Goal: Task Accomplishment & Management: Use online tool/utility

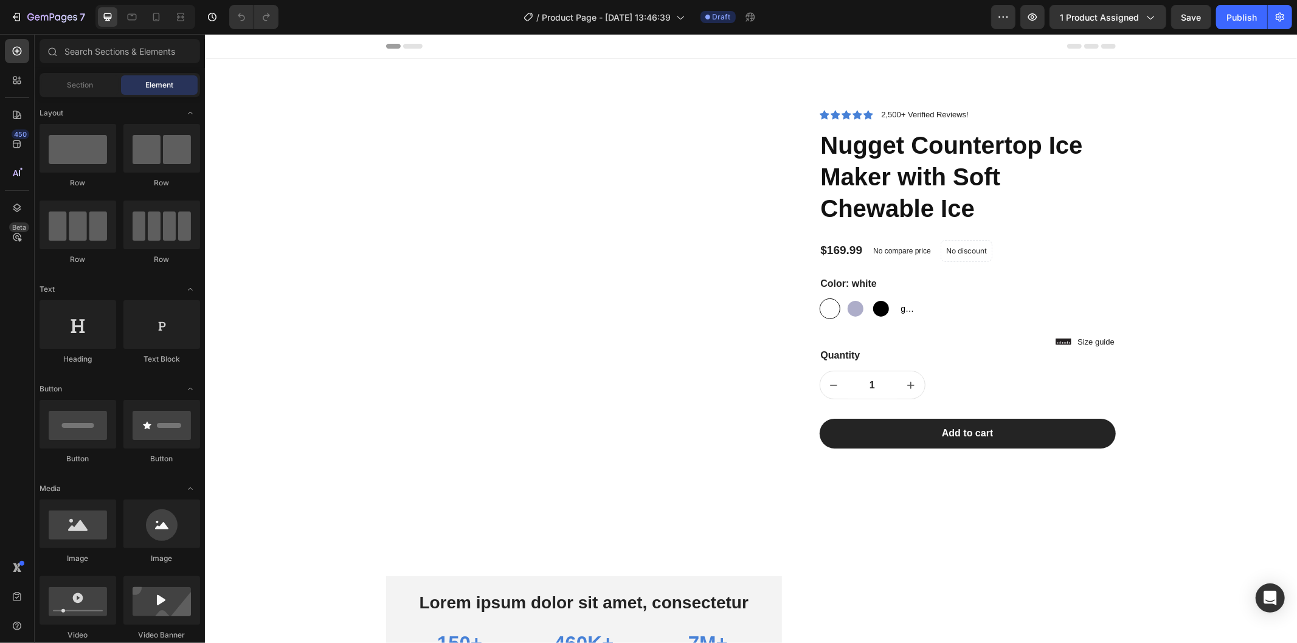
radio input "false"
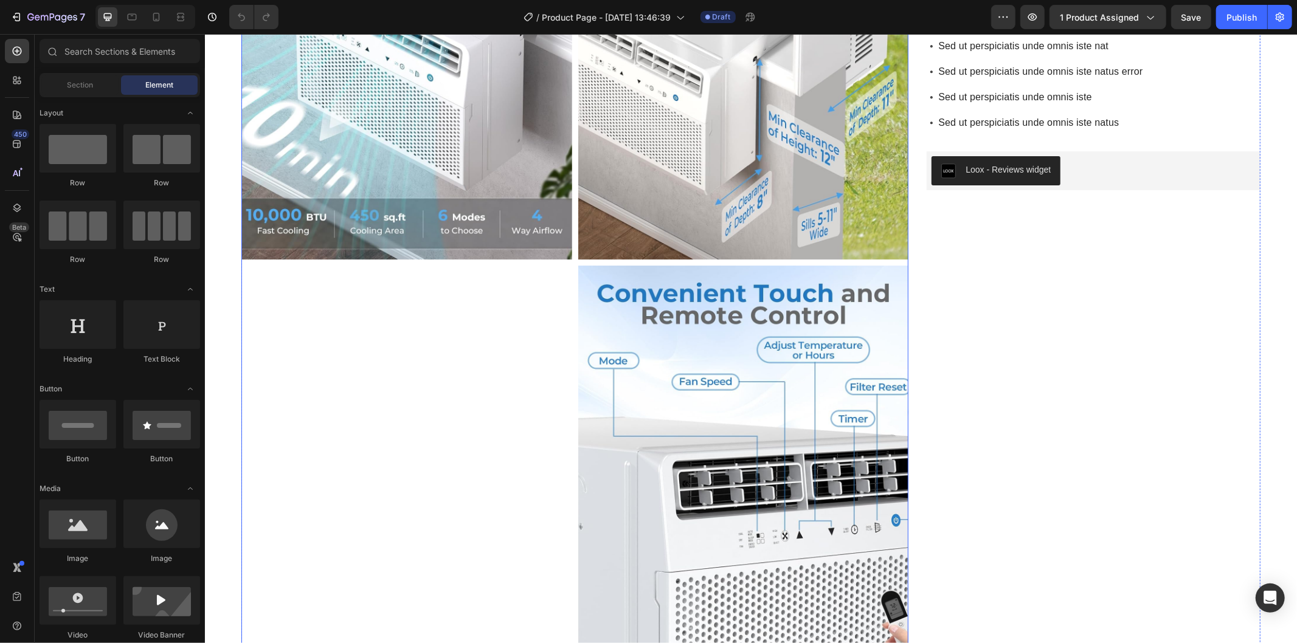
scroll to position [2433, 0]
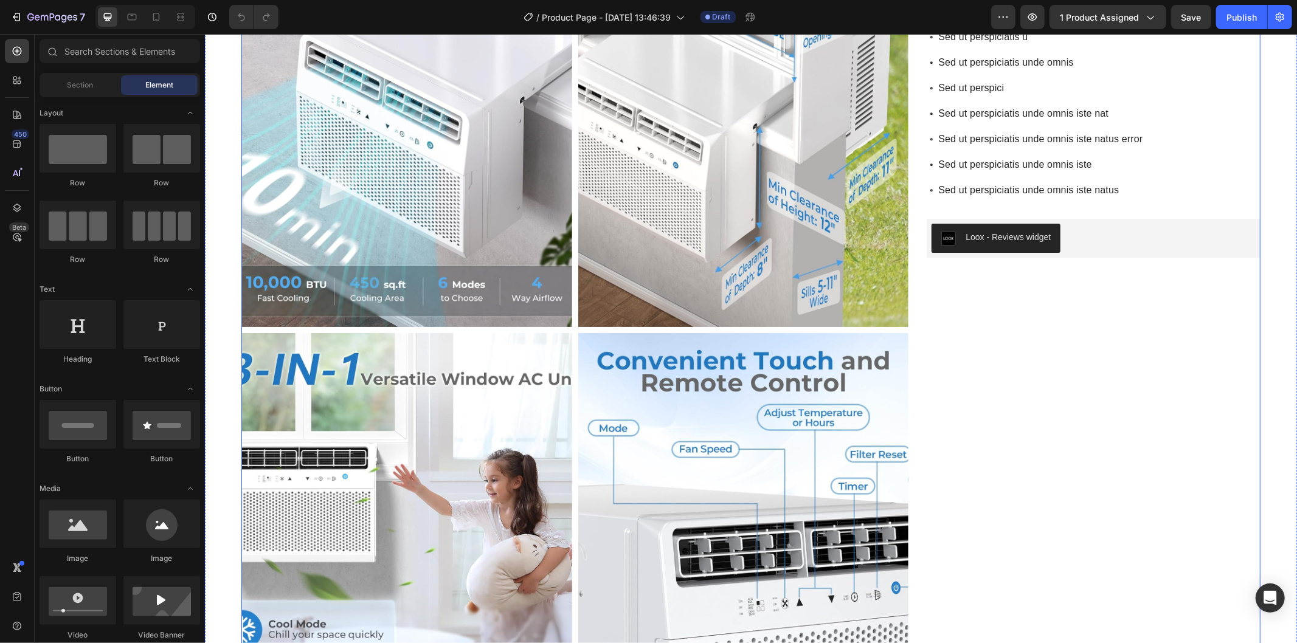
click at [1020, 483] on div "Antarctic Star U-Shaped Air Conditioner Window Unit 10000BTU, Ultra Quiet Windo…" at bounding box center [1093, 335] width 334 height 1792
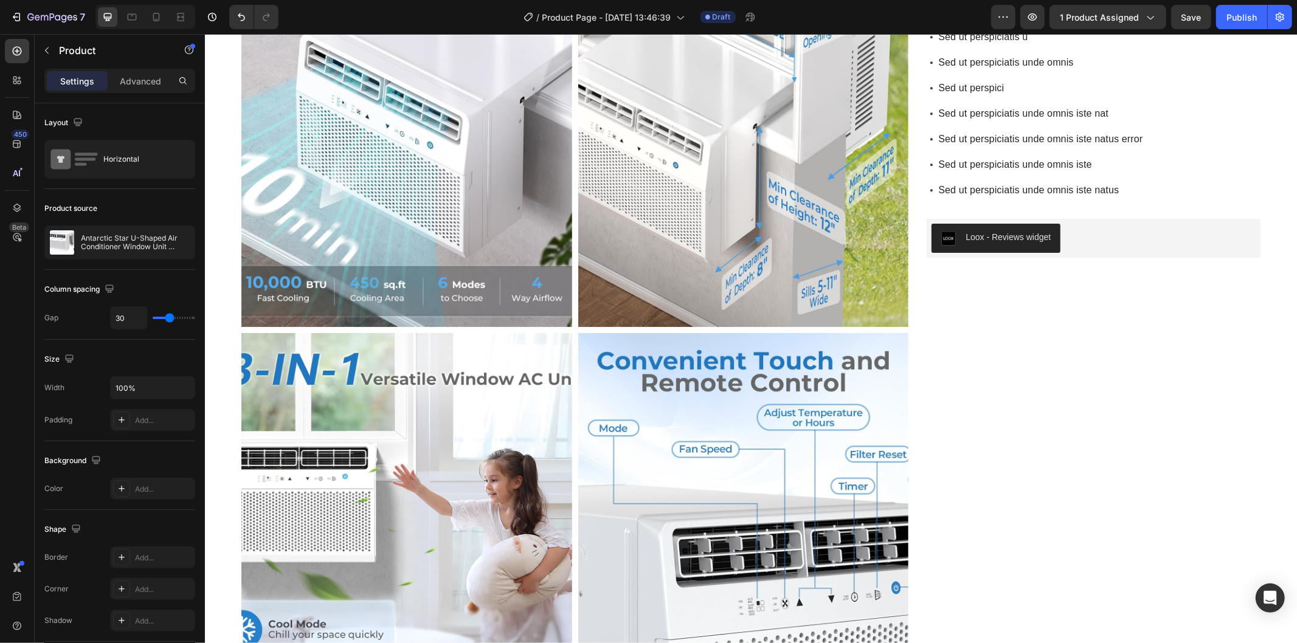
click at [935, 471] on div "Antarctic Star U-Shaped Air Conditioner Window Unit 10000BTU, Ultra Quiet Windo…" at bounding box center [1093, 335] width 334 height 1792
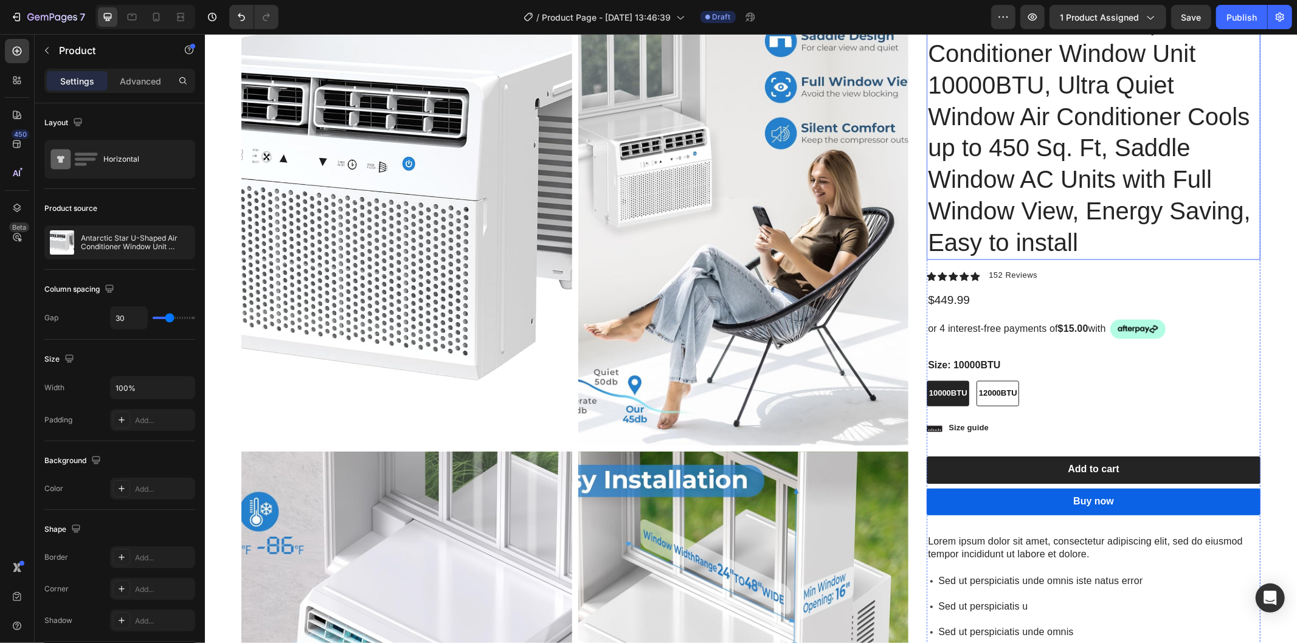
scroll to position [1486, 0]
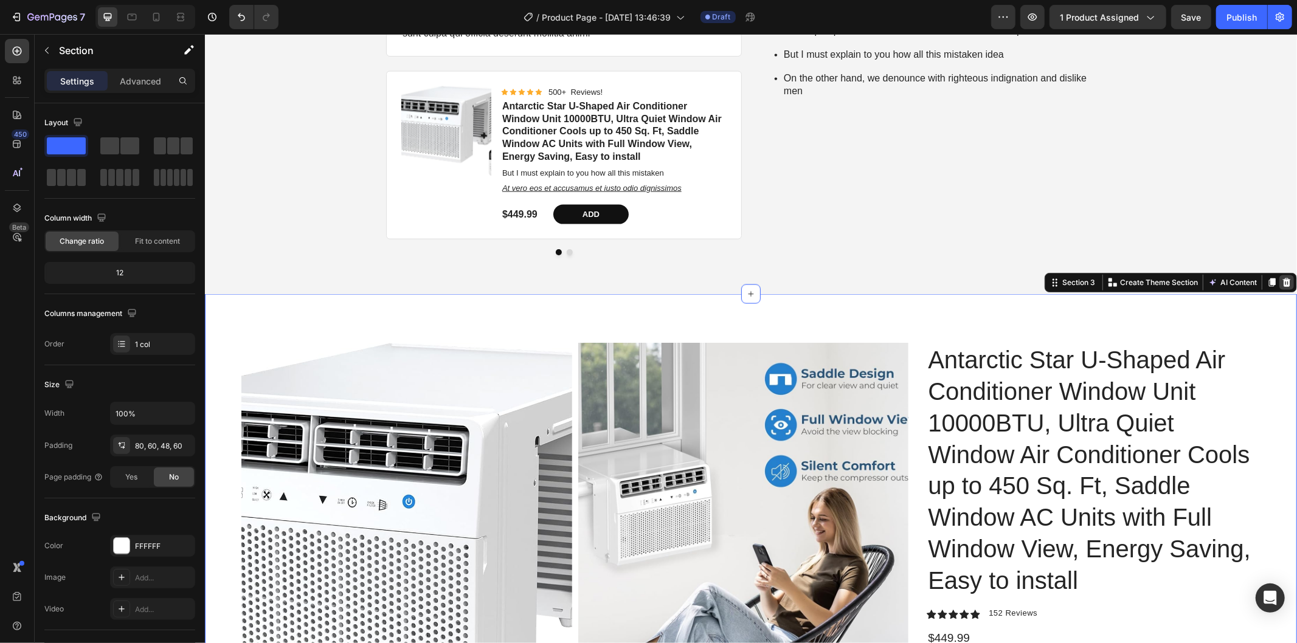
click at [1281, 287] on icon at bounding box center [1286, 282] width 10 height 10
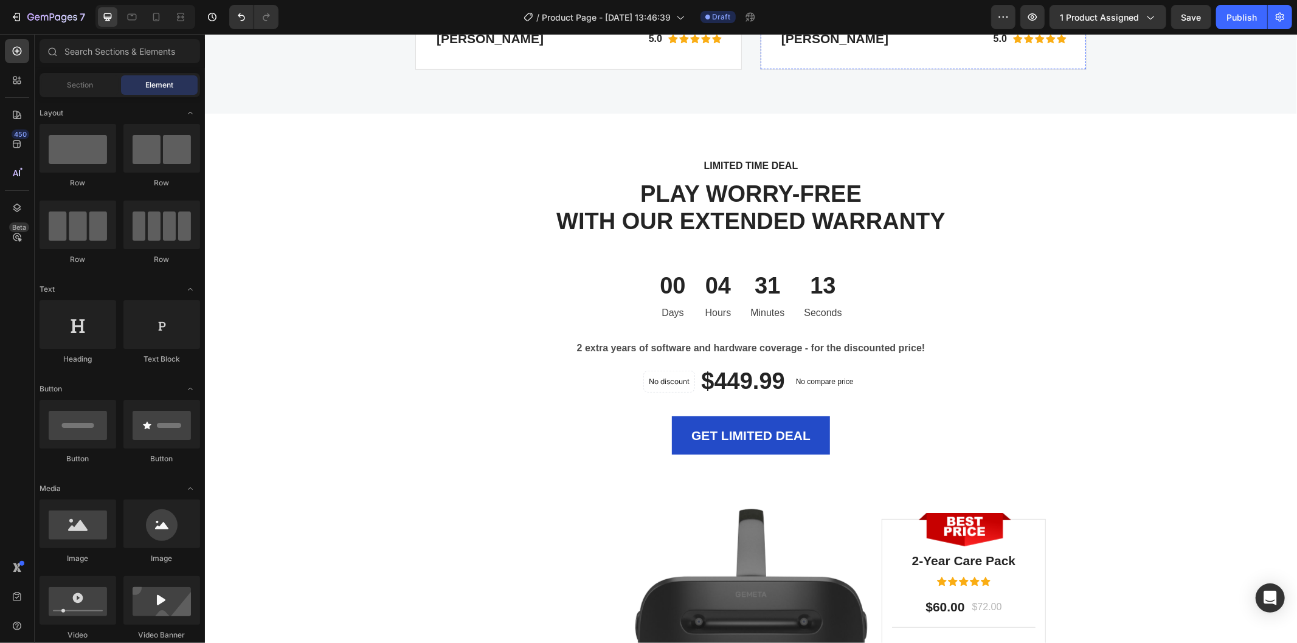
scroll to position [4729, 0]
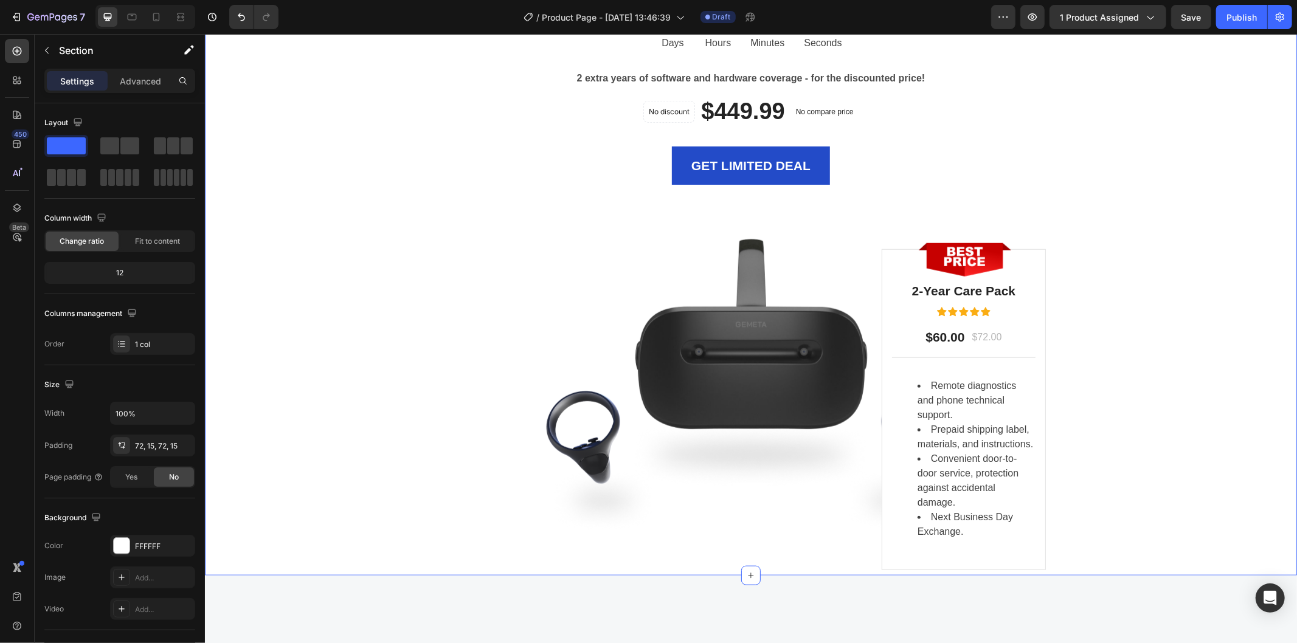
click at [1206, 330] on div "LIMITED TIME DEAL Text block PLAY WORRY-FREE WITH OUR EXTENDED WARRANTY Heading…" at bounding box center [750, 209] width 1074 height 645
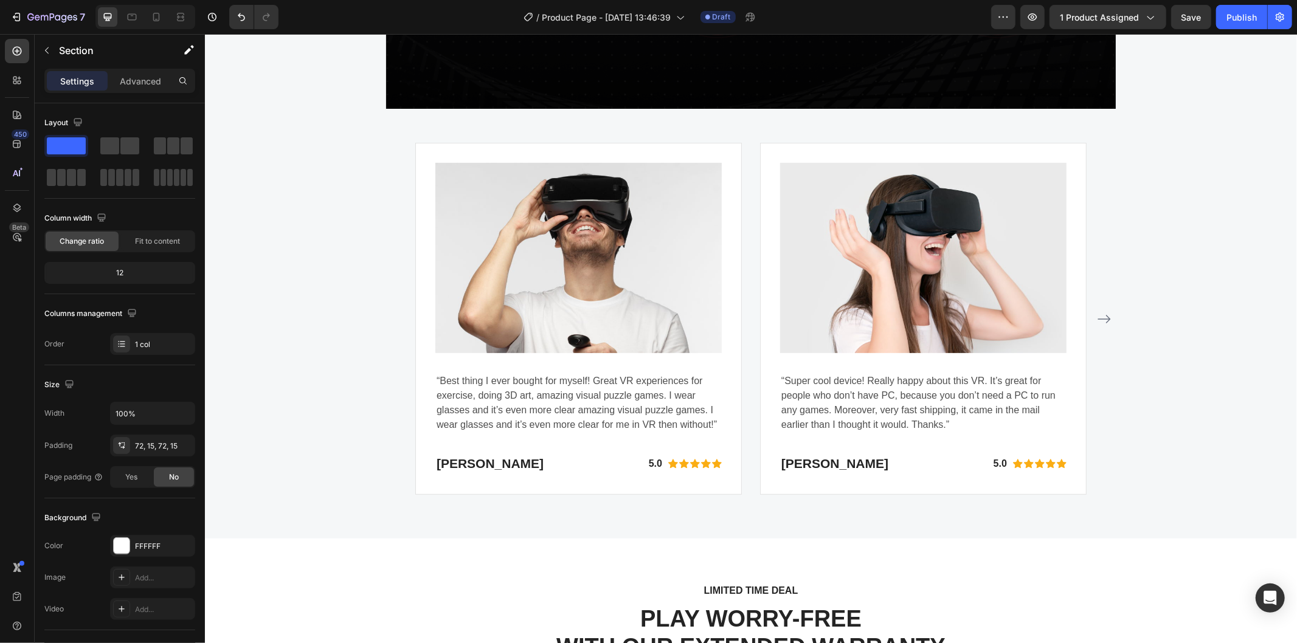
scroll to position [4157, 0]
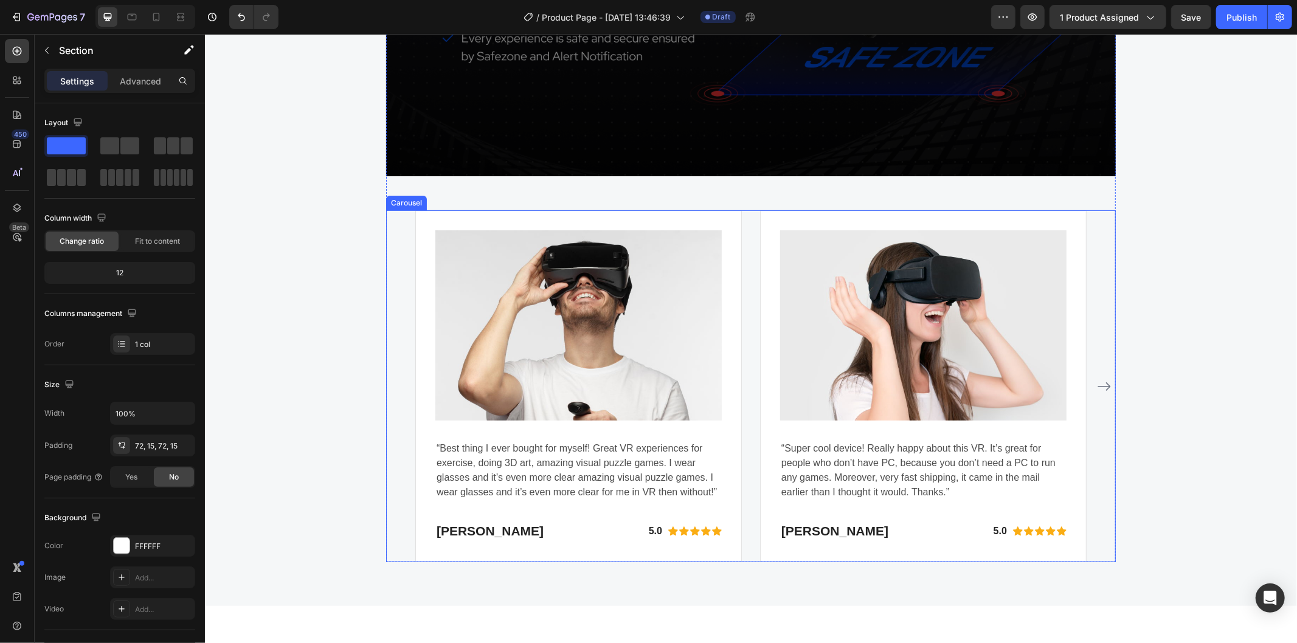
click at [1098, 390] on icon "Carousel Next Arrow" at bounding box center [1103, 386] width 15 height 15
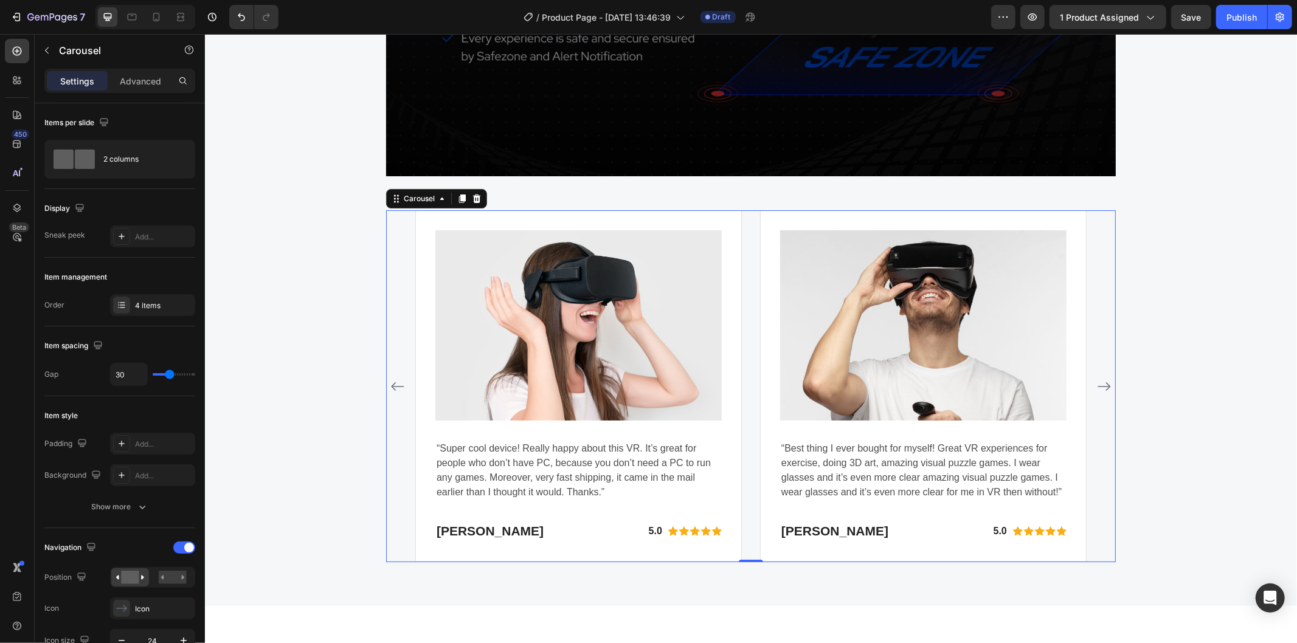
click at [1098, 390] on icon "Carousel Next Arrow" at bounding box center [1103, 386] width 15 height 15
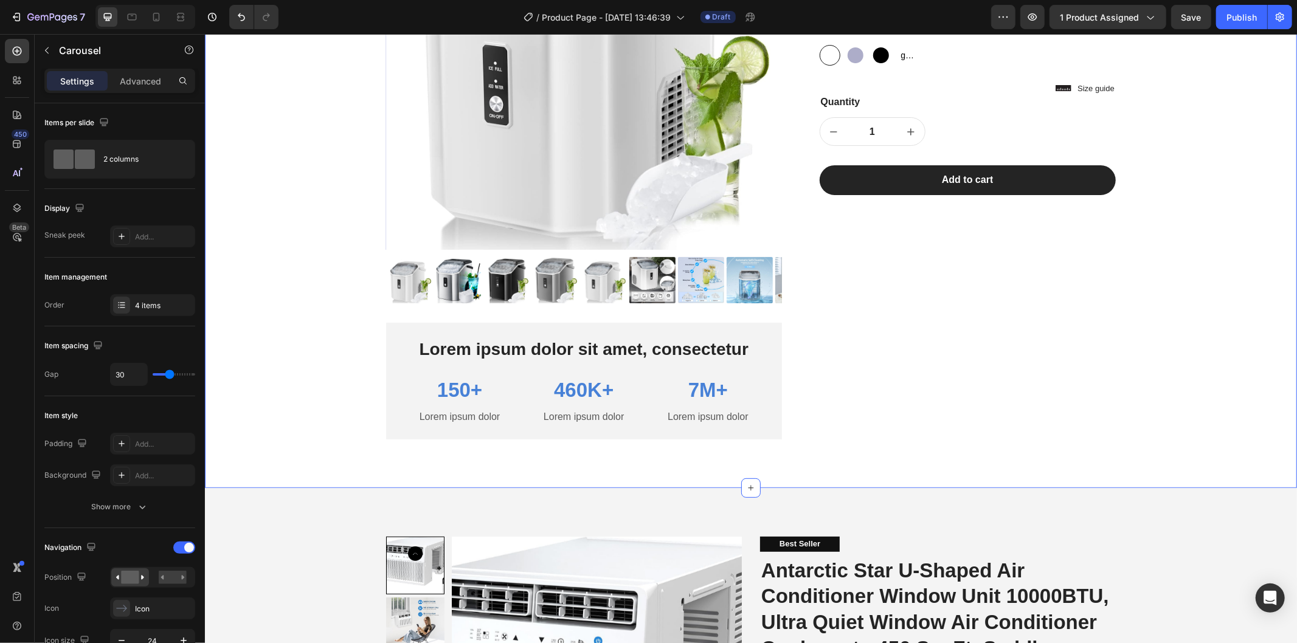
scroll to position [389, 0]
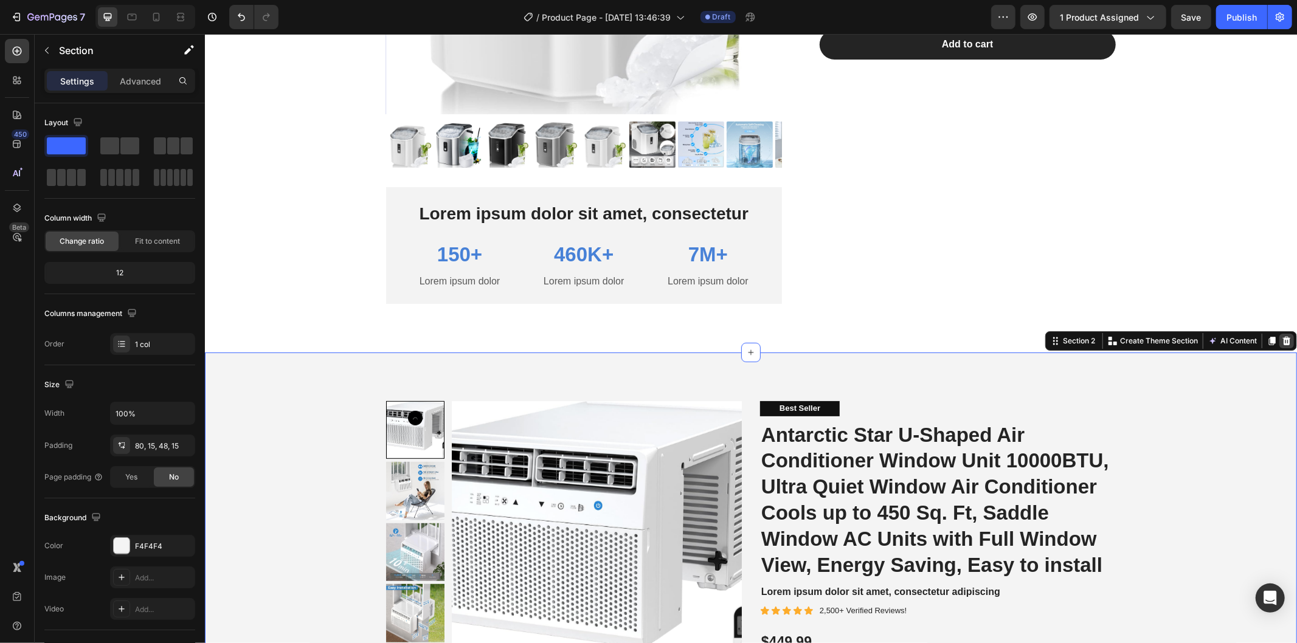
click at [1281, 345] on icon at bounding box center [1286, 341] width 10 height 10
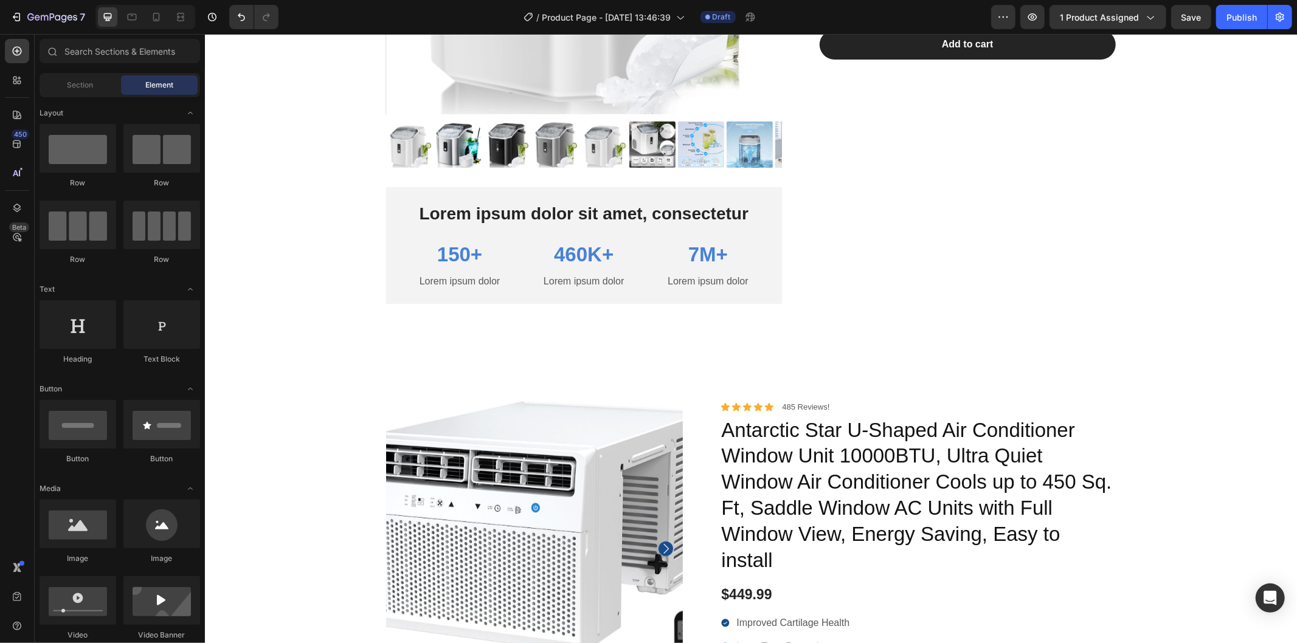
scroll to position [524, 0]
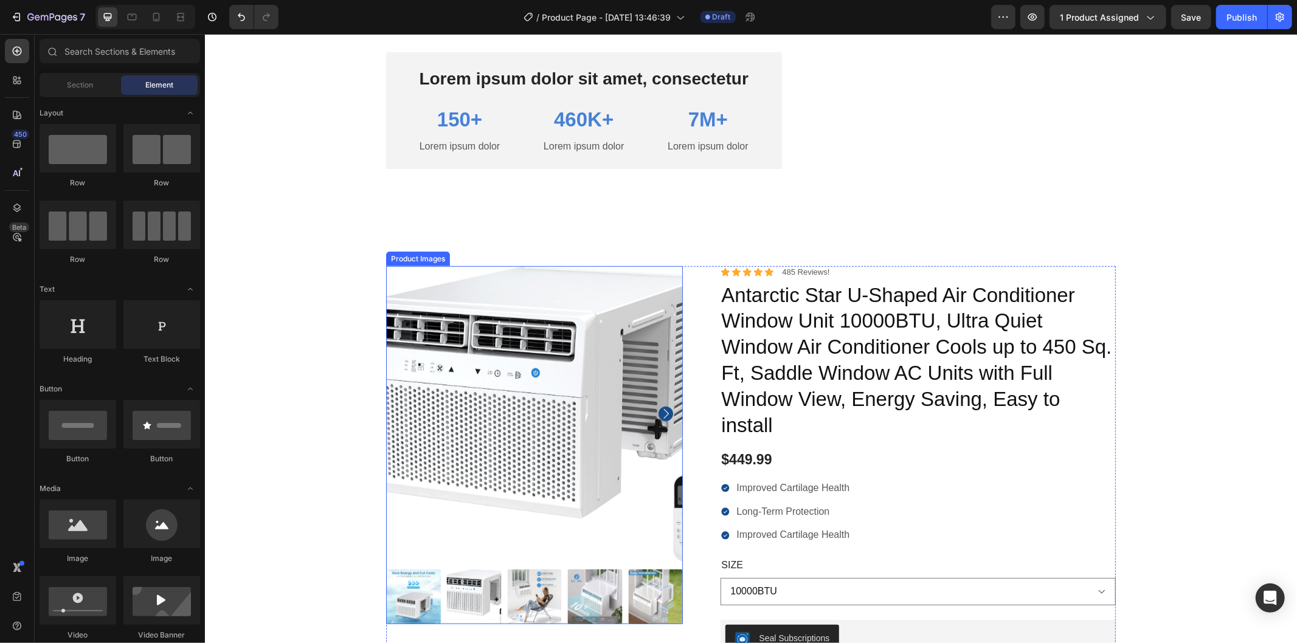
click at [662, 421] on icon "Carousel Next Arrow" at bounding box center [665, 413] width 15 height 15
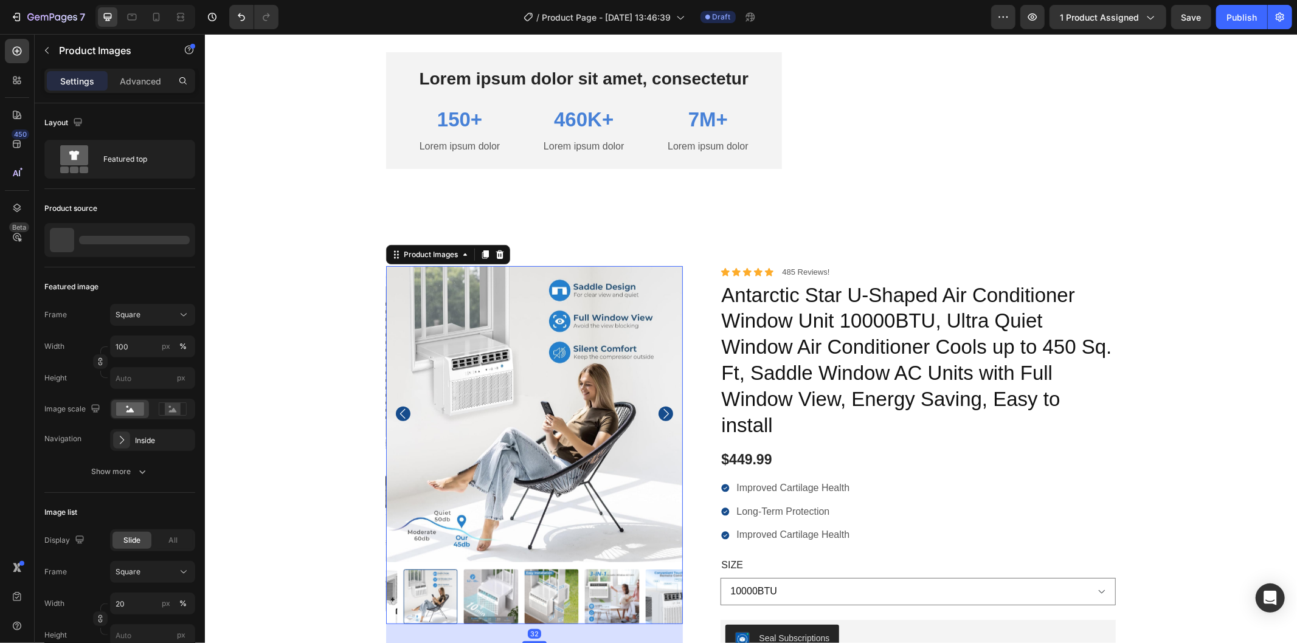
click at [662, 421] on icon "Carousel Next Arrow" at bounding box center [665, 413] width 15 height 15
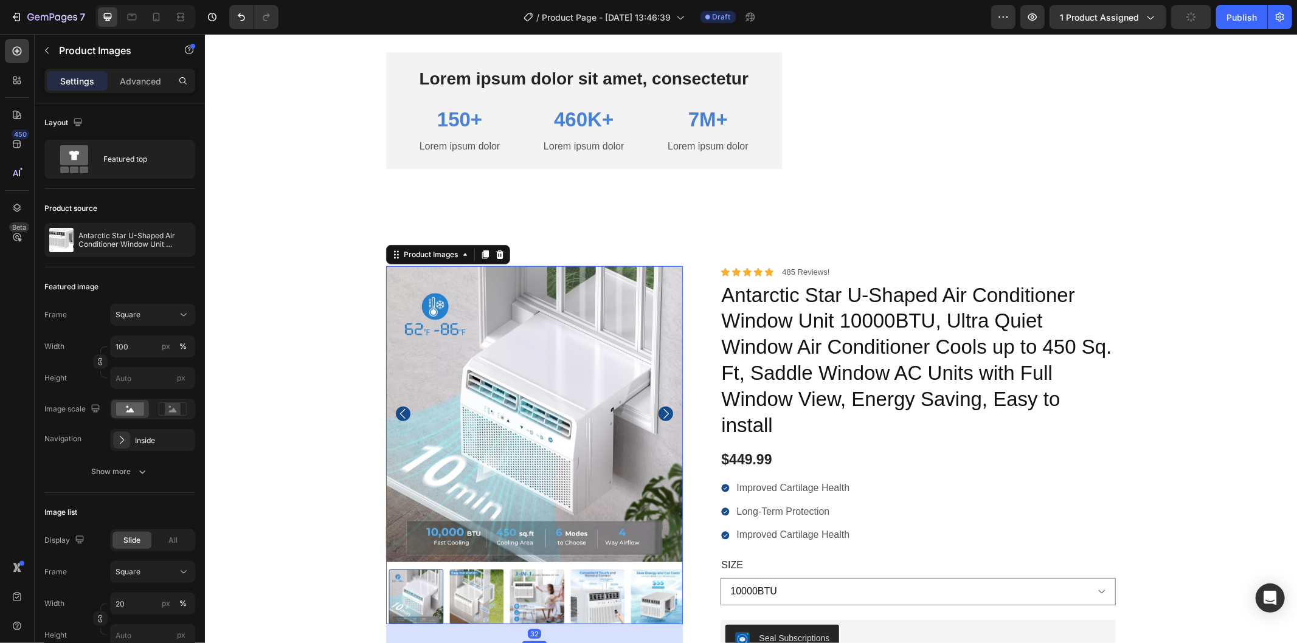
click at [662, 421] on icon "Carousel Next Arrow" at bounding box center [665, 413] width 15 height 15
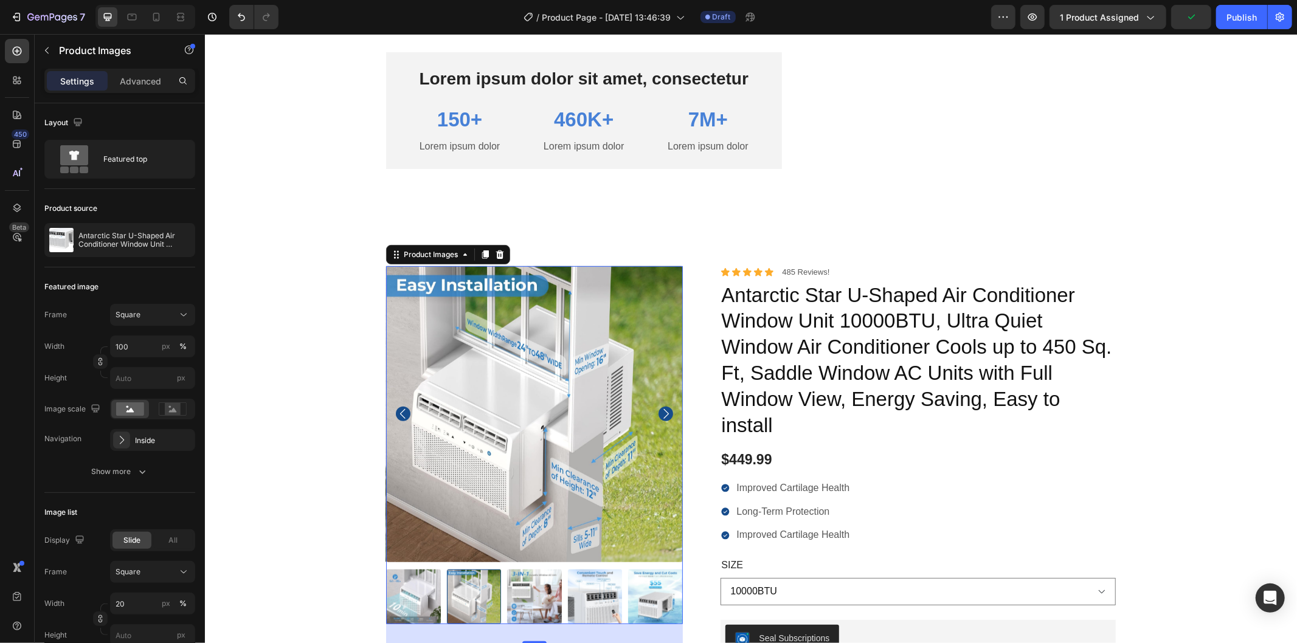
click at [662, 421] on icon "Carousel Next Arrow" at bounding box center [665, 413] width 15 height 15
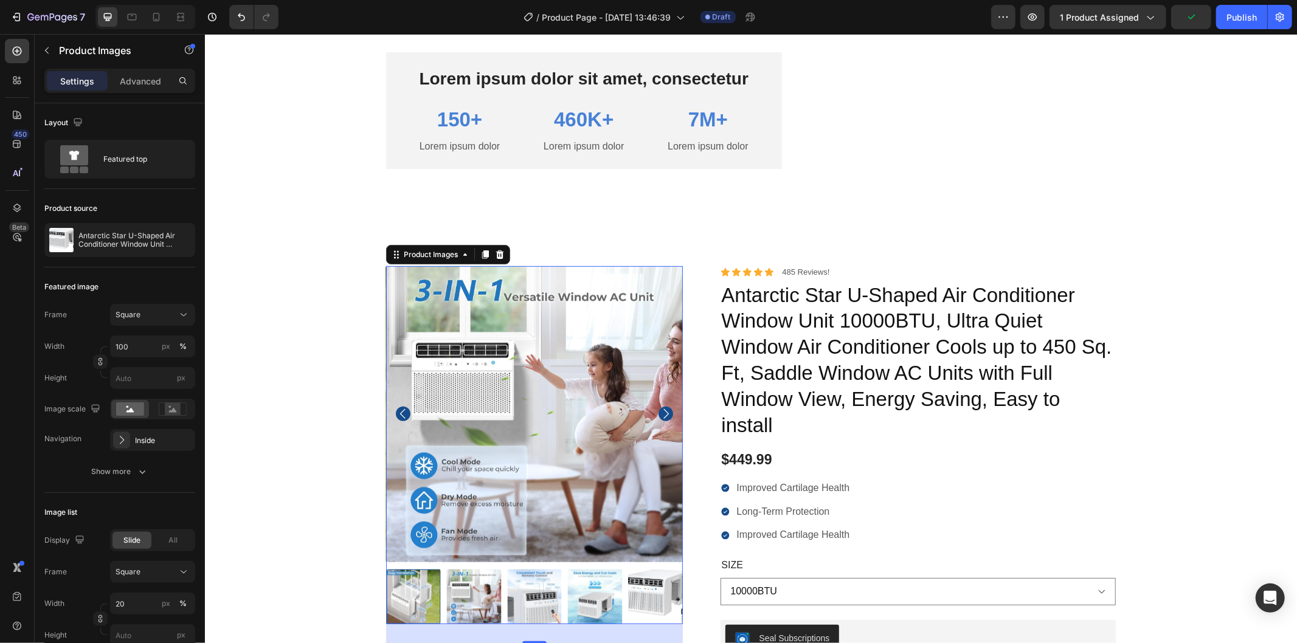
click at [662, 421] on icon "Carousel Next Arrow" at bounding box center [665, 413] width 15 height 15
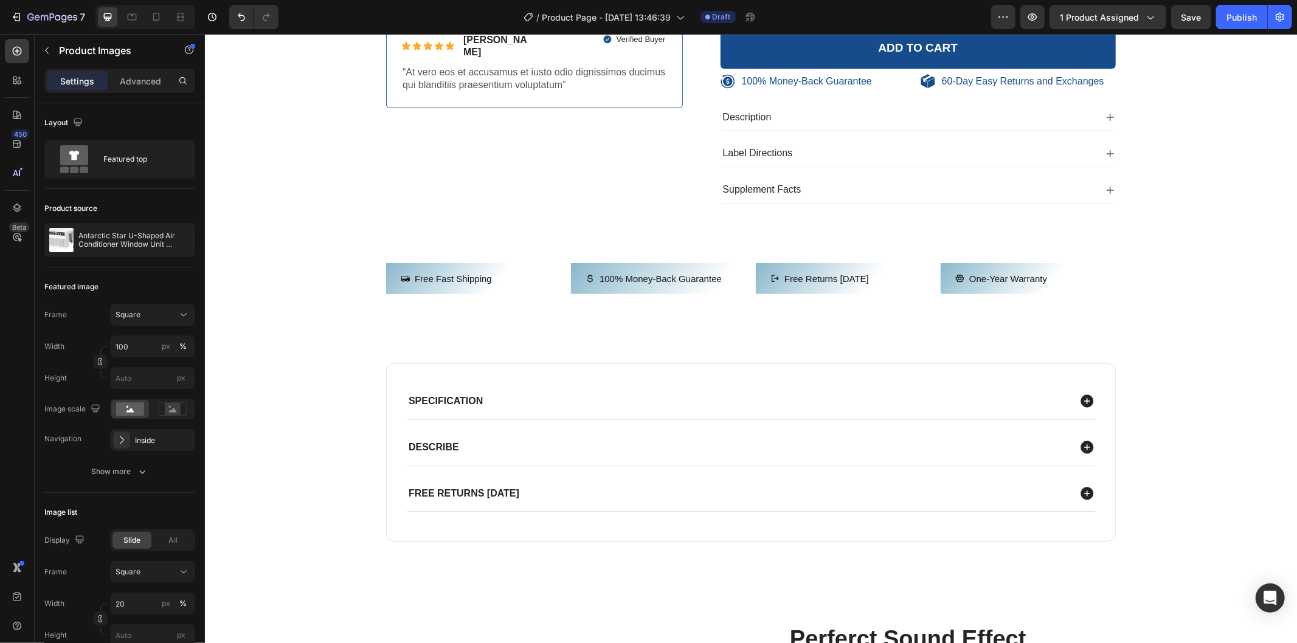
scroll to position [1402, 0]
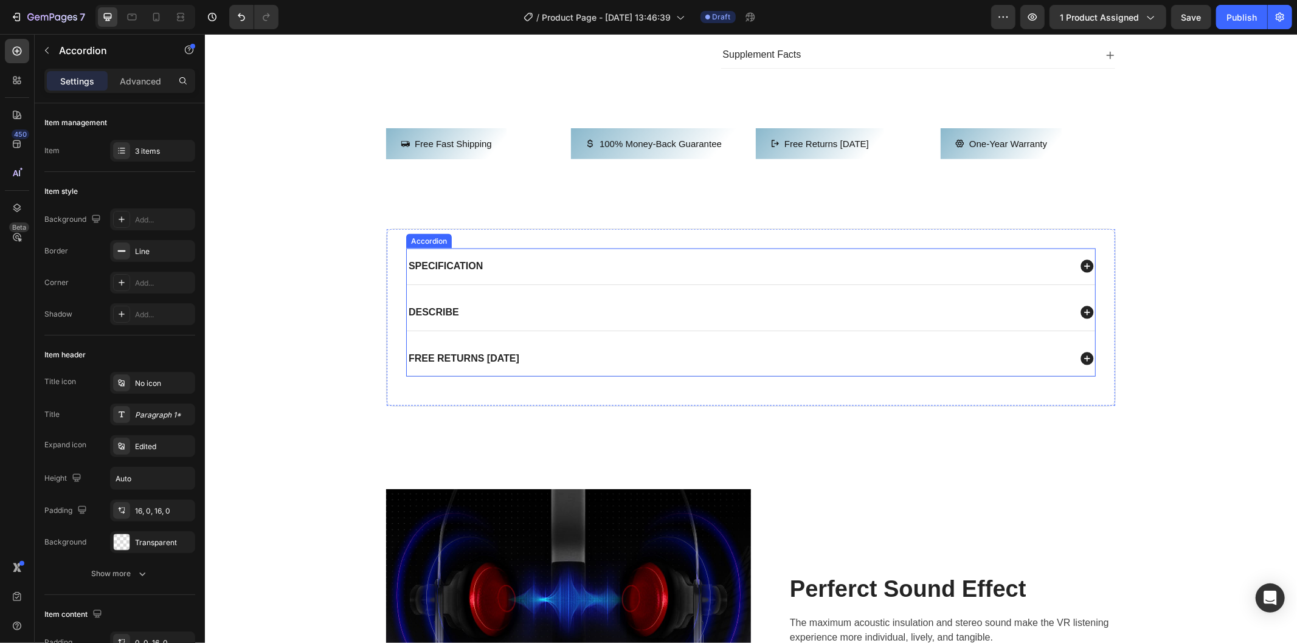
click at [673, 270] on div "Specification" at bounding box center [737, 266] width 663 height 16
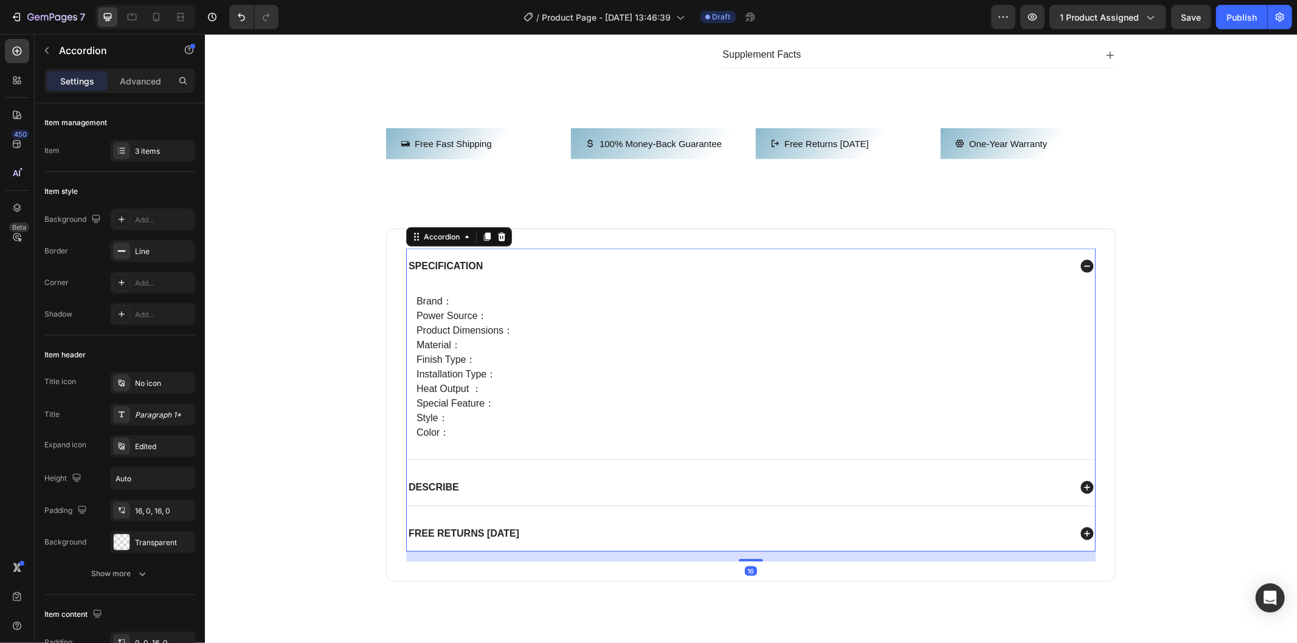
click at [673, 270] on div "Specification" at bounding box center [737, 266] width 663 height 16
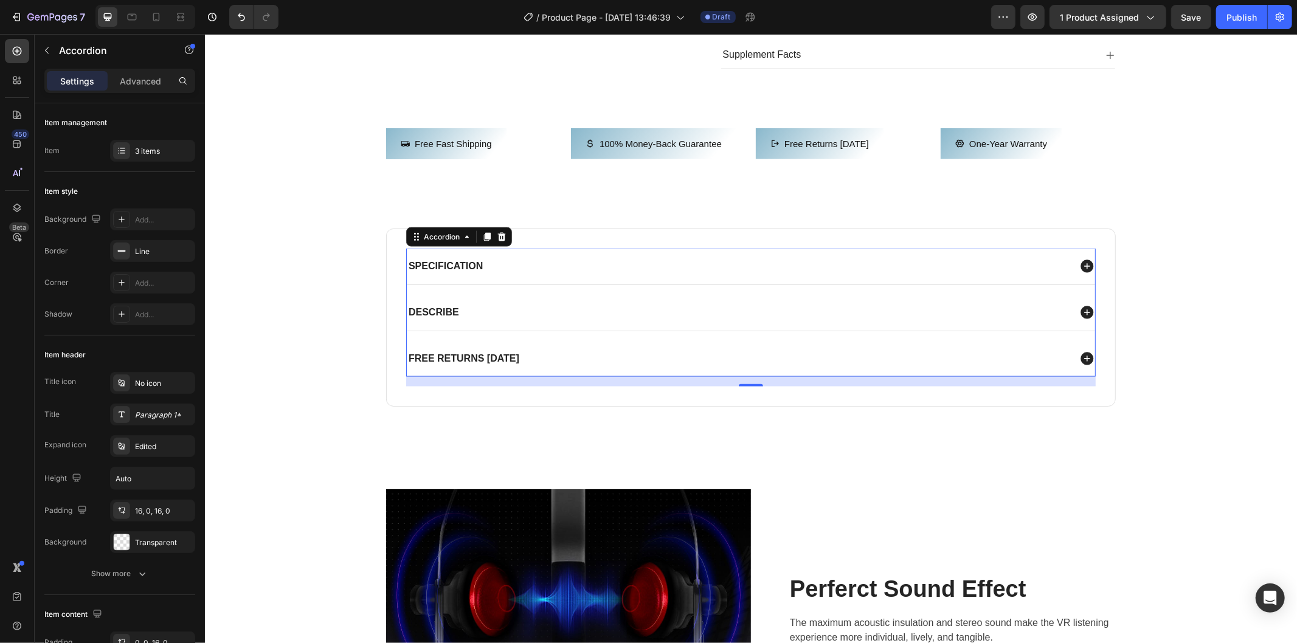
click at [659, 316] on div "Describe" at bounding box center [737, 312] width 663 height 16
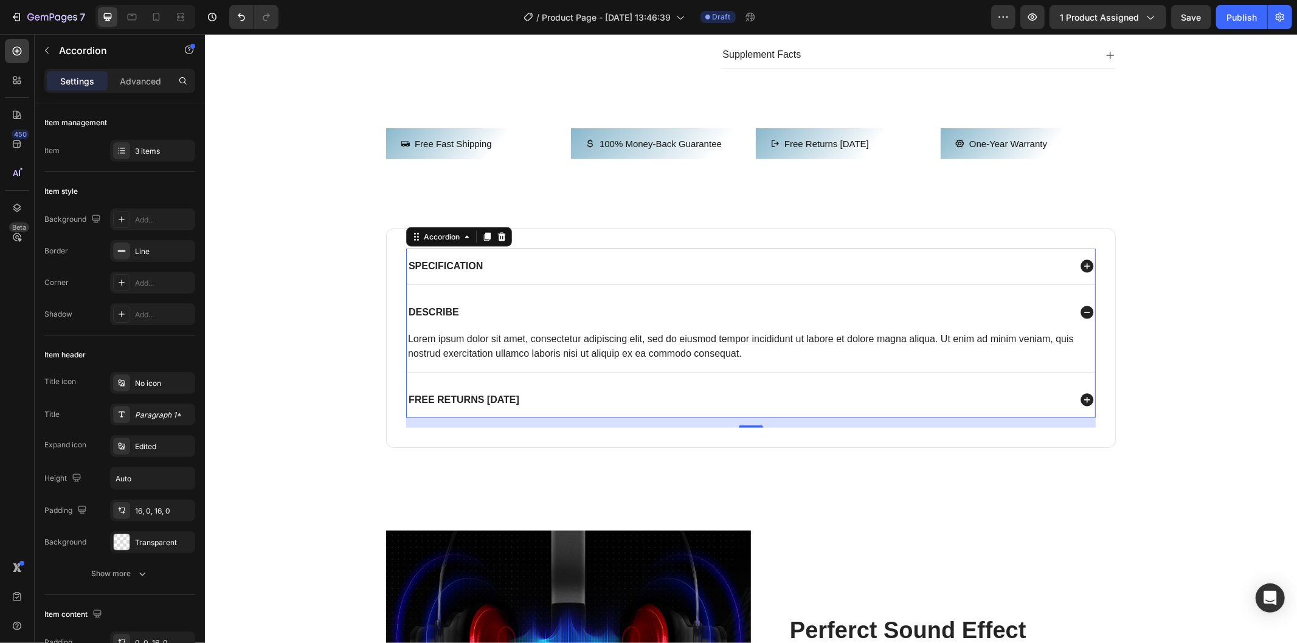
click at [659, 316] on div "Describe" at bounding box center [737, 312] width 663 height 16
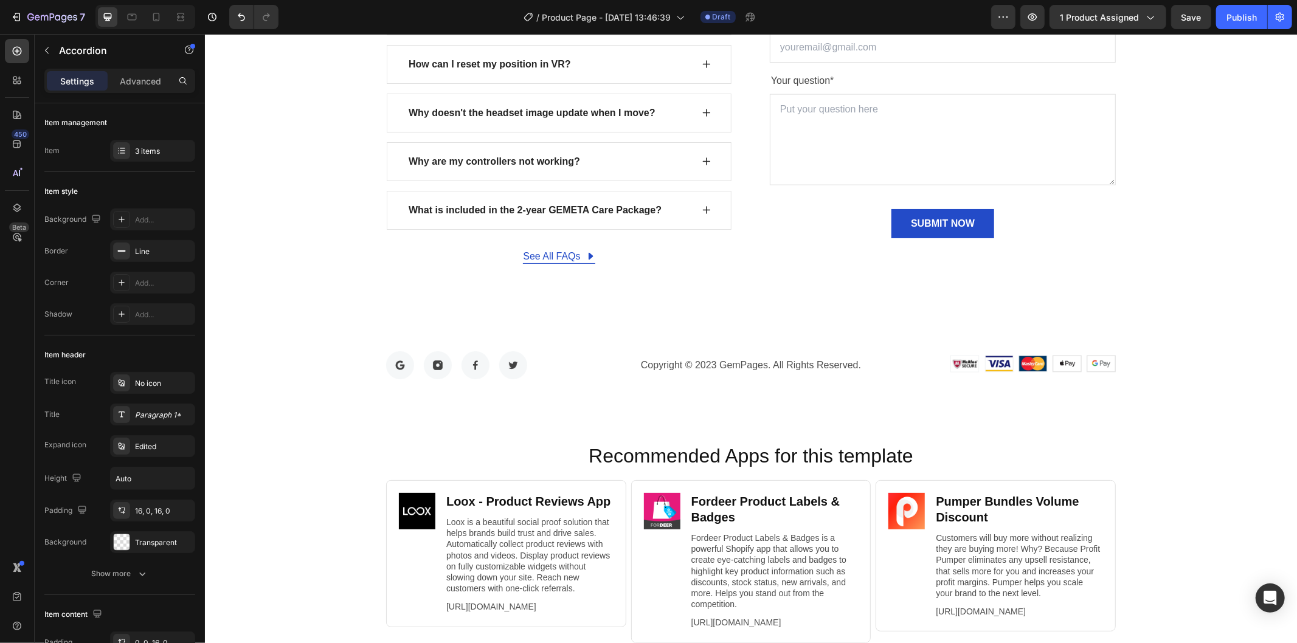
scroll to position [5524, 0]
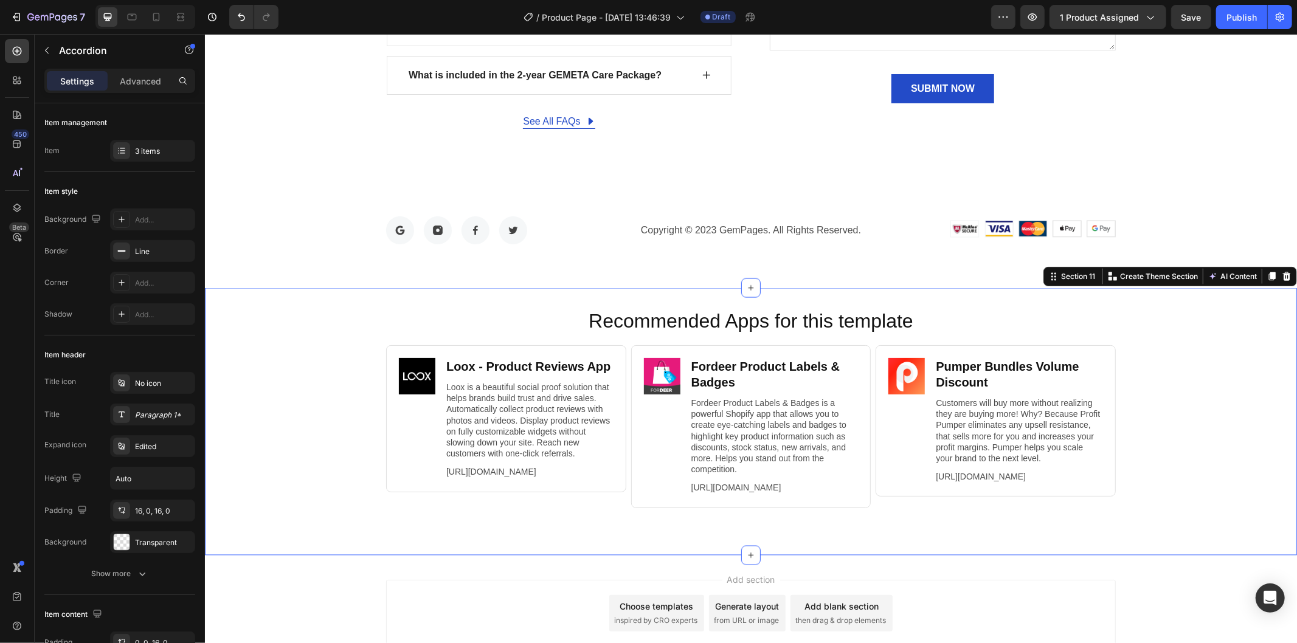
click at [300, 445] on div "Recommended Apps for this template Heading Image Loox ‑ Product Reviews App Hea…" at bounding box center [750, 421] width 1092 height 228
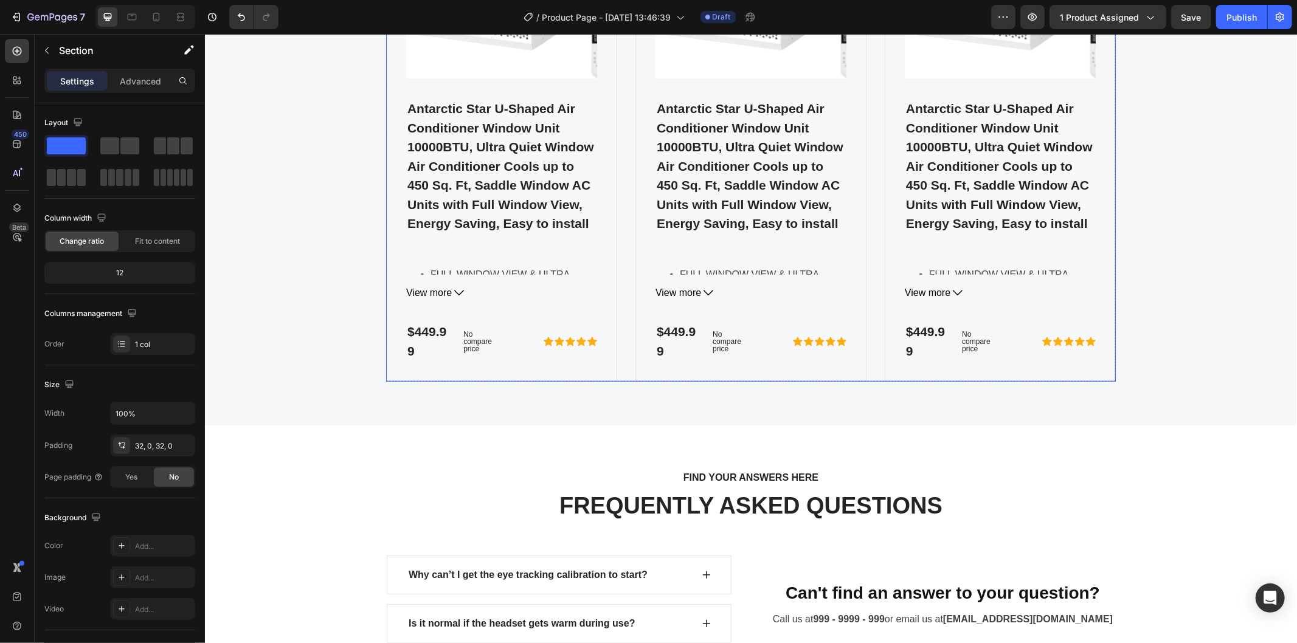
scroll to position [4578, 0]
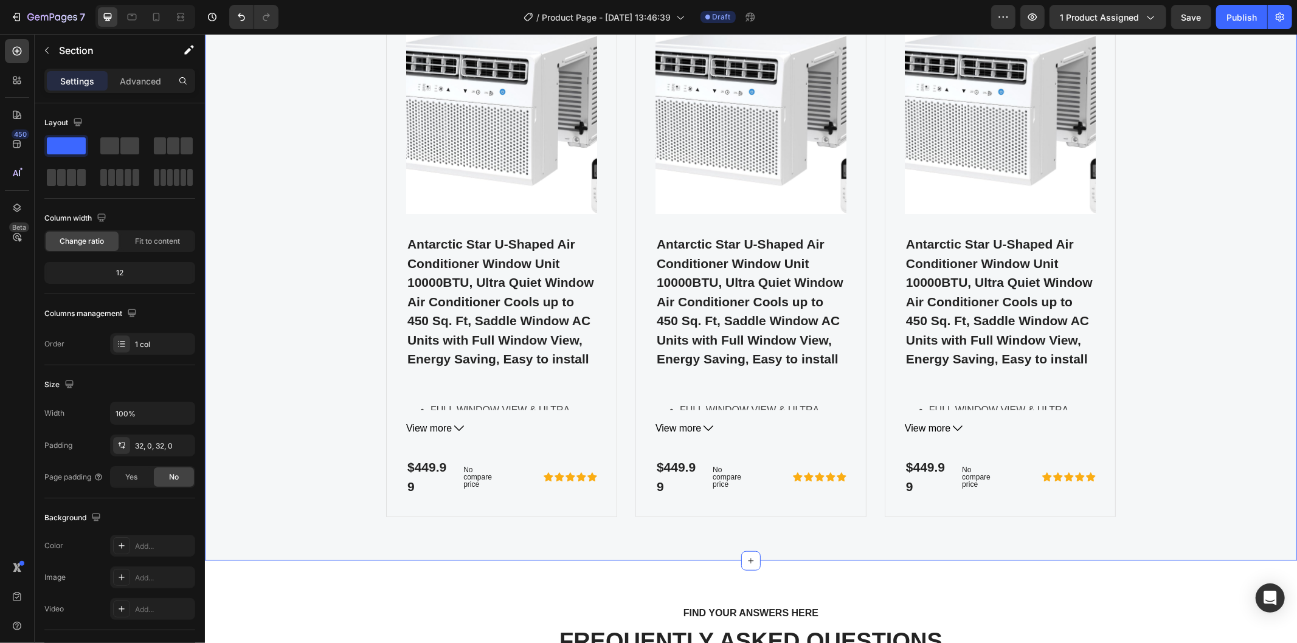
click at [324, 337] on div "FOR GEMETA 2.0 VR HEADSET Text block OUR FEATURED ACCESSORIES Heading Product I…" at bounding box center [750, 217] width 1074 height 601
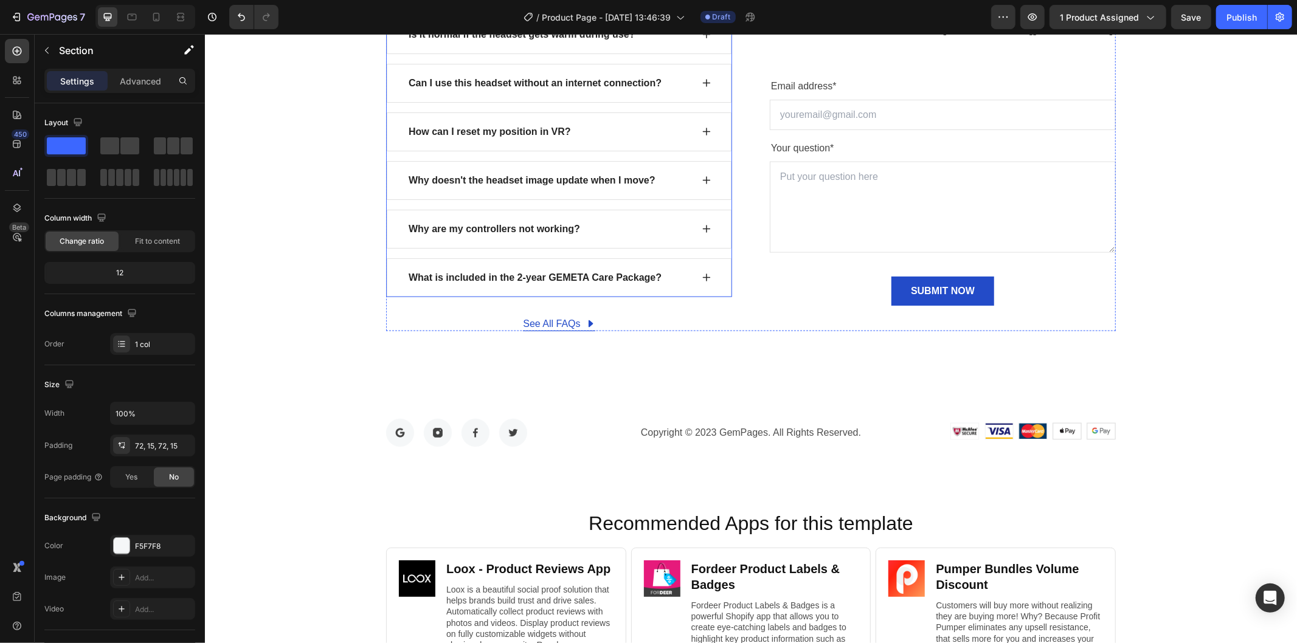
scroll to position [5051, 0]
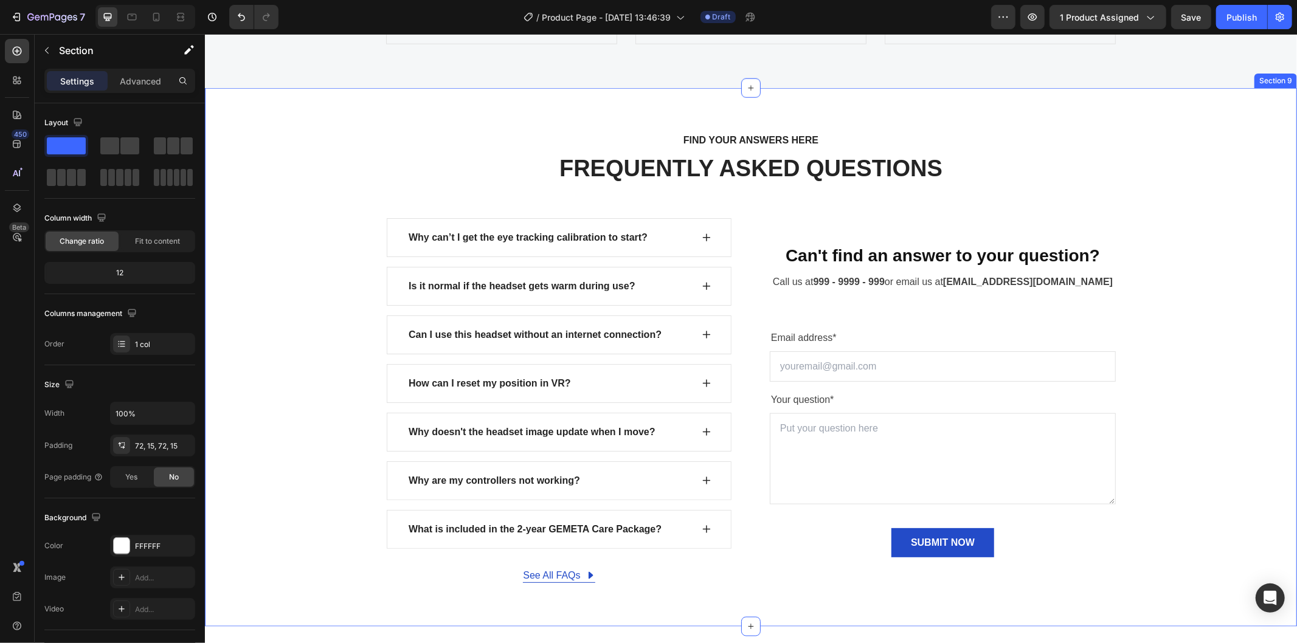
click at [293, 269] on div "FIND YOUR ANSWERS HERE Text block FREQUENTLY ASKED QUESTIONS Heading Row Why ca…" at bounding box center [750, 356] width 1074 height 451
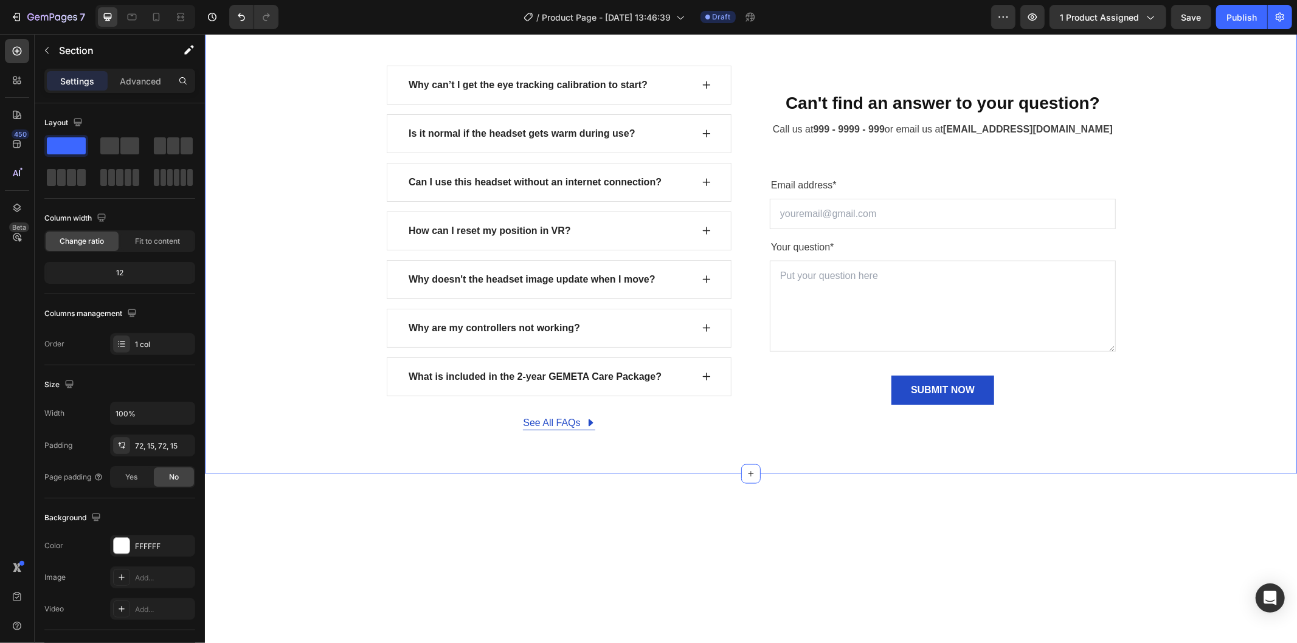
scroll to position [4849, 0]
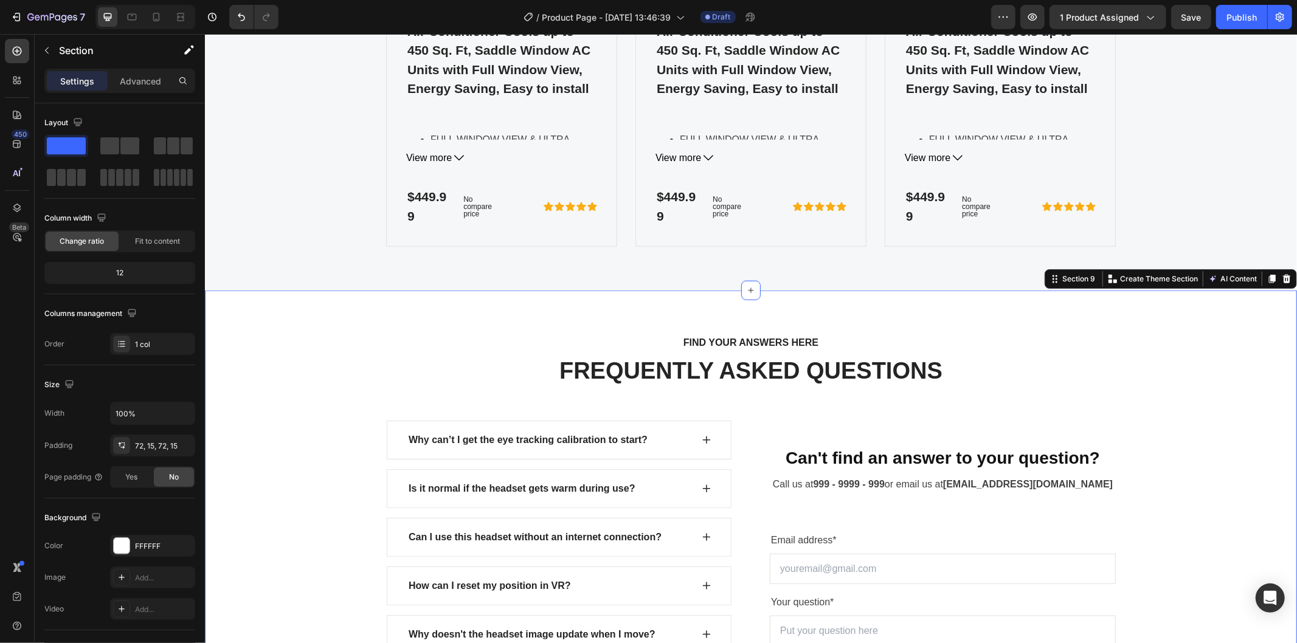
click at [313, 322] on div "FIND YOUR ANSWERS HERE Text block FREQUENTLY ASKED QUESTIONS Heading Row Why ca…" at bounding box center [750, 559] width 1092 height 539
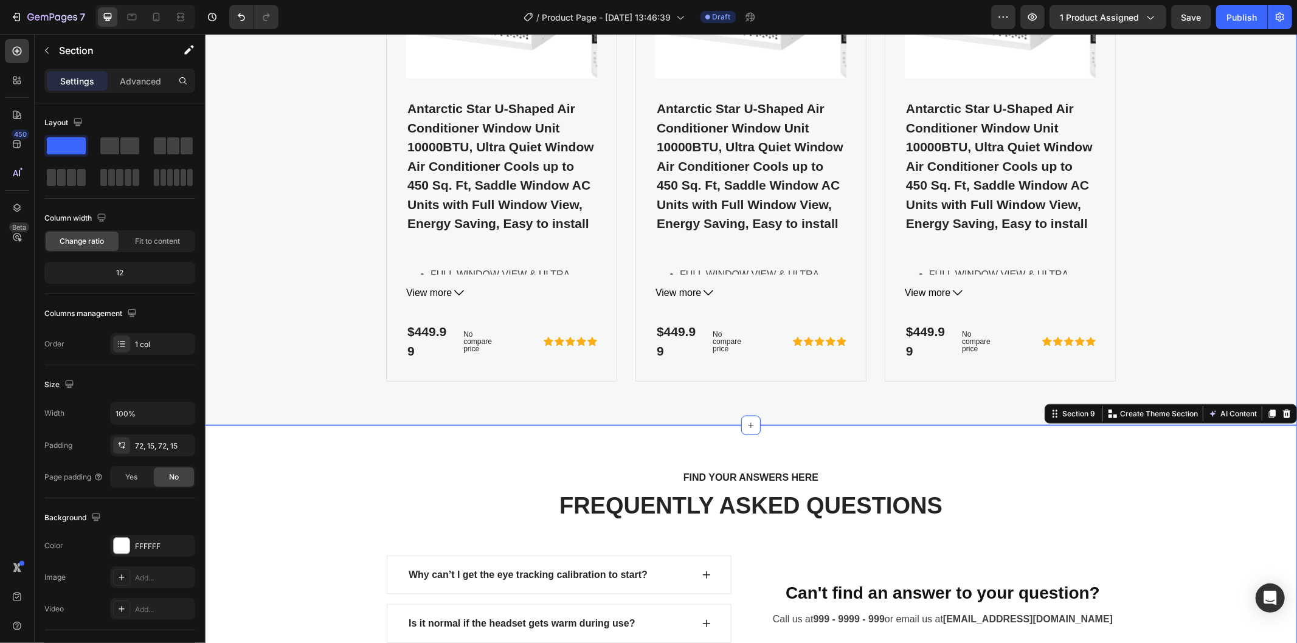
scroll to position [4646, 0]
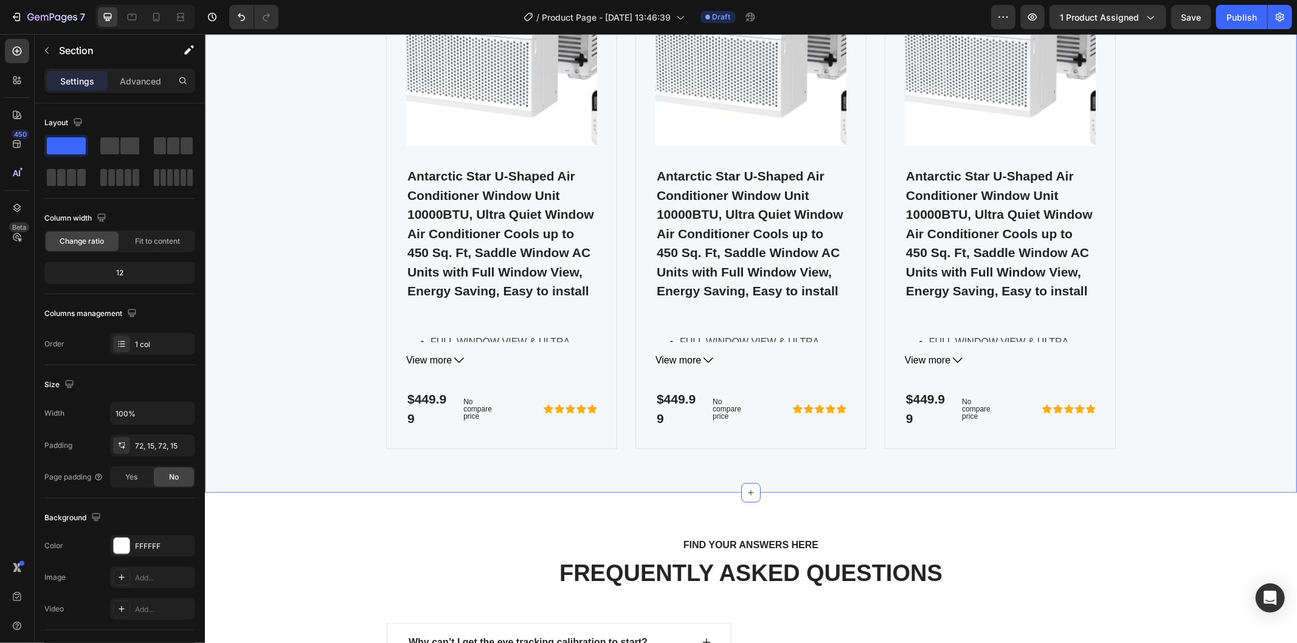
click at [257, 215] on div "FOR GEMETA 2.0 VR HEADSET Text block OUR FEATURED ACCESSORIES Heading Product I…" at bounding box center [750, 149] width 1074 height 601
click at [573, 324] on div at bounding box center [501, 315] width 191 height 18
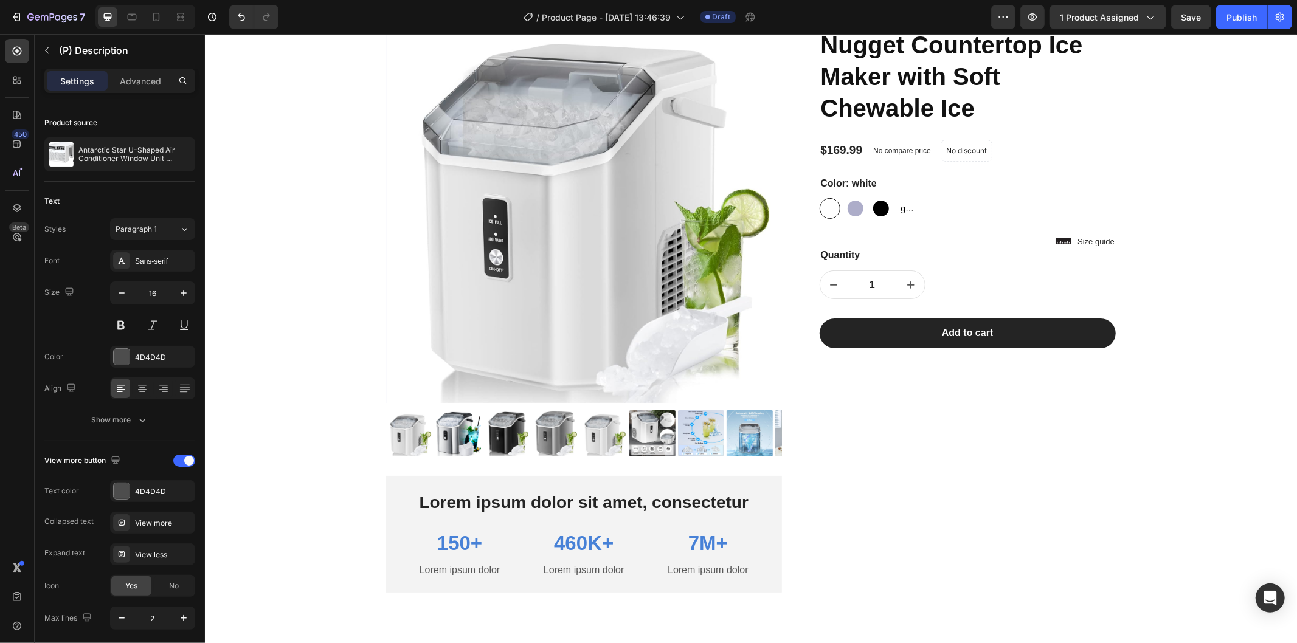
scroll to position [33, 0]
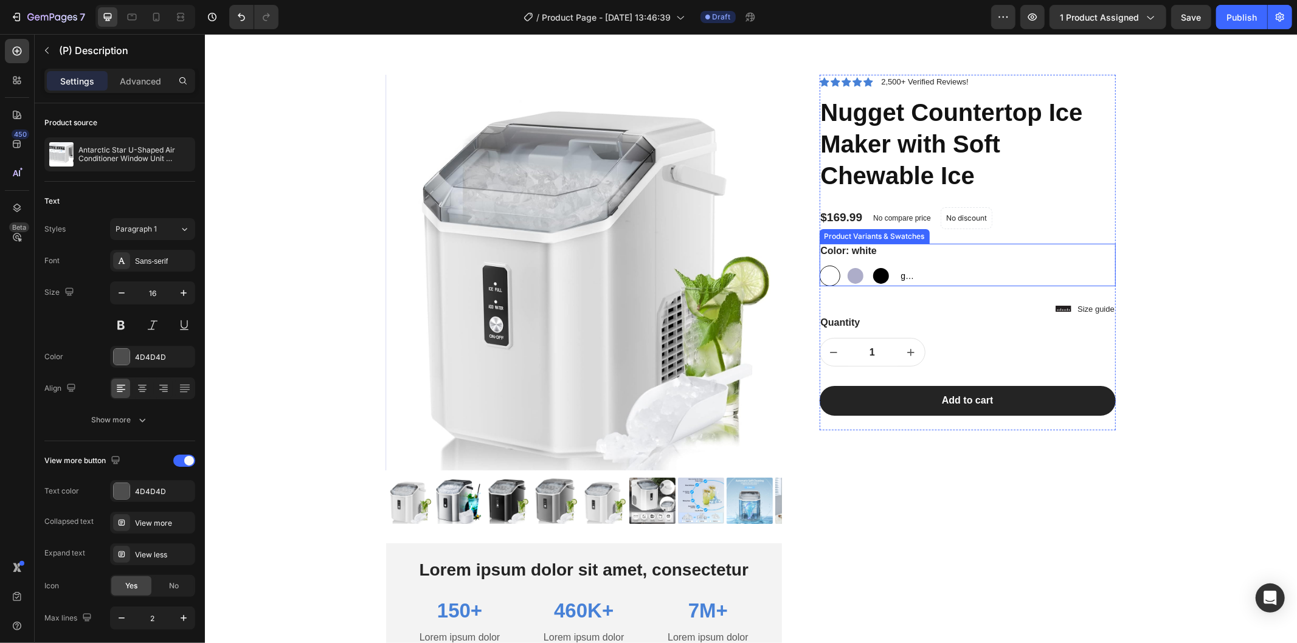
click at [853, 269] on div at bounding box center [855, 276] width 16 height 16
click at [845, 265] on input "silver silver" at bounding box center [844, 265] width 1 height 1
radio input "true"
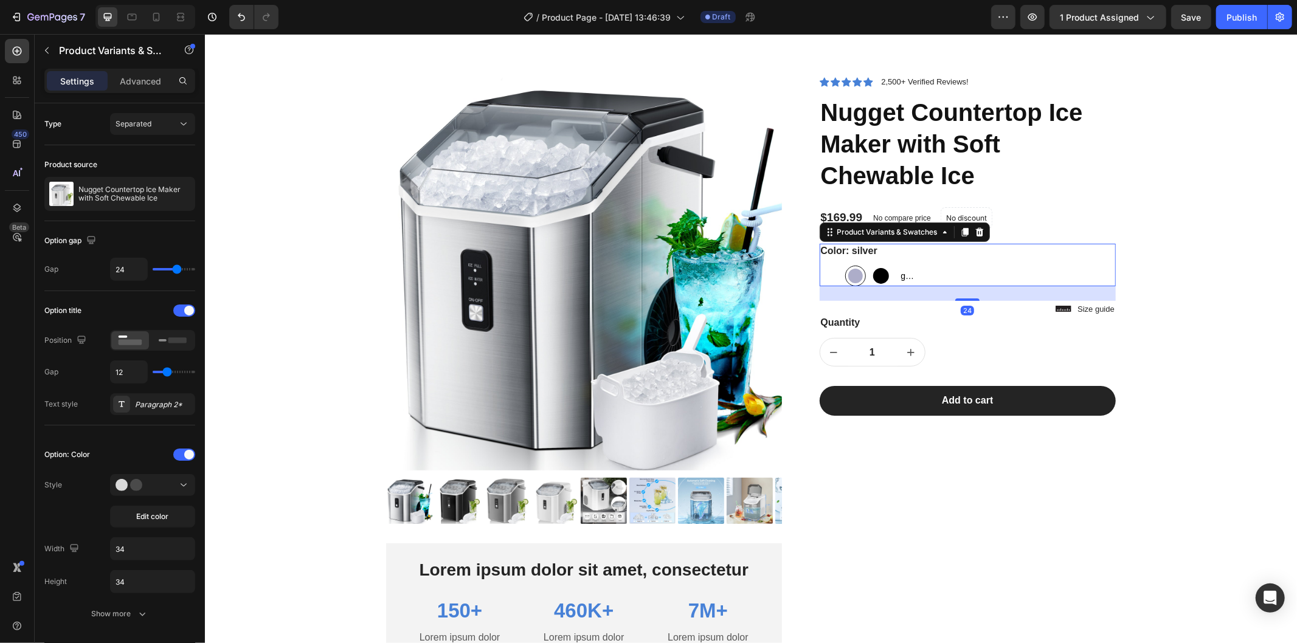
click at [886, 270] on div "white white silver silver Black Black grey grey grey" at bounding box center [967, 275] width 297 height 21
click at [873, 273] on div at bounding box center [881, 276] width 16 height 16
click at [870, 265] on input "Black Black" at bounding box center [870, 265] width 1 height 1
radio input "true"
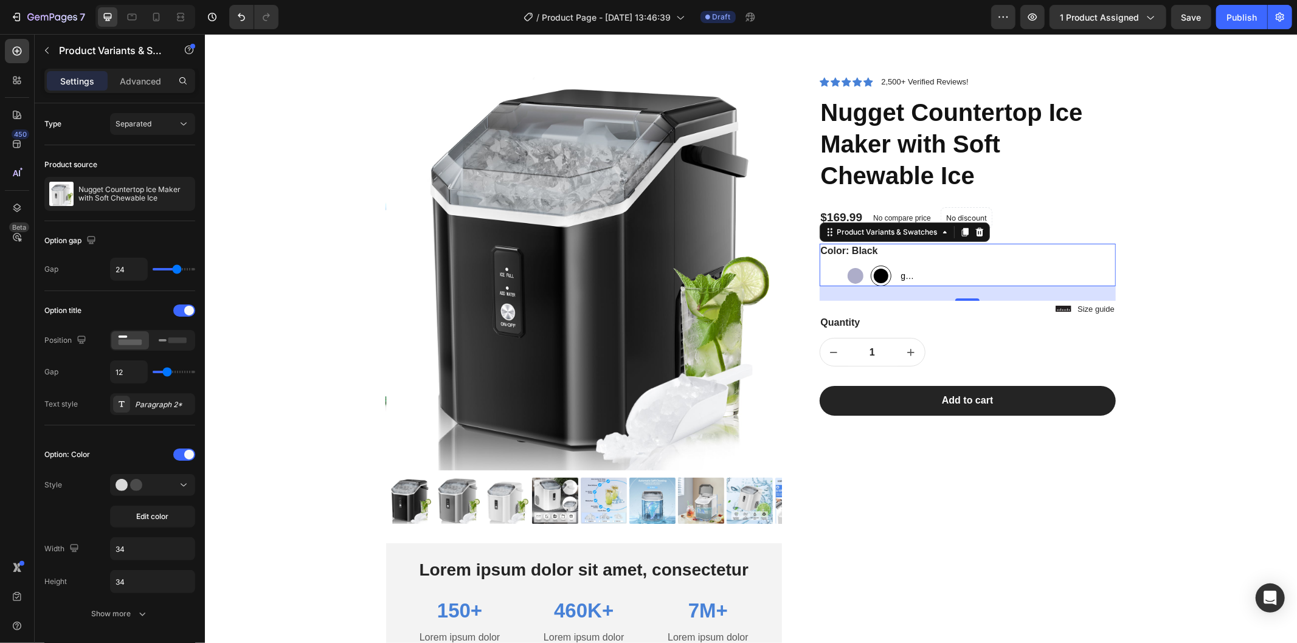
click at [898, 275] on span "grey" at bounding box center [906, 275] width 16 height 15
click at [896, 265] on input "grey grey grey" at bounding box center [895, 265] width 1 height 1
radio input "true"
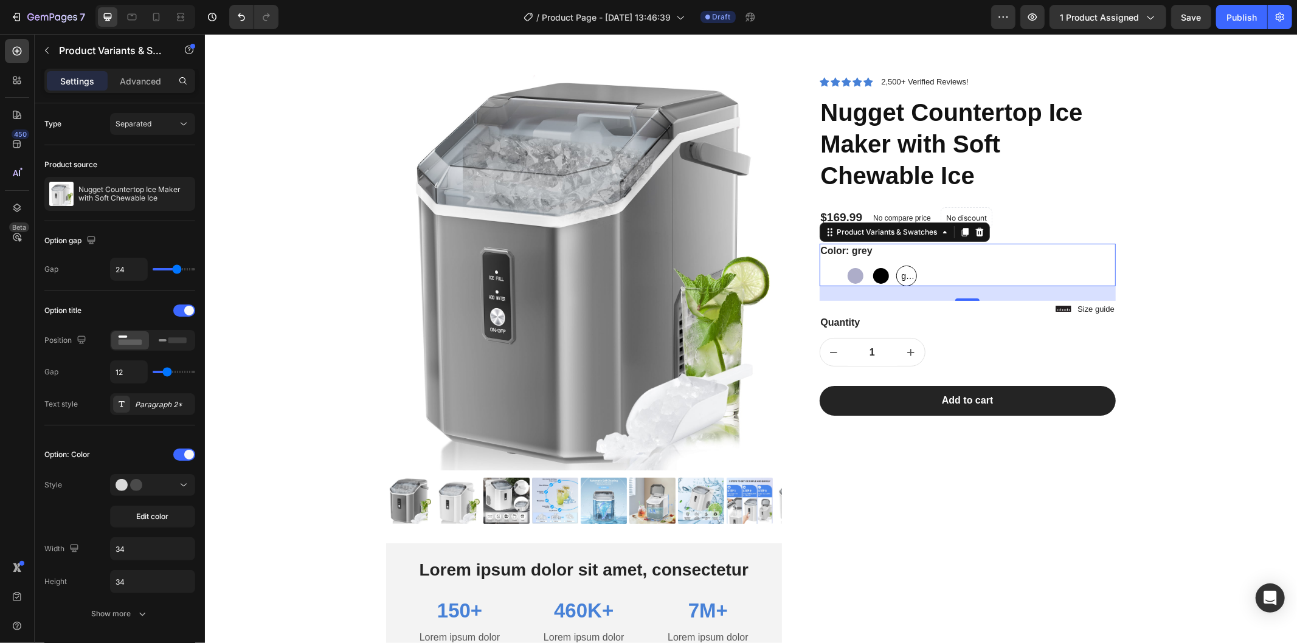
click at [927, 275] on div "white white silver silver Black Black grey grey grey" at bounding box center [967, 275] width 297 height 21
click at [829, 273] on div at bounding box center [830, 276] width 16 height 16
click at [819, 265] on input "white white" at bounding box center [819, 265] width 1 height 1
radio input "true"
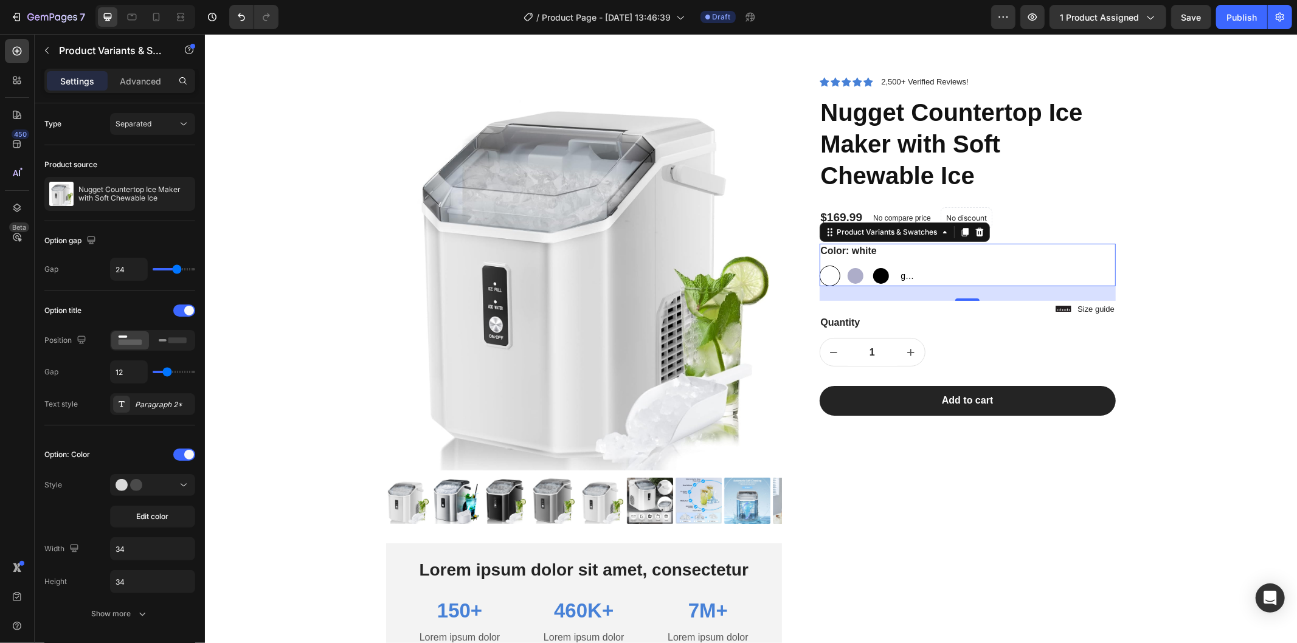
click at [873, 274] on div at bounding box center [881, 276] width 16 height 16
click at [870, 265] on input "Black Black" at bounding box center [870, 265] width 1 height 1
radio input "true"
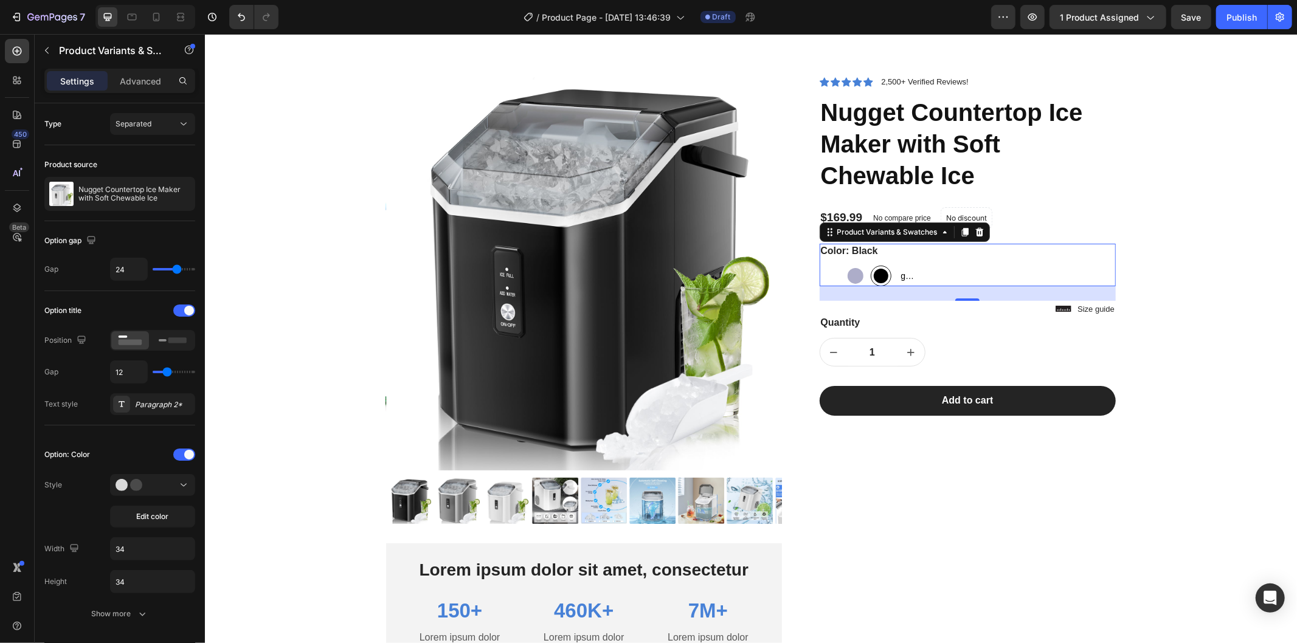
click at [898, 274] on span "grey" at bounding box center [906, 275] width 16 height 15
click at [895, 265] on input "grey grey grey" at bounding box center [895, 265] width 1 height 1
radio input "true"
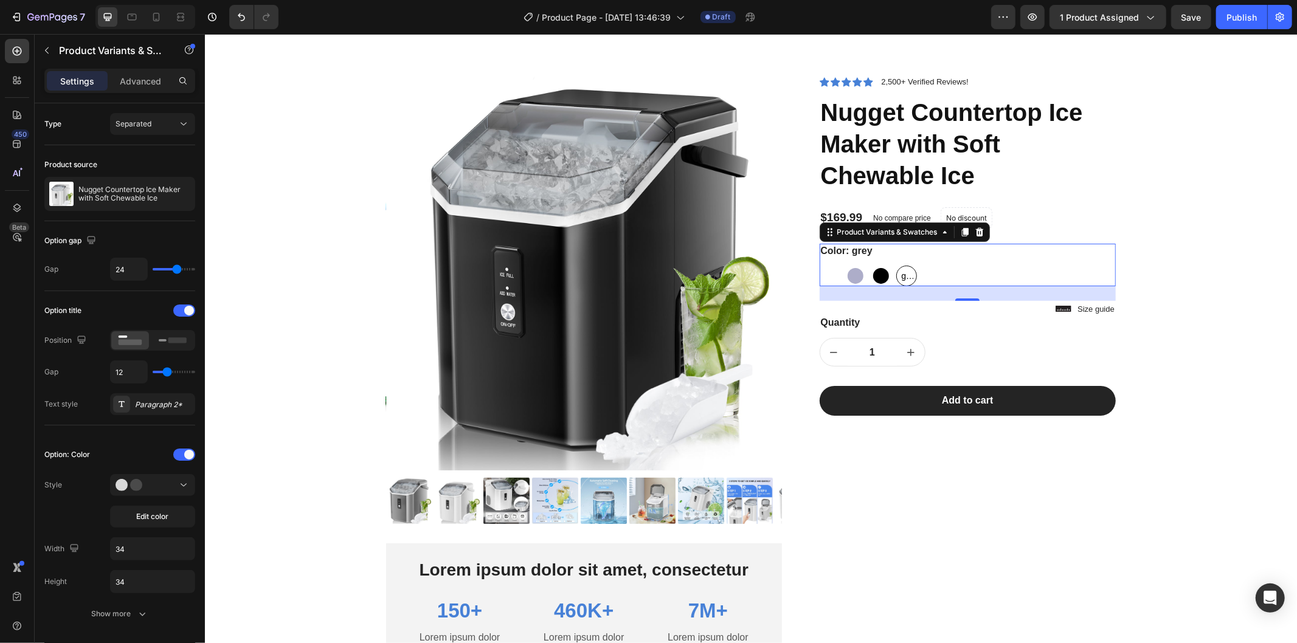
click at [899, 274] on span "grey" at bounding box center [906, 275] width 15 height 15
click at [895, 265] on input "grey grey grey" at bounding box center [895, 265] width 1 height 1
click at [885, 275] on div "white white silver silver Black Black grey grey grey" at bounding box center [967, 275] width 297 height 21
click at [899, 275] on span "grey" at bounding box center [906, 275] width 15 height 15
click at [896, 265] on input "grey grey grey" at bounding box center [895, 265] width 1 height 1
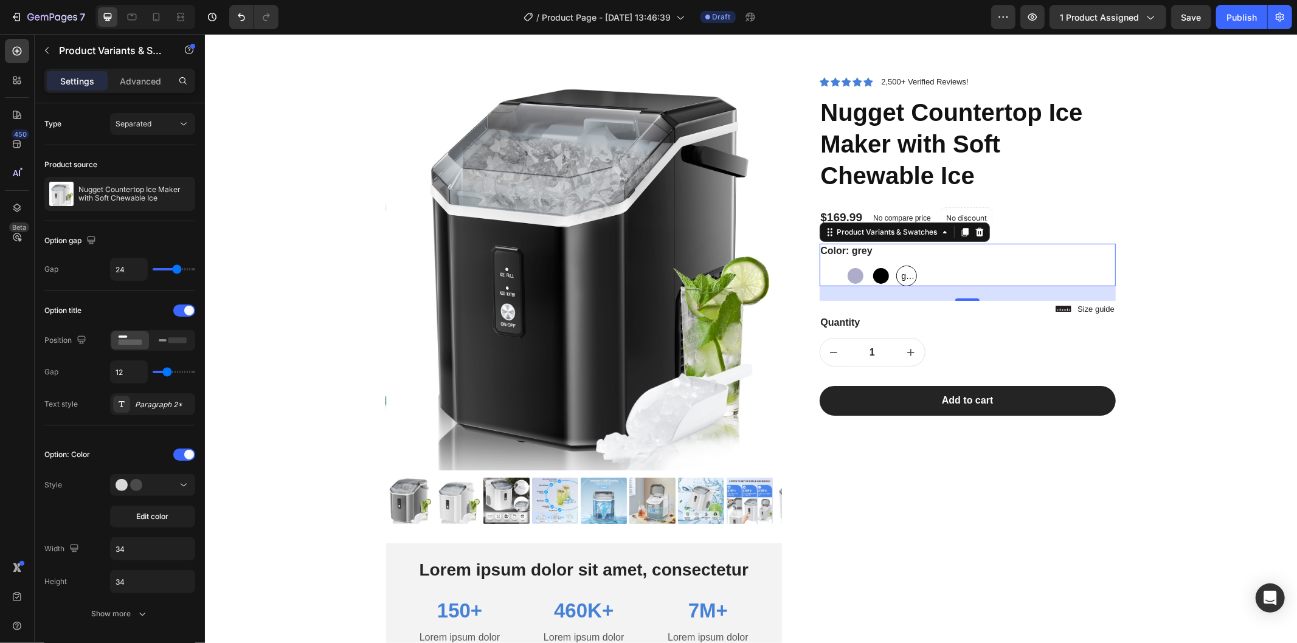
click at [874, 273] on div at bounding box center [881, 276] width 16 height 16
click at [870, 265] on input "Black Black" at bounding box center [870, 265] width 1 height 1
radio input "true"
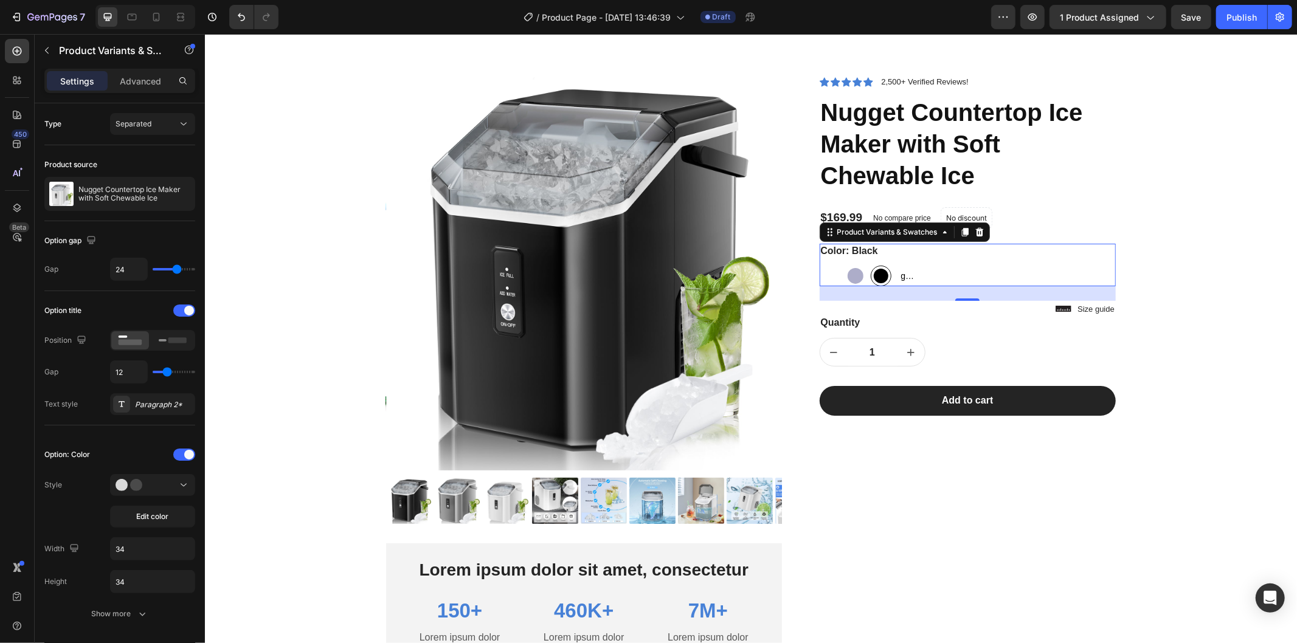
click at [849, 275] on div at bounding box center [855, 276] width 16 height 16
click at [845, 265] on input "silver silver" at bounding box center [844, 265] width 1 height 1
radio input "true"
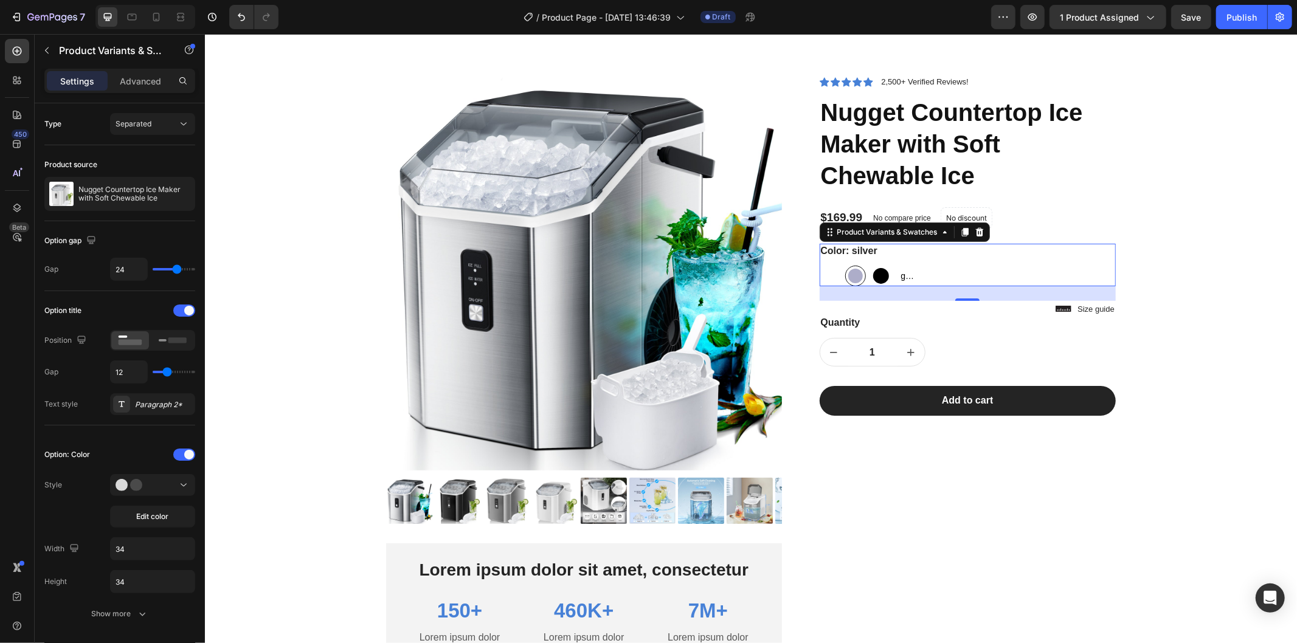
click at [873, 273] on div at bounding box center [881, 276] width 16 height 16
click at [870, 265] on input "Black Black" at bounding box center [870, 265] width 1 height 1
radio input "true"
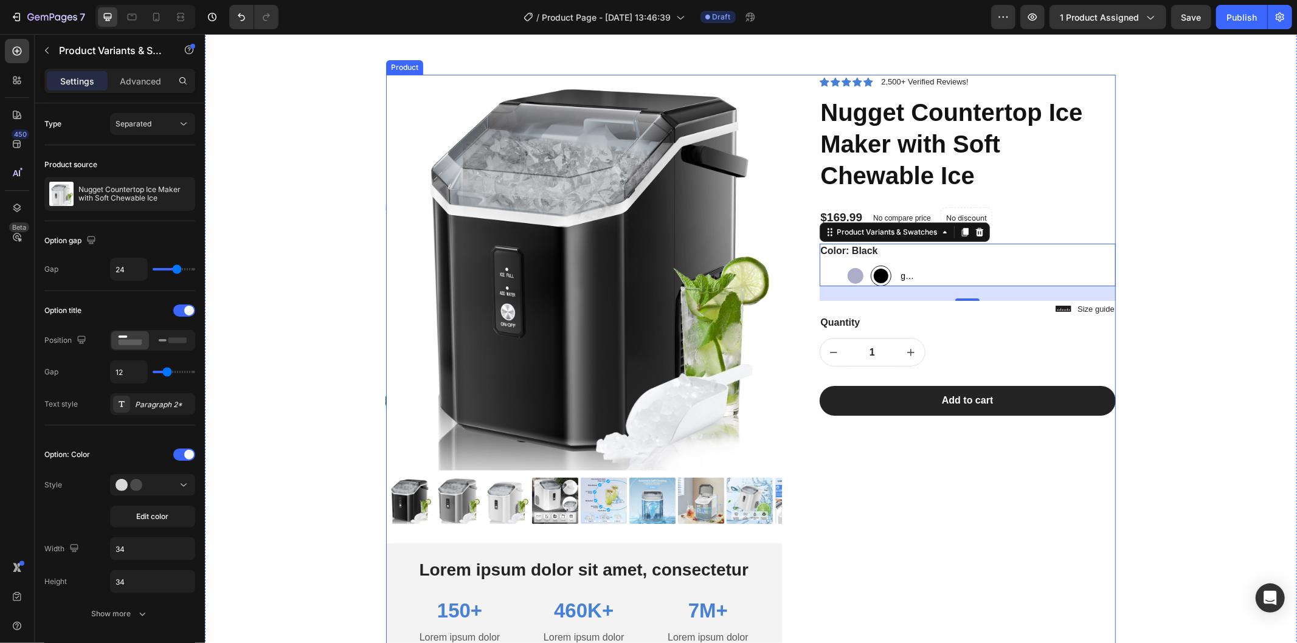
scroll to position [168, 0]
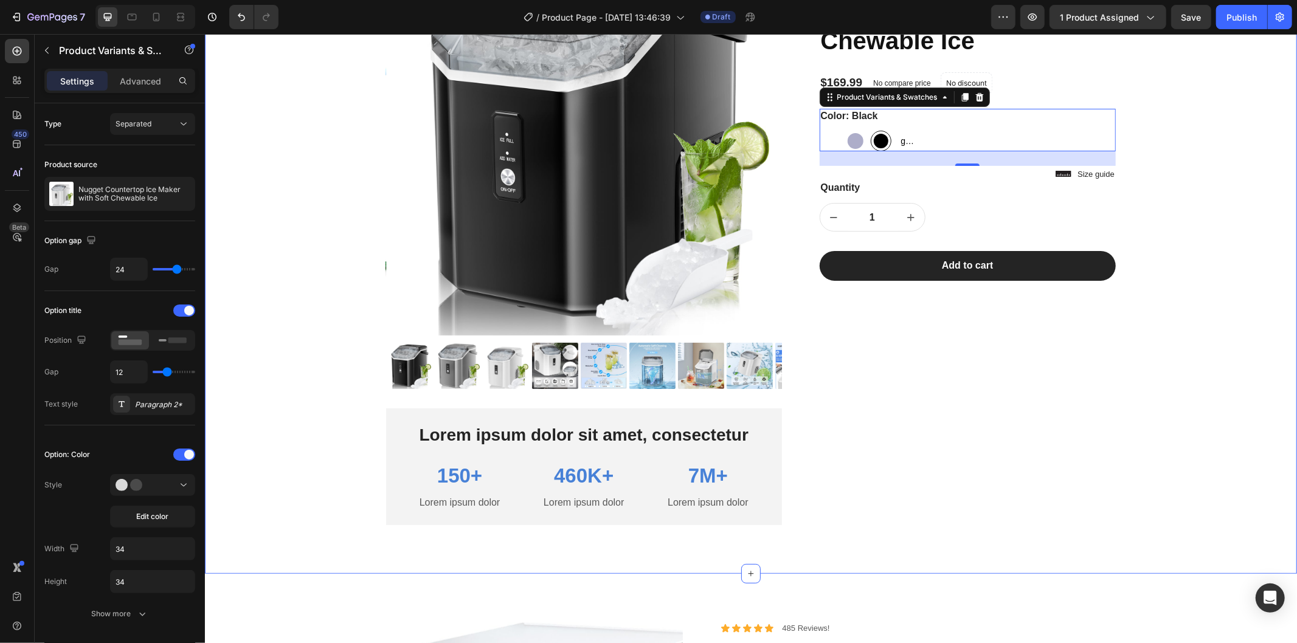
click at [325, 334] on div "Product Images Lorem ipsum dolor sit amet, consectetur Text Block 150+ Text Blo…" at bounding box center [750, 241] width 1074 height 605
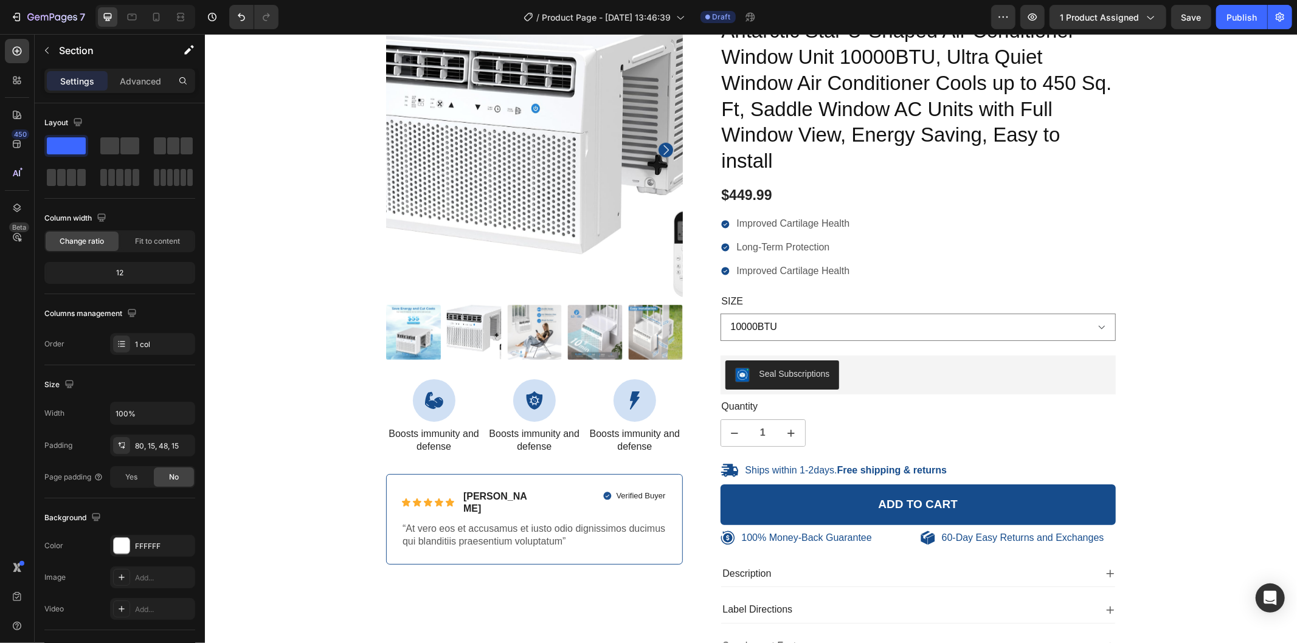
scroll to position [1081, 0]
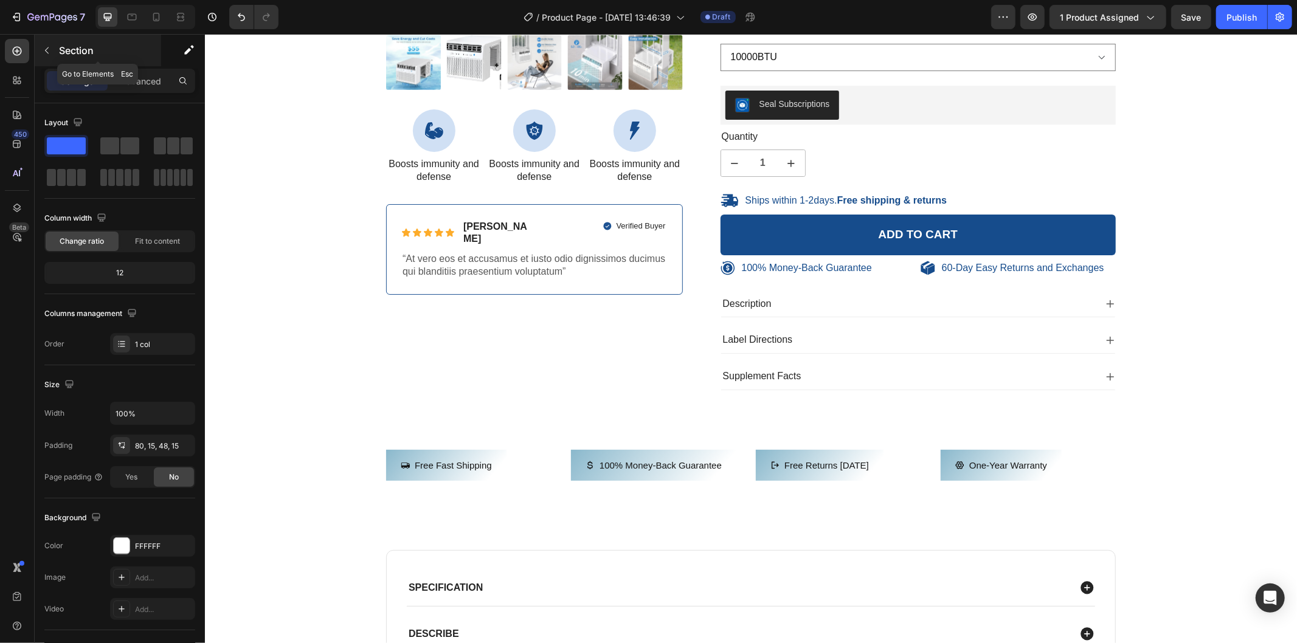
click at [53, 58] on button "button" at bounding box center [46, 50] width 19 height 19
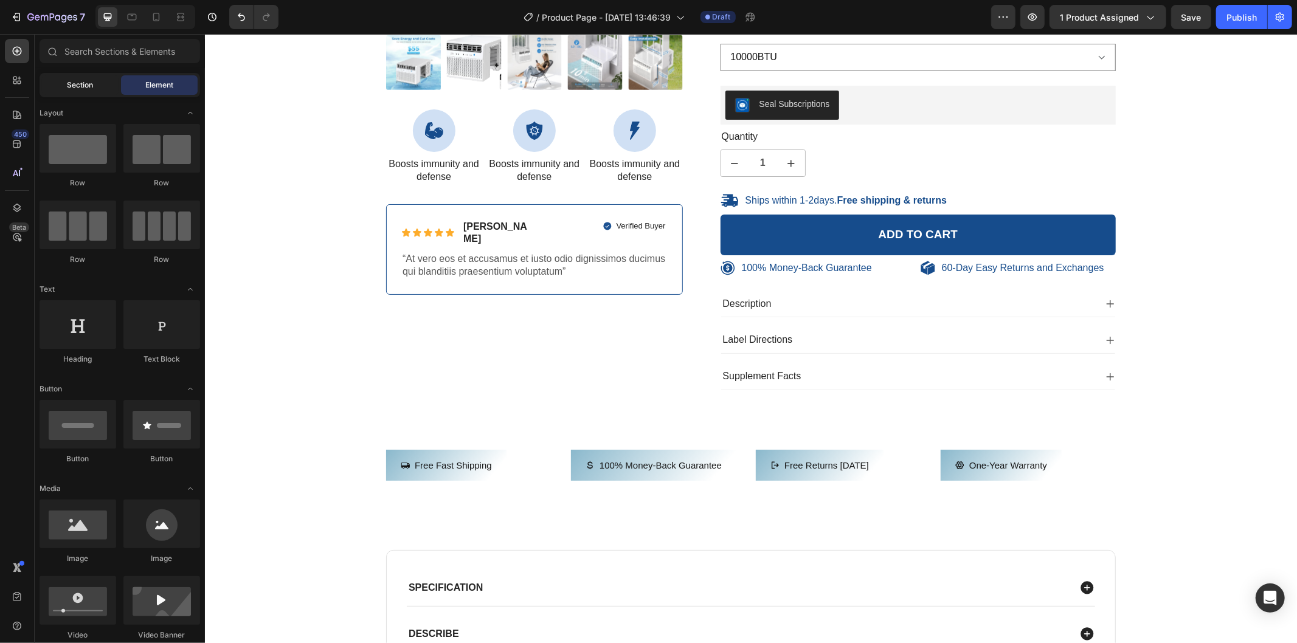
click at [71, 83] on span "Section" at bounding box center [81, 85] width 26 height 11
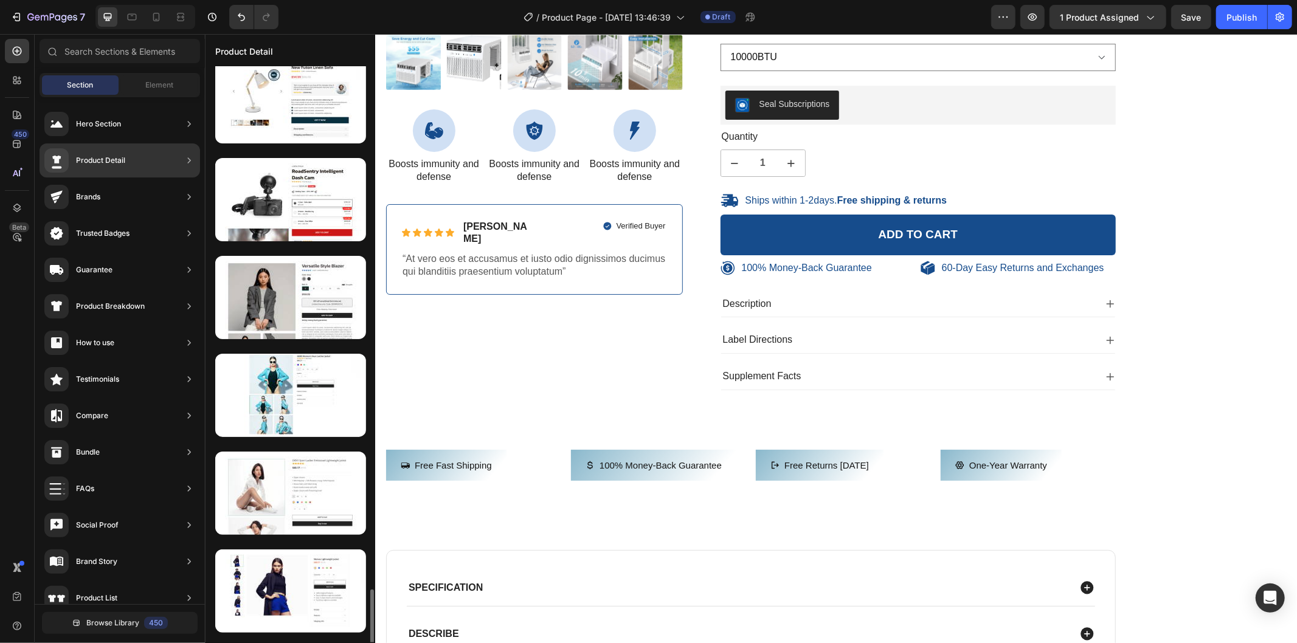
scroll to position [2623, 0]
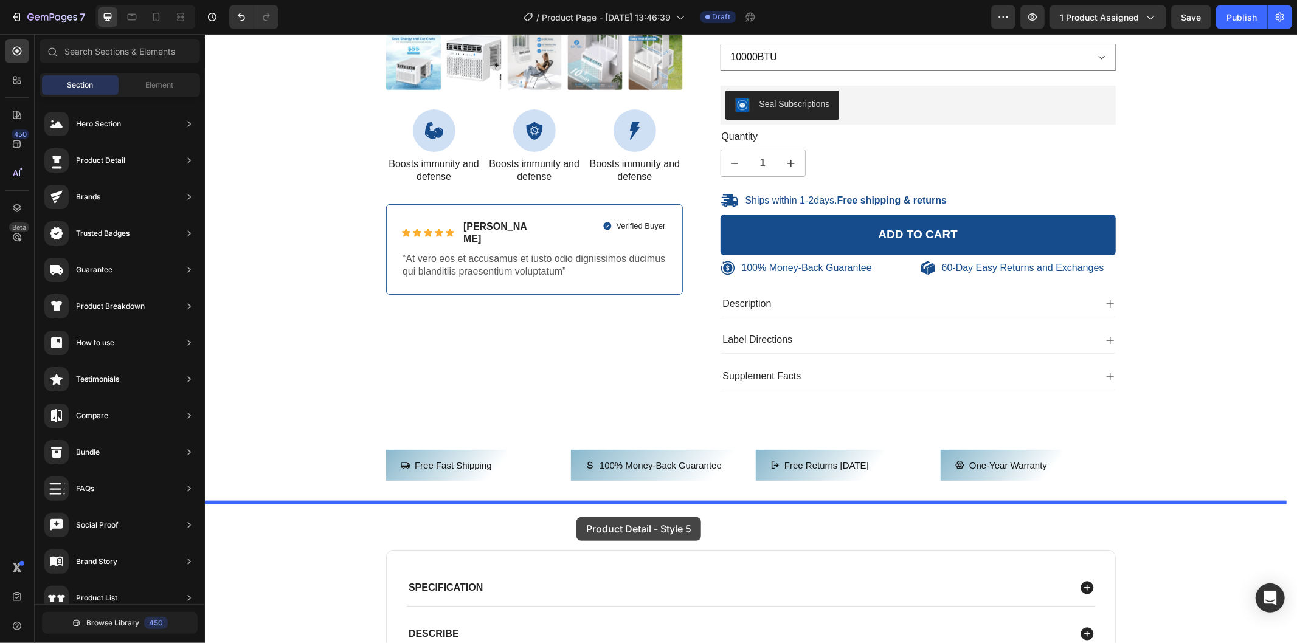
drag, startPoint x: 504, startPoint y: 471, endPoint x: 576, endPoint y: 517, distance: 85.0
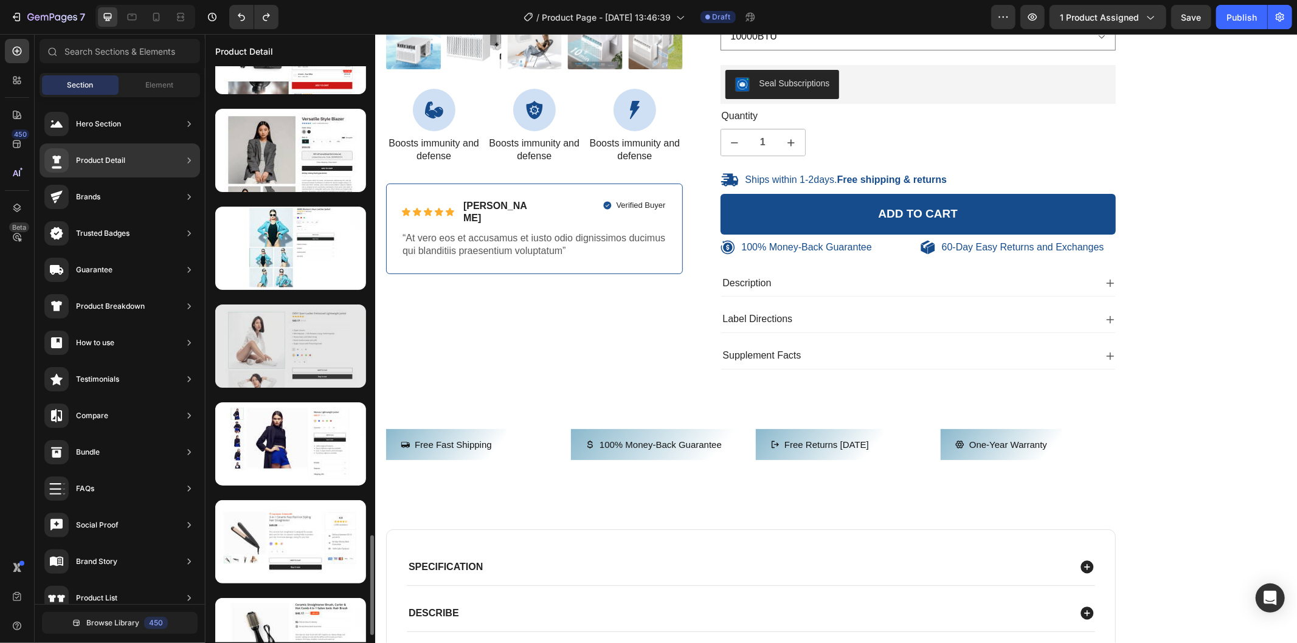
scroll to position [2744, 0]
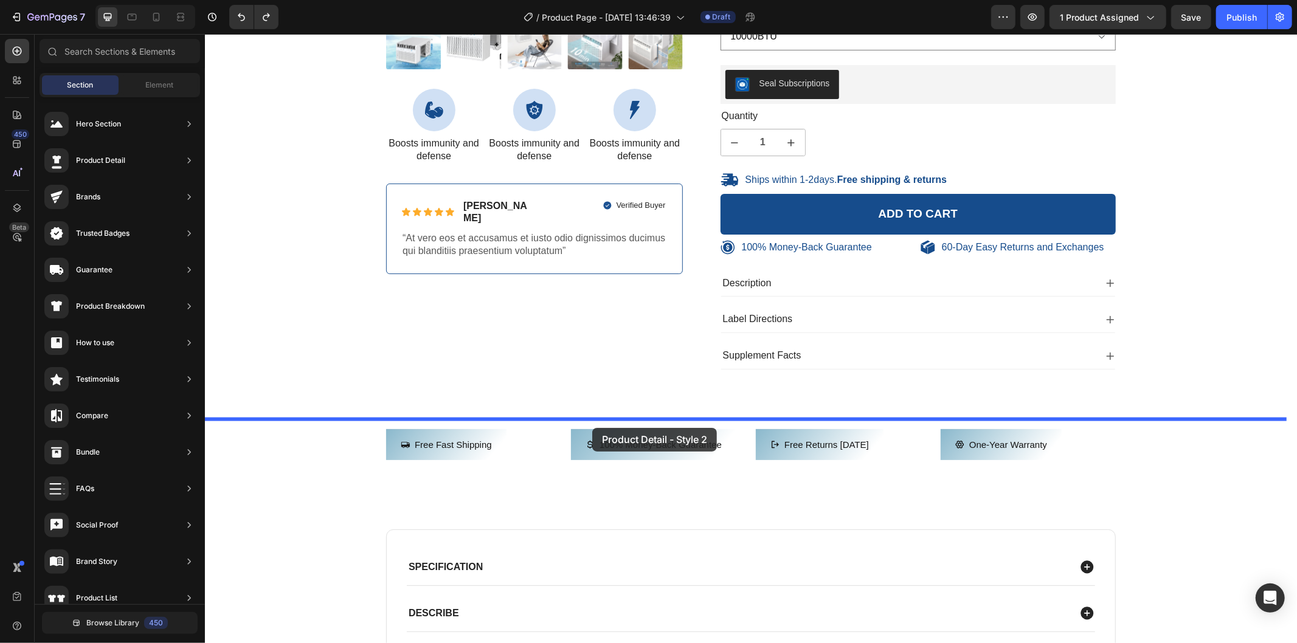
drag, startPoint x: 476, startPoint y: 646, endPoint x: 592, endPoint y: 427, distance: 248.1
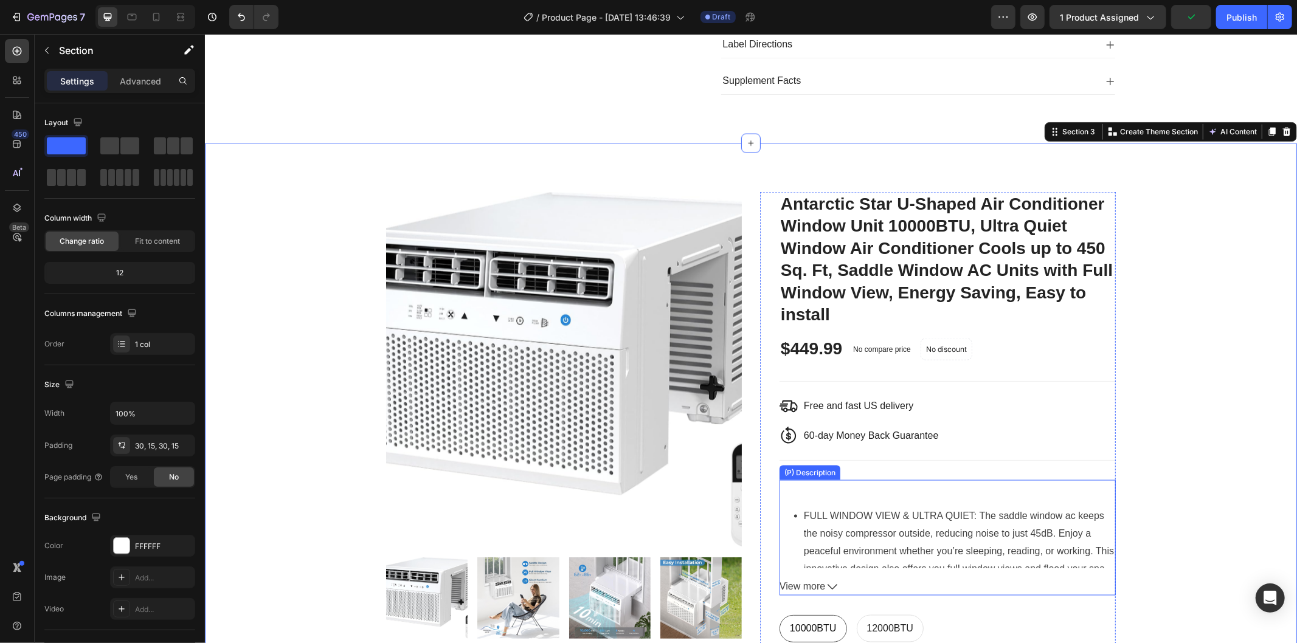
scroll to position [1444, 0]
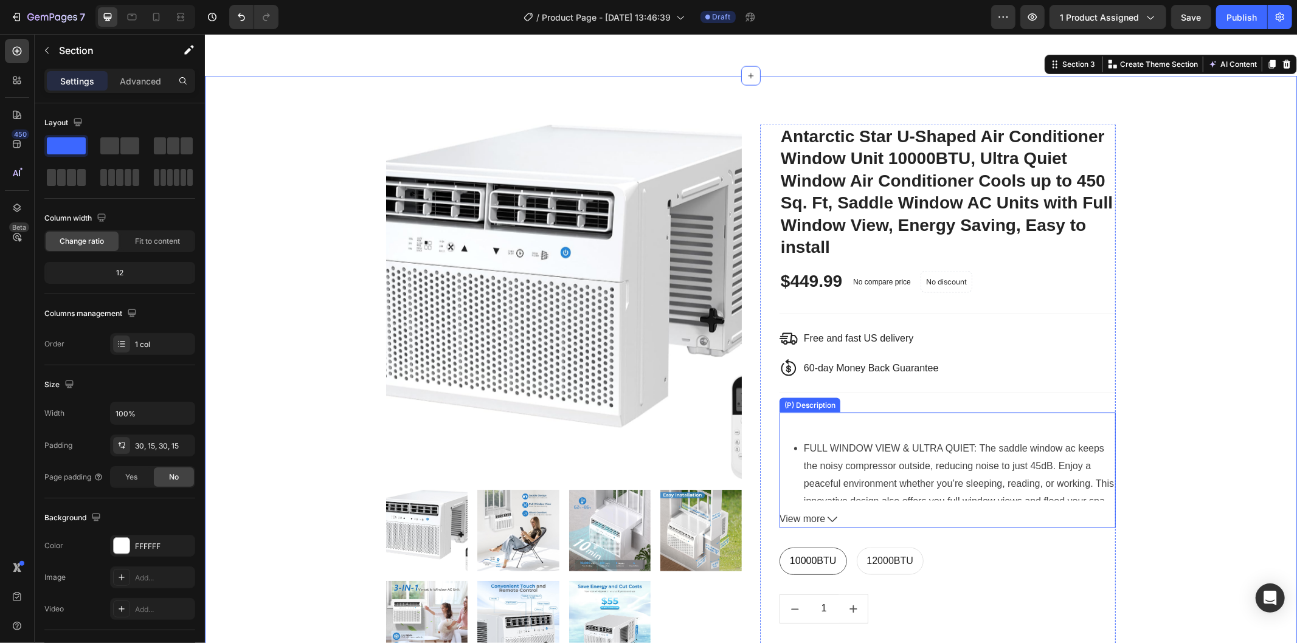
click at [822, 521] on span "View more" at bounding box center [802, 519] width 46 height 18
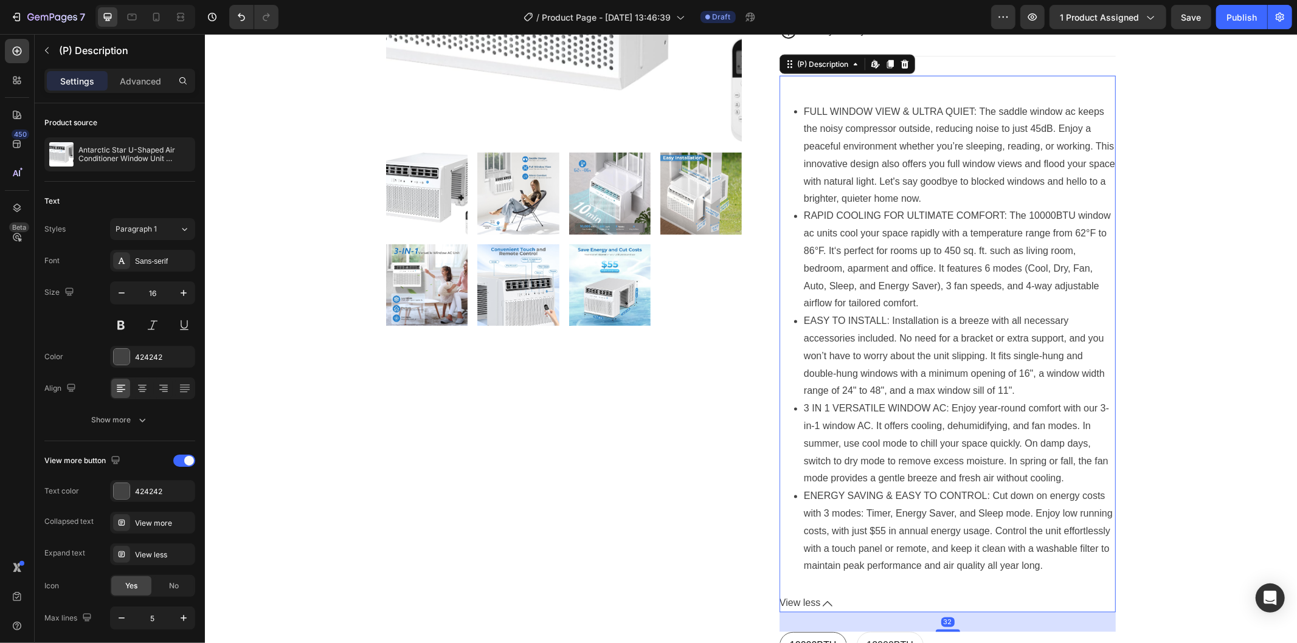
scroll to position [1849, 0]
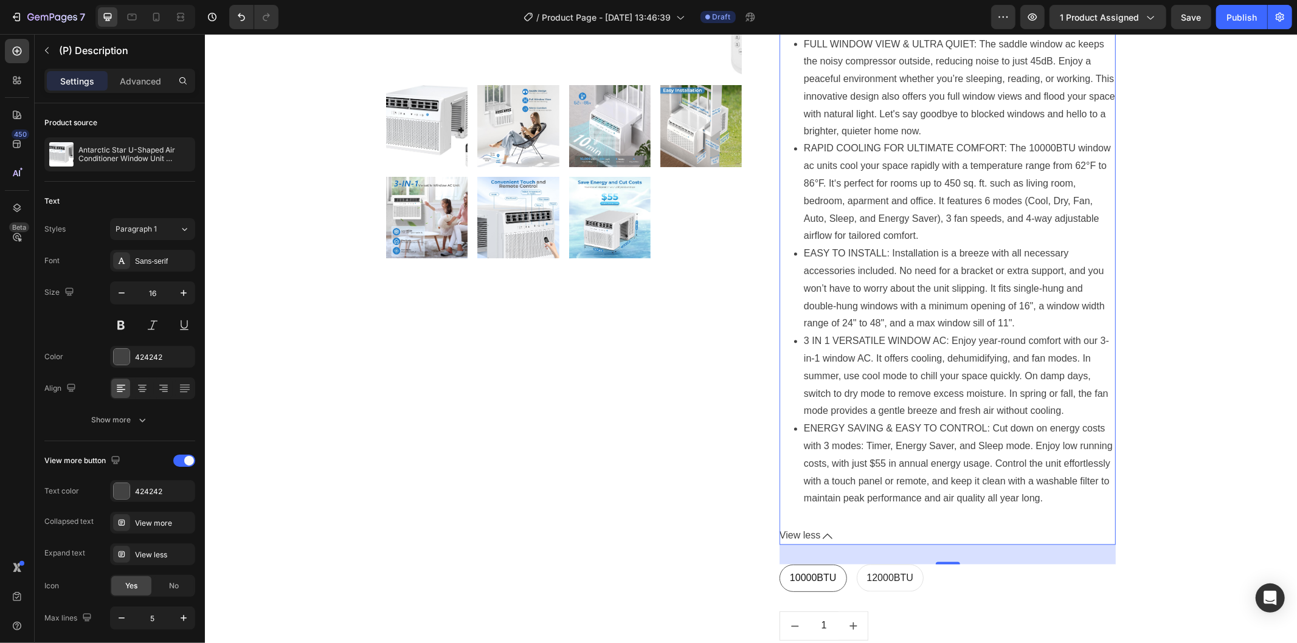
click at [814, 545] on span "View less" at bounding box center [799, 536] width 41 height 18
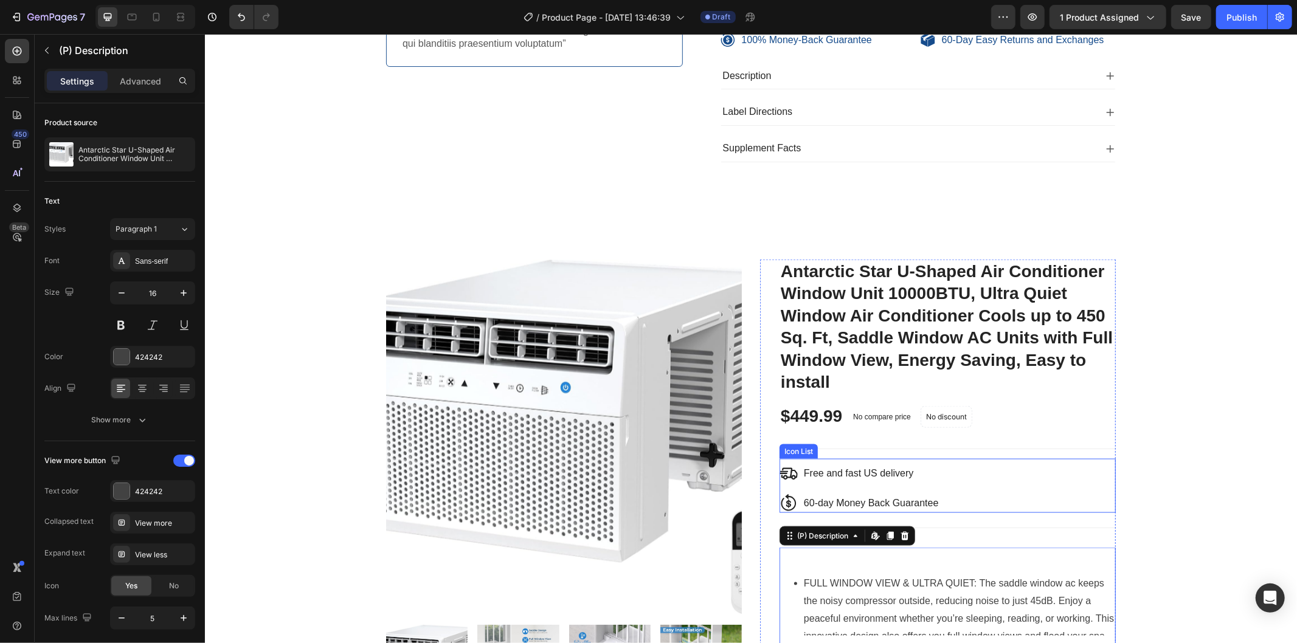
scroll to position [1579, 0]
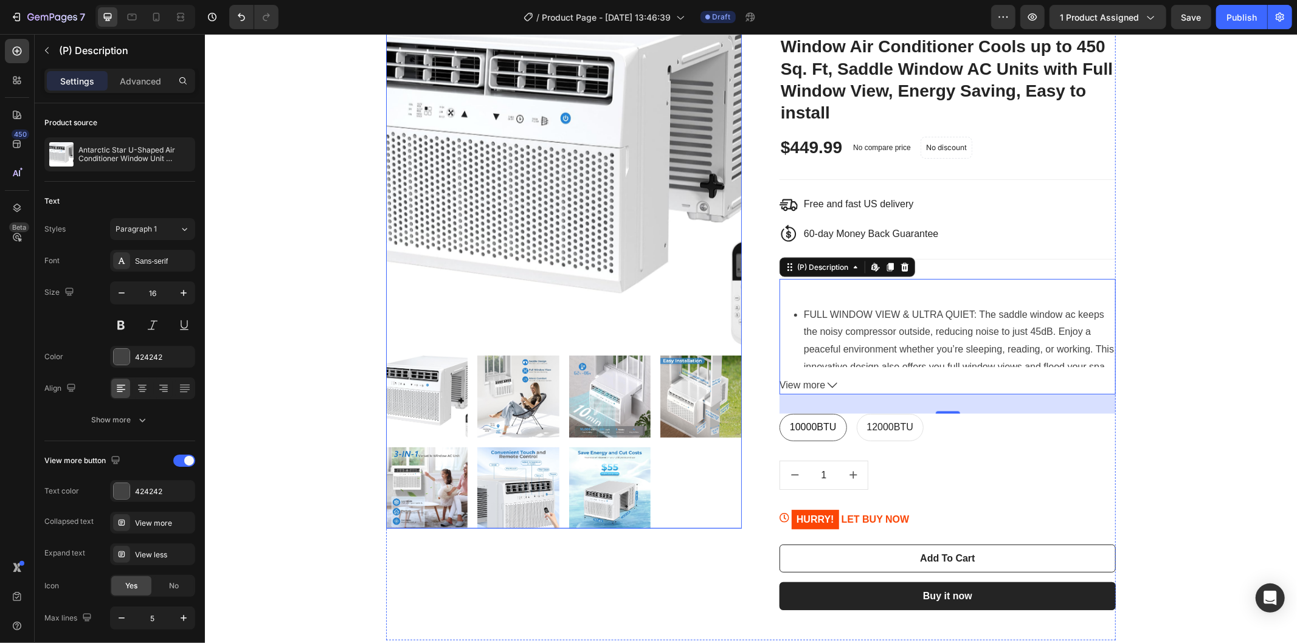
click at [713, 482] on div at bounding box center [564, 441] width 356 height 173
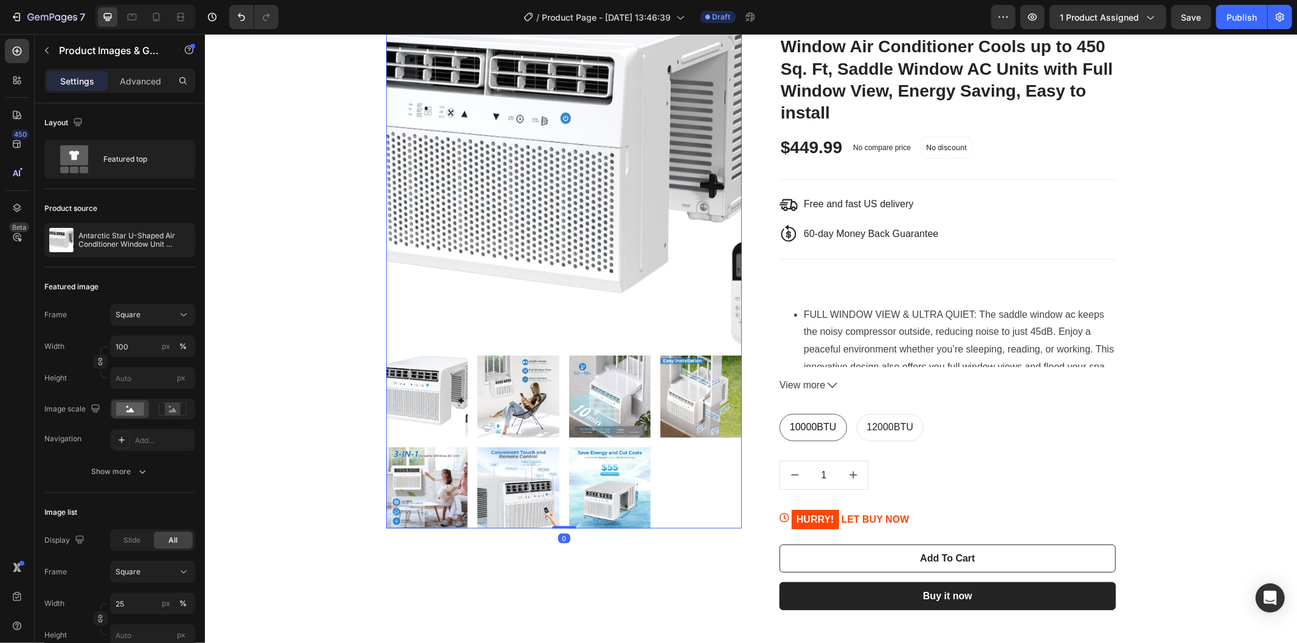
click at [712, 477] on div at bounding box center [564, 441] width 356 height 173
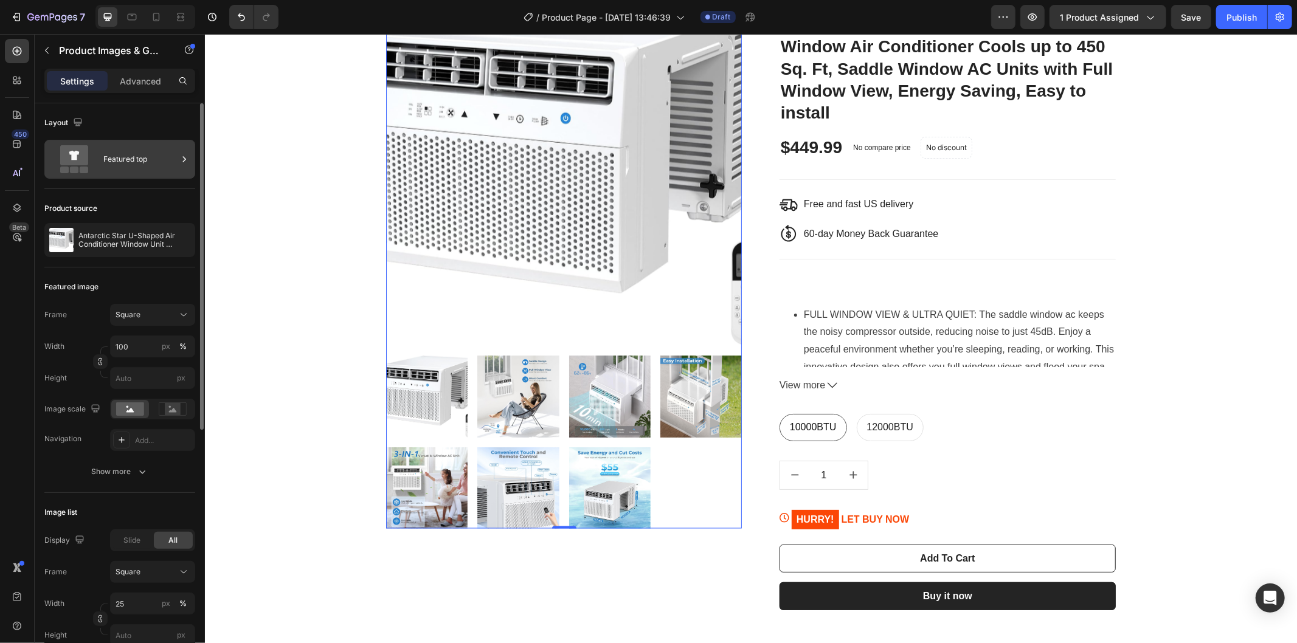
click at [134, 142] on div "Featured top" at bounding box center [119, 159] width 151 height 39
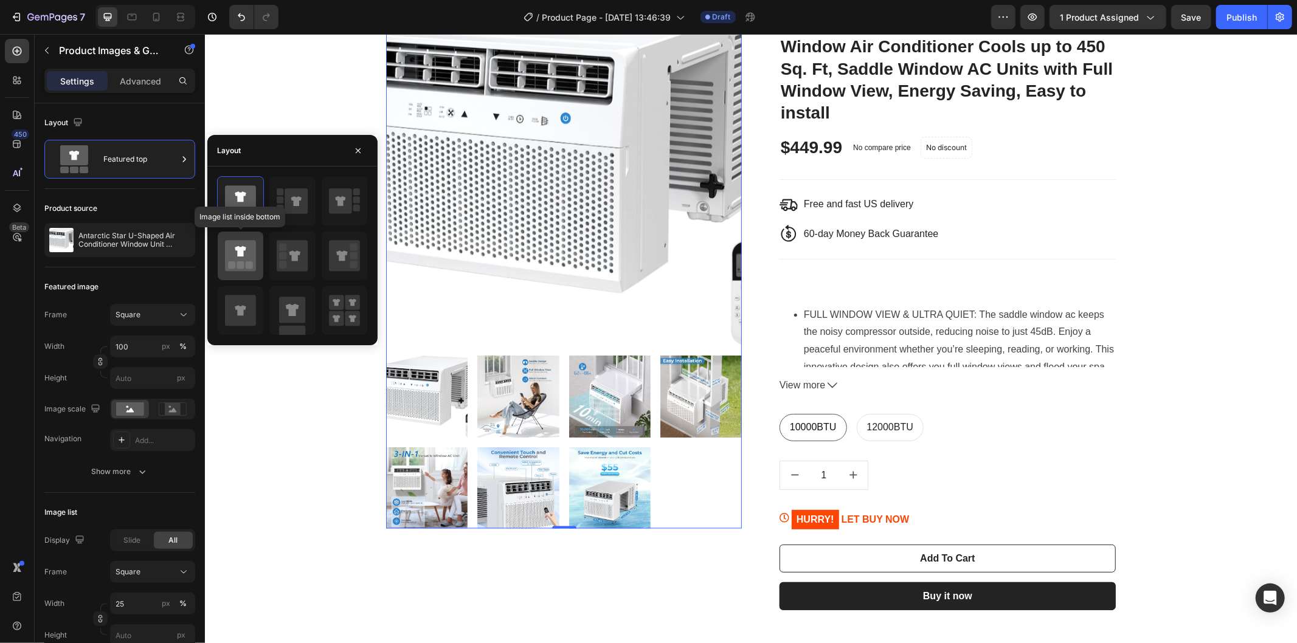
click at [248, 252] on icon at bounding box center [240, 255] width 31 height 31
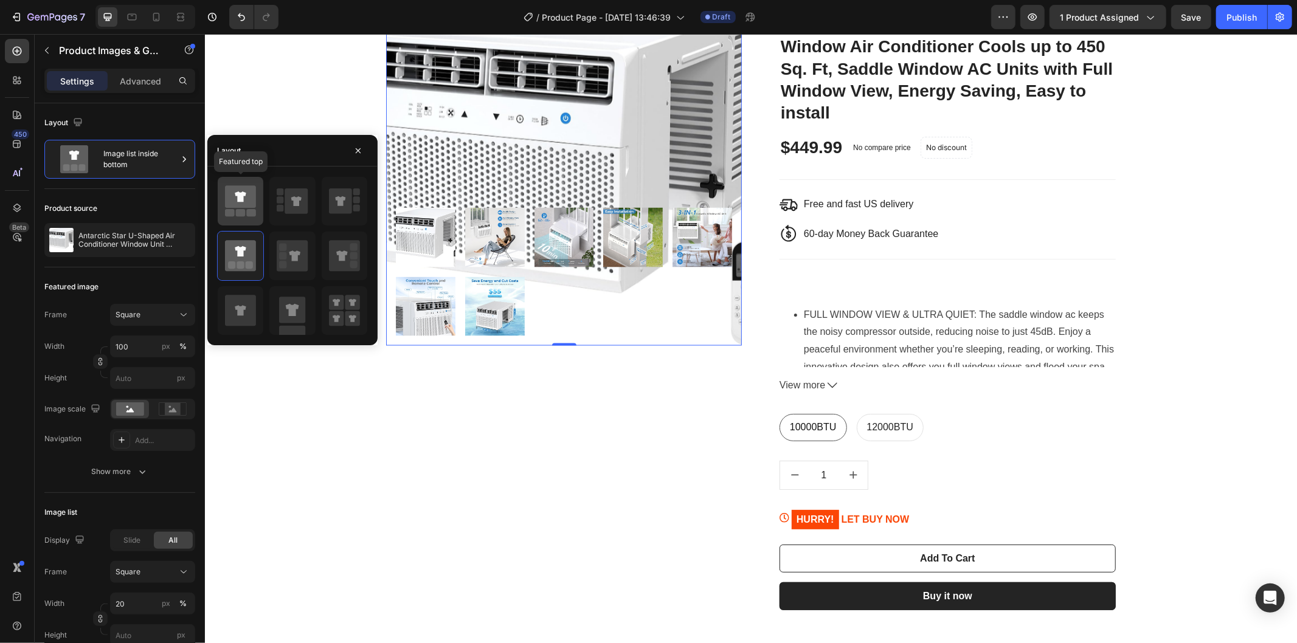
click at [244, 193] on icon at bounding box center [240, 197] width 11 height 10
type input "25"
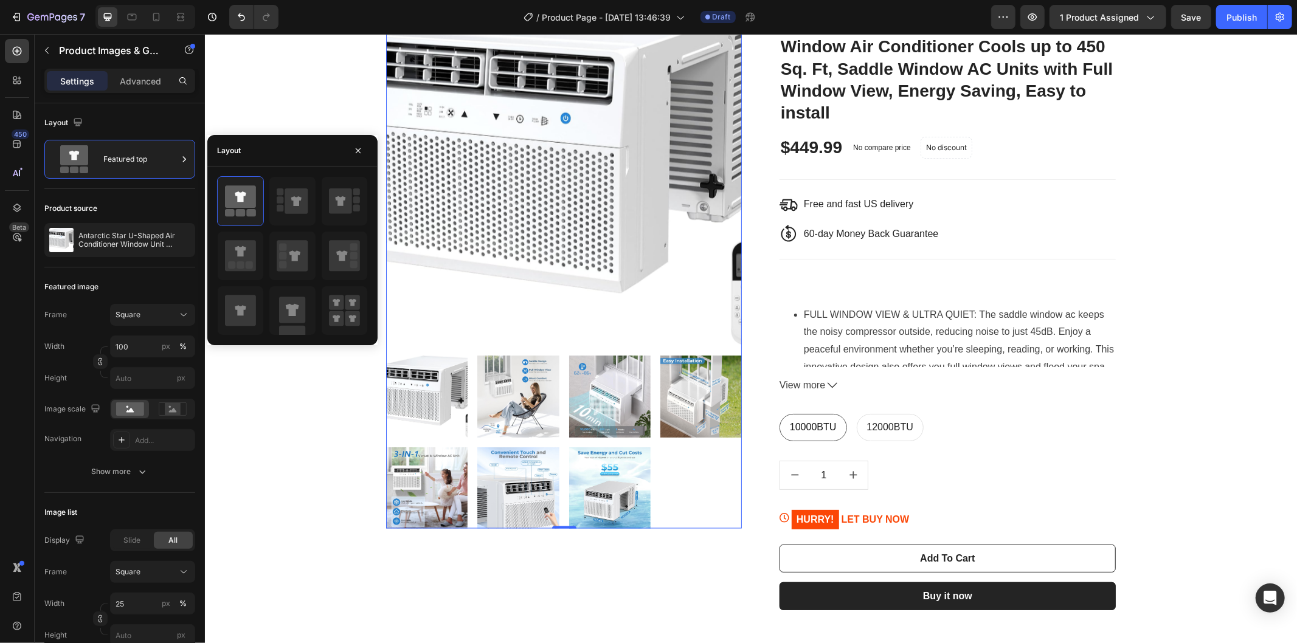
click at [625, 437] on div at bounding box center [564, 441] width 356 height 173
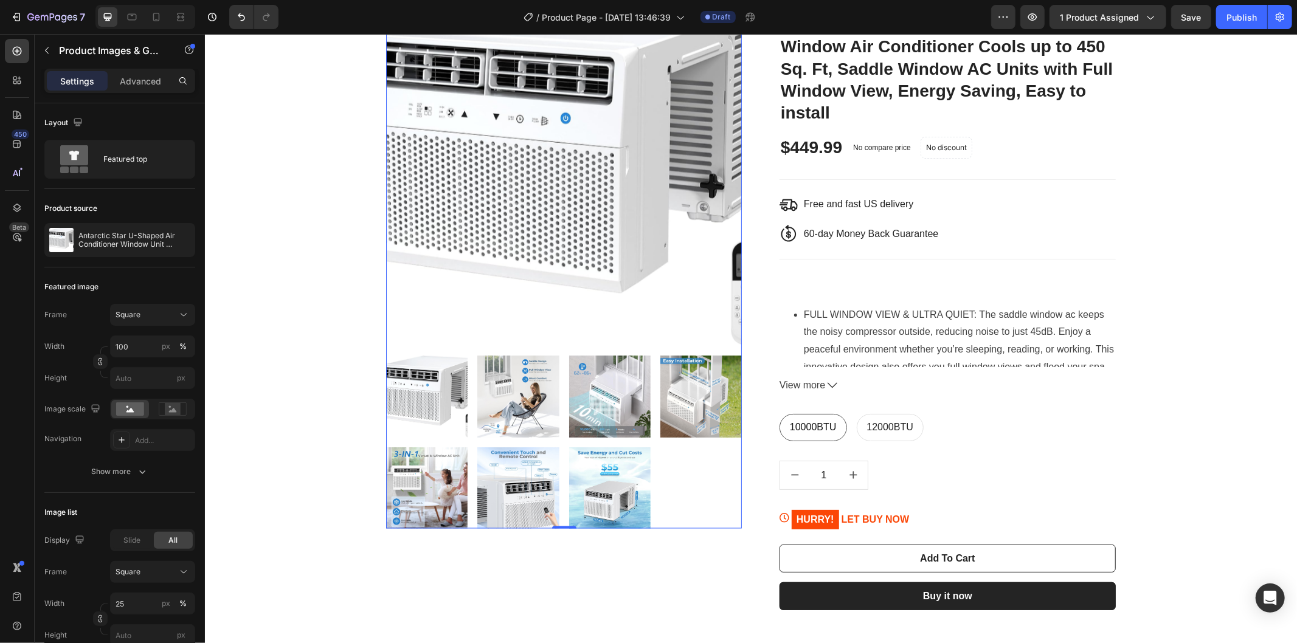
click at [701, 451] on div at bounding box center [564, 441] width 356 height 173
click at [170, 415] on rect at bounding box center [173, 409] width 16 height 12
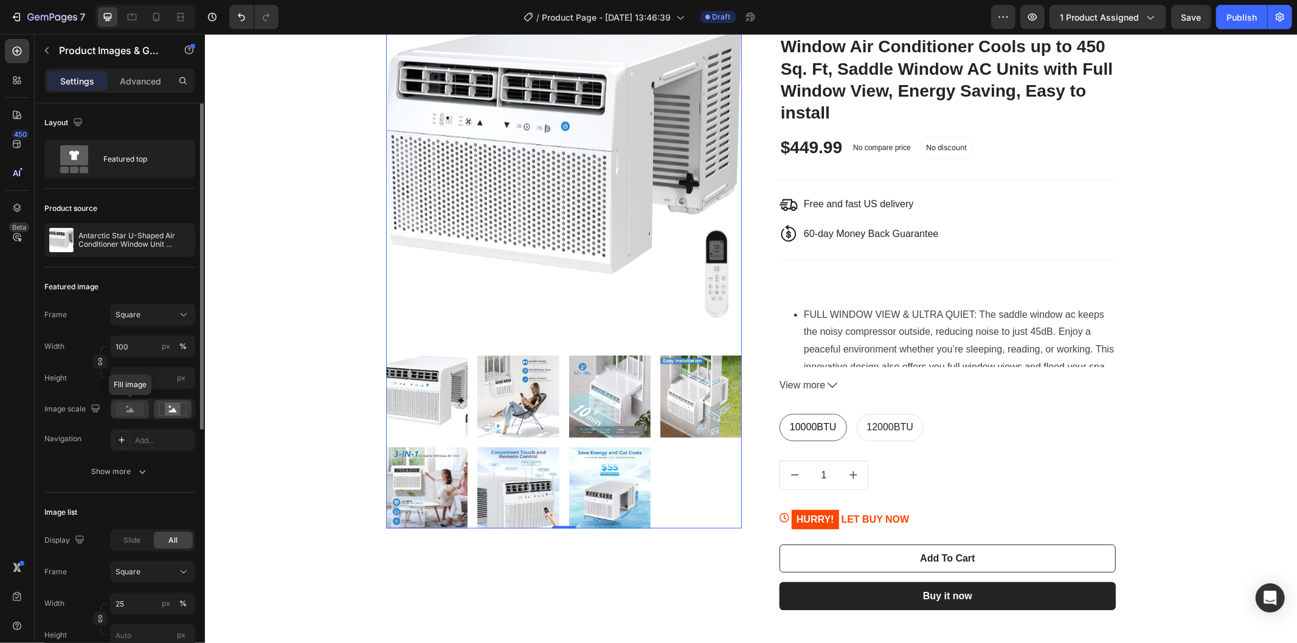
click at [128, 409] on rect at bounding box center [130, 409] width 28 height 13
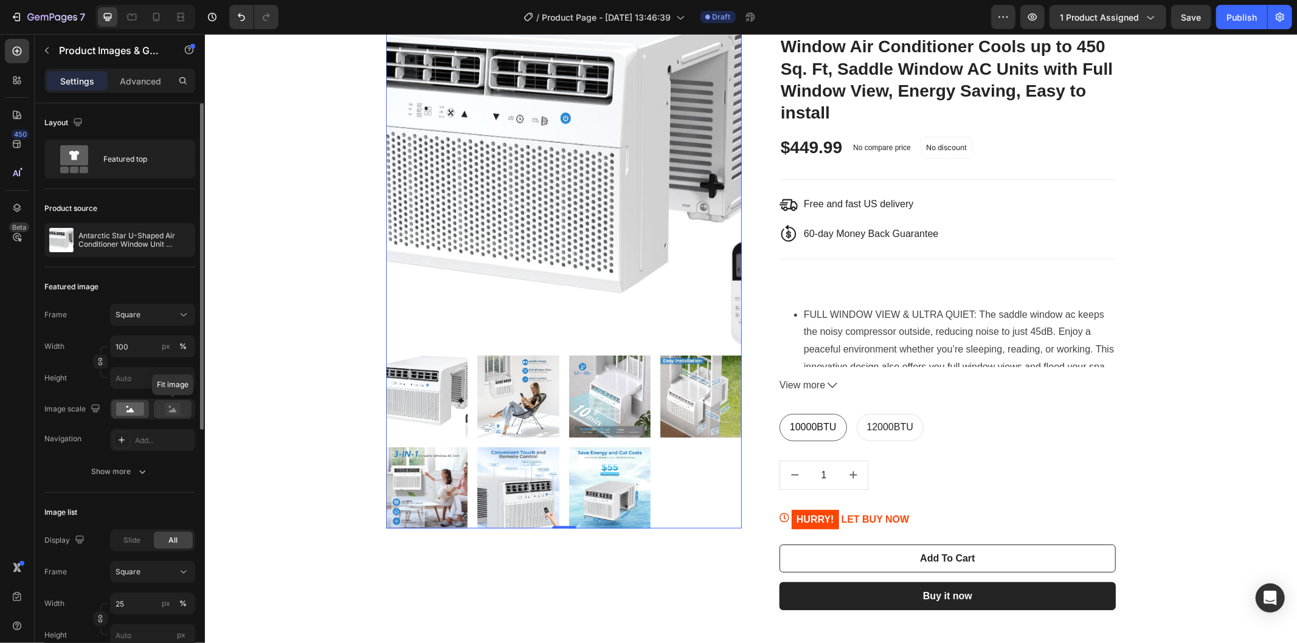
click at [175, 414] on rect at bounding box center [173, 409] width 16 height 12
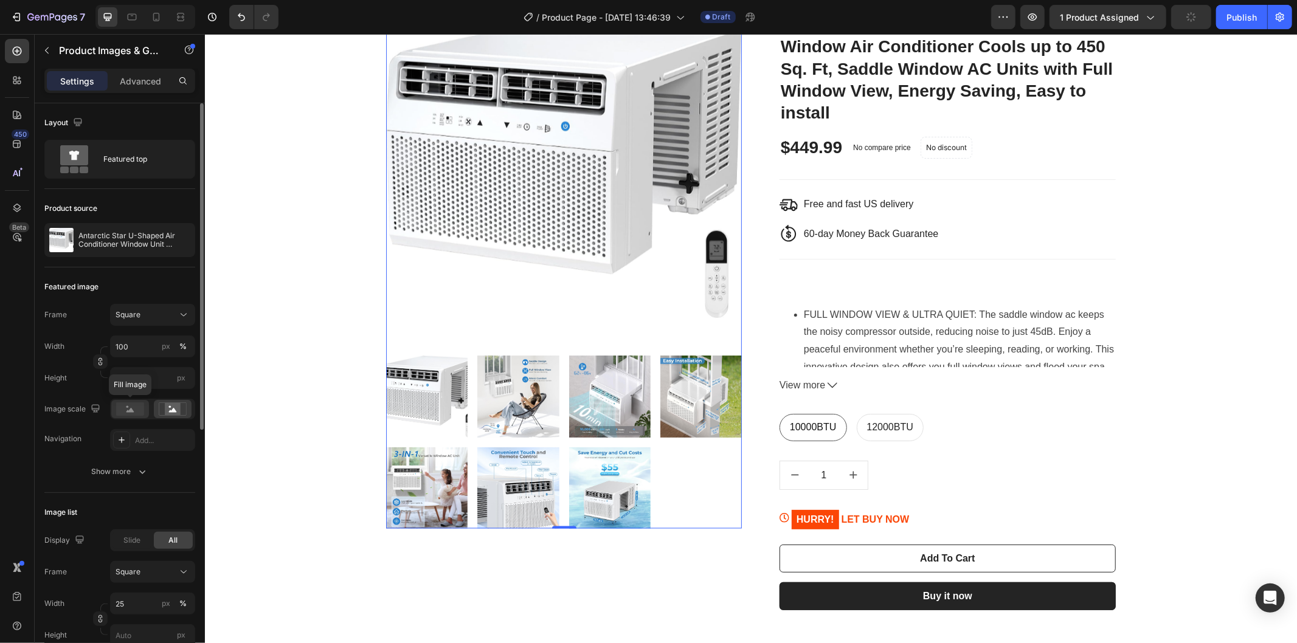
click at [133, 412] on rect at bounding box center [130, 409] width 28 height 13
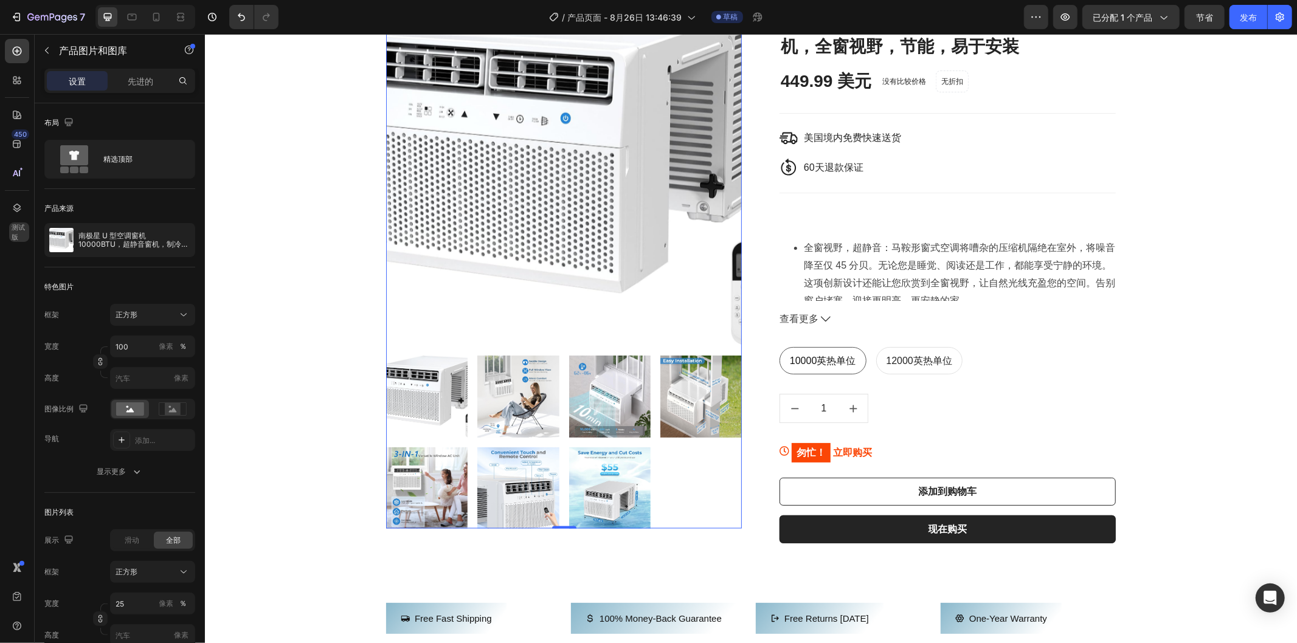
click at [701, 480] on div at bounding box center [564, 441] width 356 height 173
click at [166, 407] on rect at bounding box center [173, 409] width 16 height 12
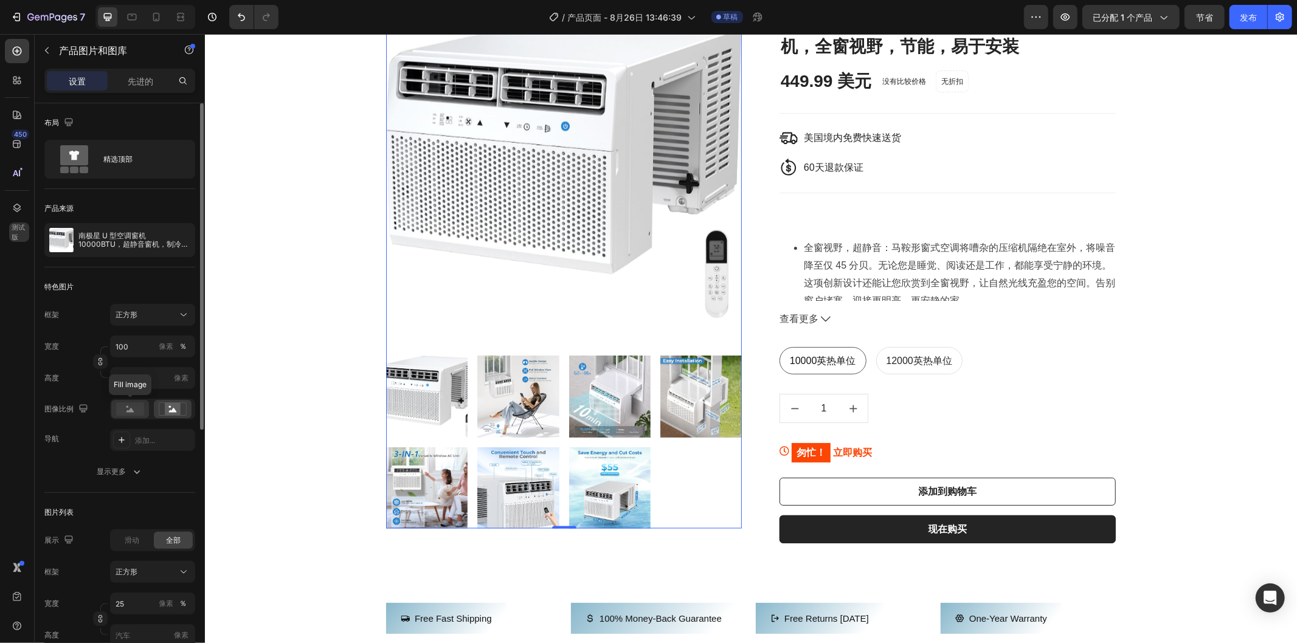
click at [137, 408] on rect at bounding box center [130, 409] width 28 height 13
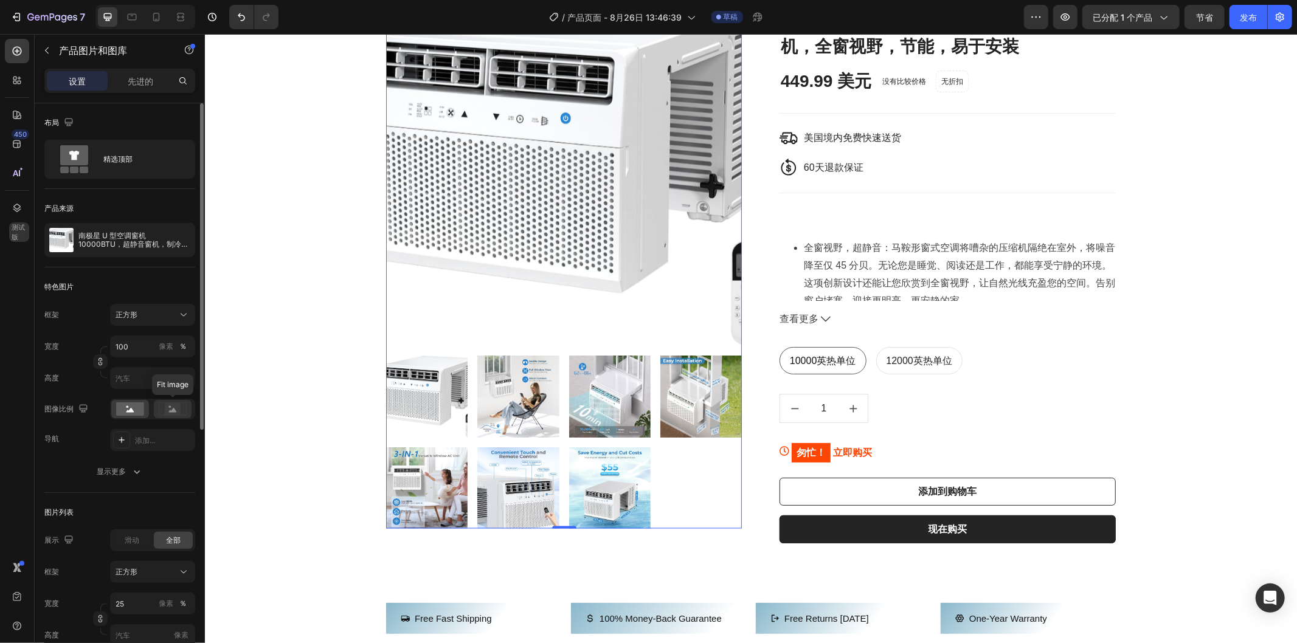
click at [168, 406] on rect at bounding box center [173, 409] width 16 height 12
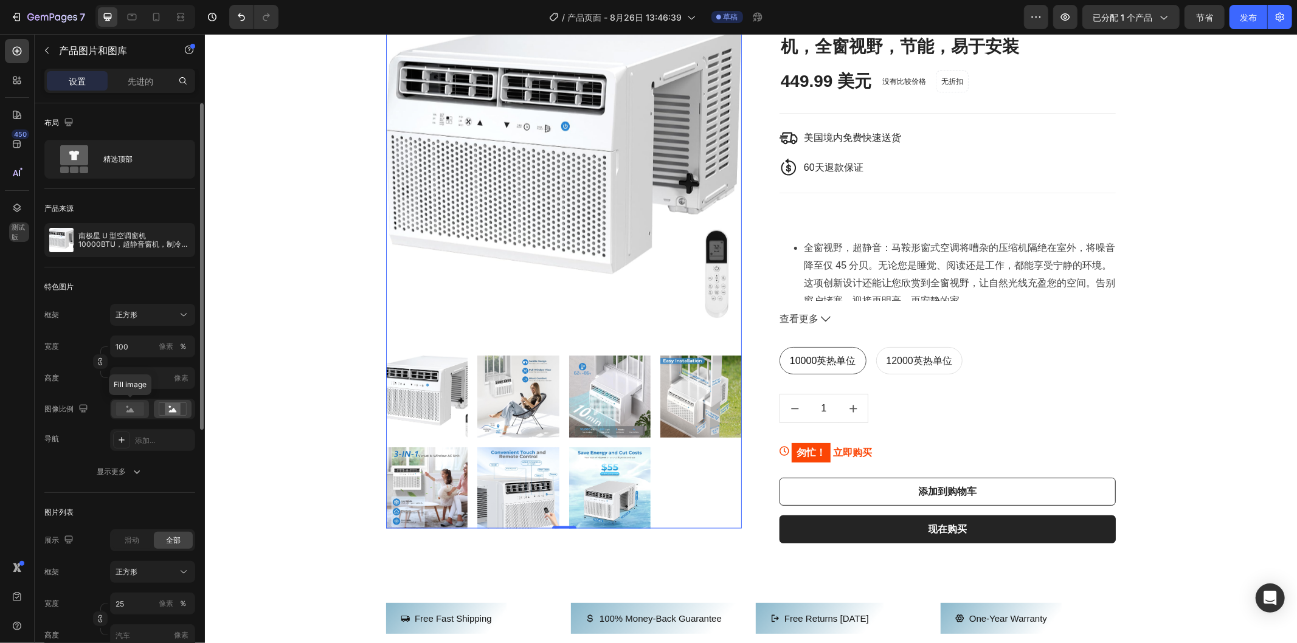
click at [120, 405] on rect at bounding box center [130, 409] width 28 height 13
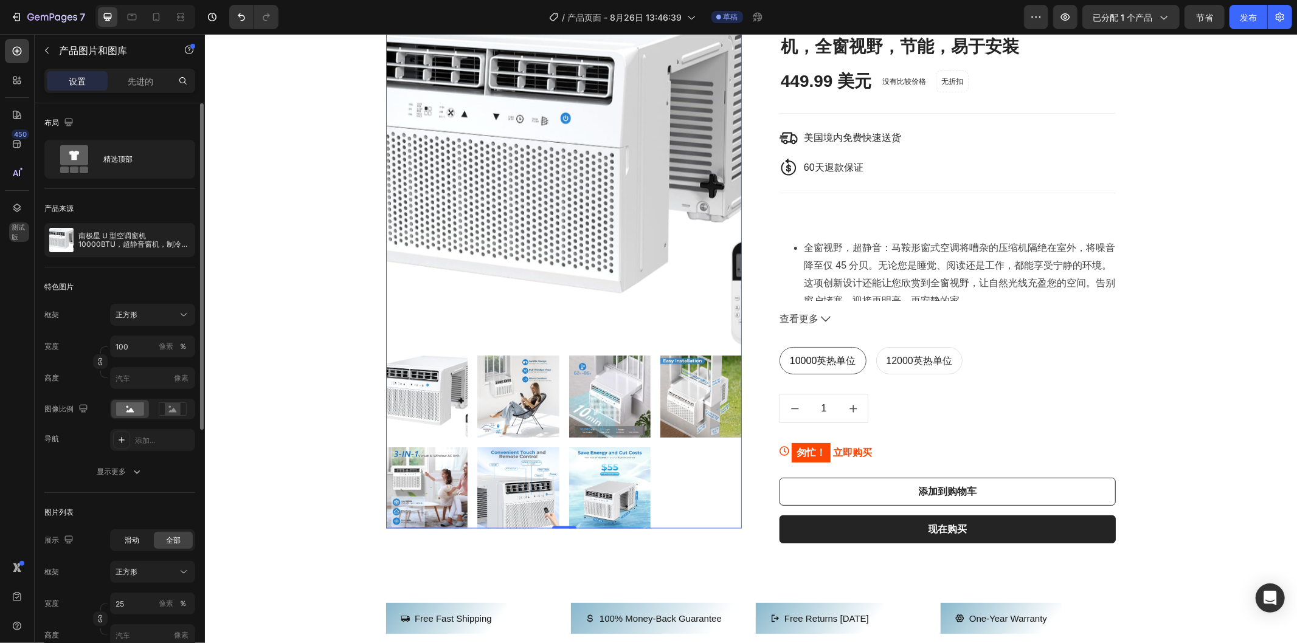
click at [140, 539] on div "滑动" at bounding box center [132, 540] width 39 height 17
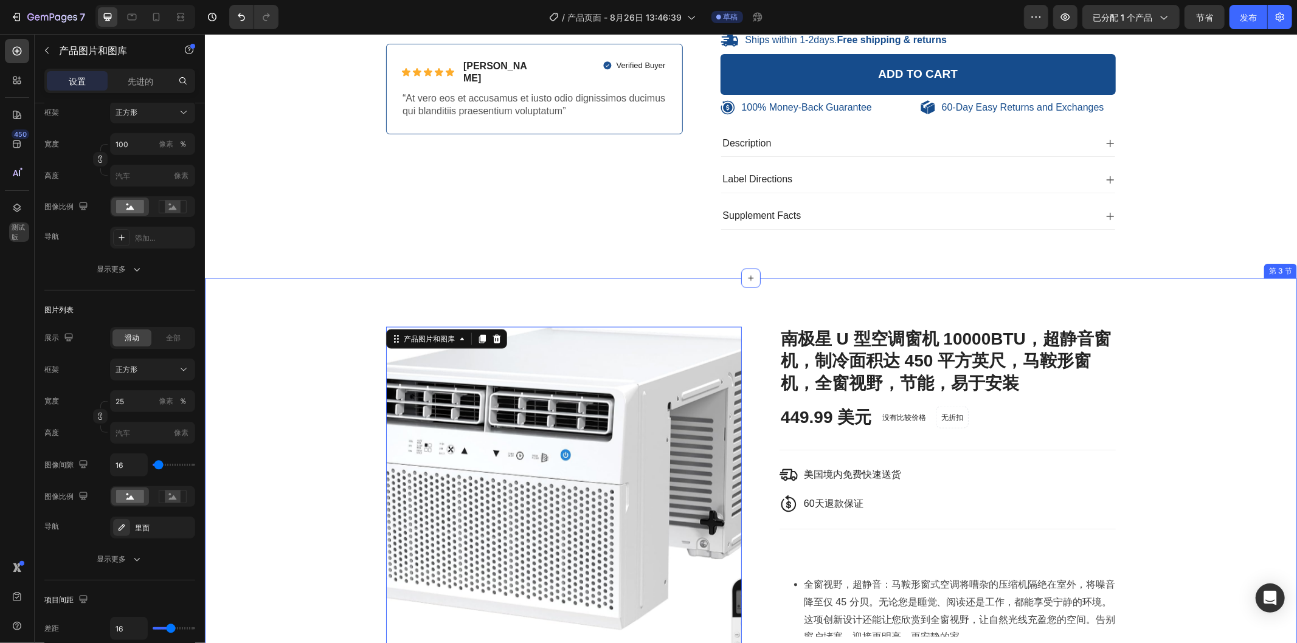
scroll to position [1106, 0]
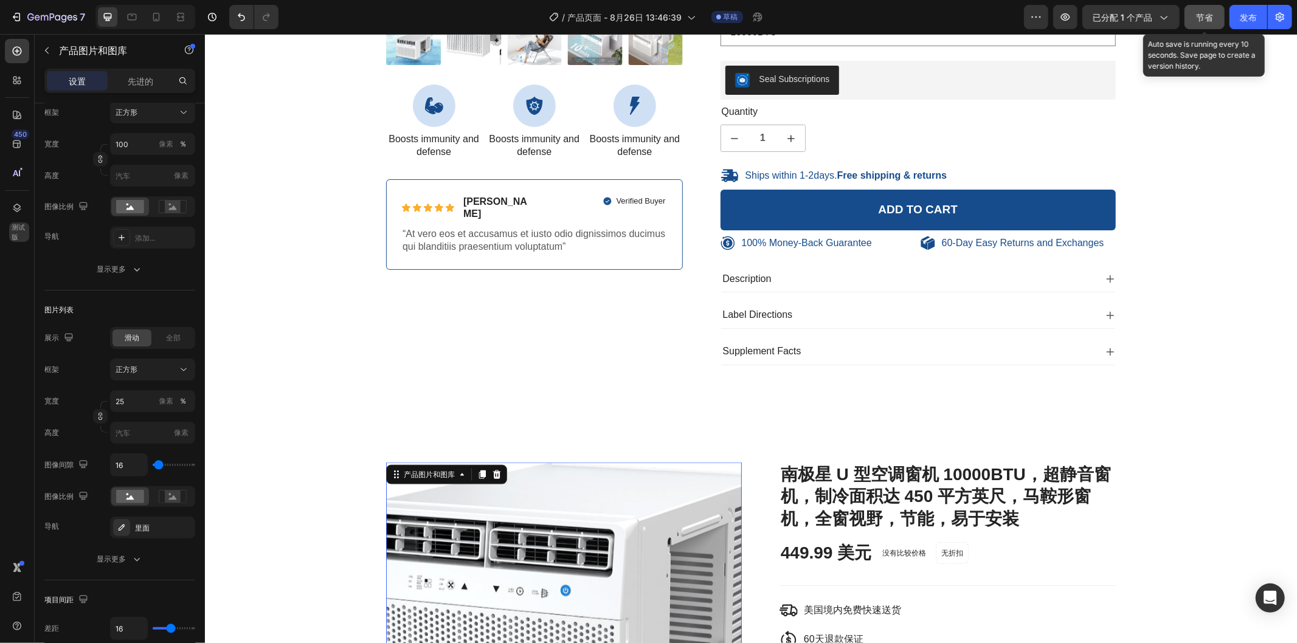
click at [1195, 16] on button "节省" at bounding box center [1205, 17] width 40 height 24
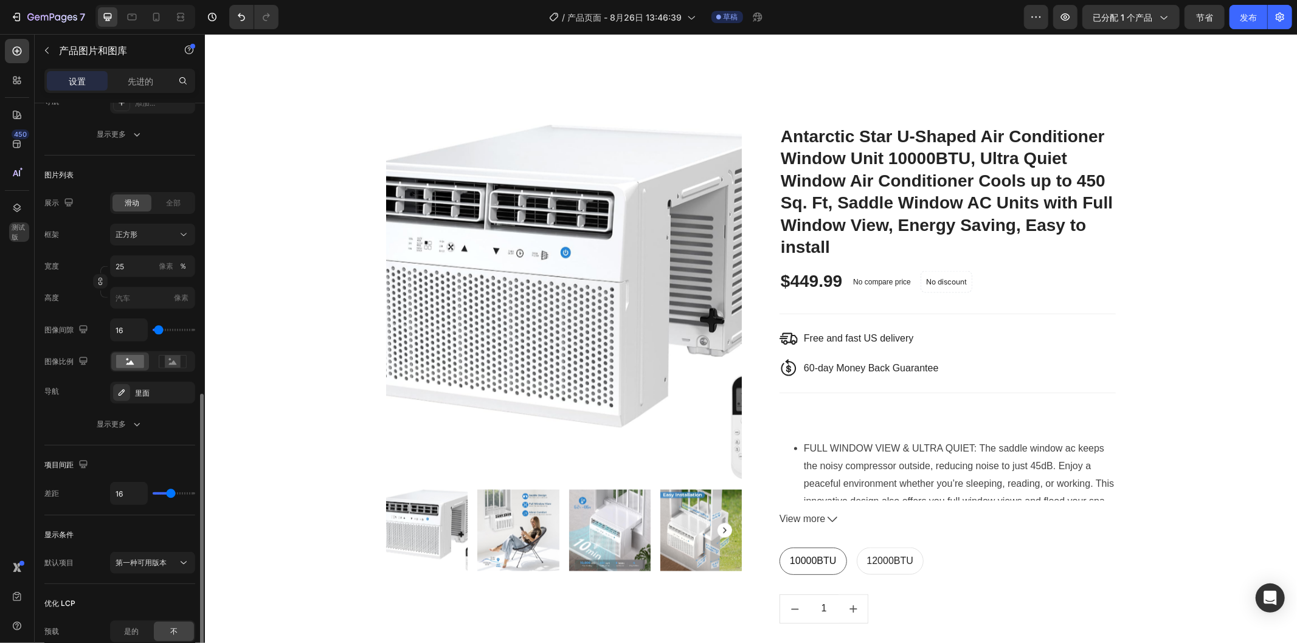
scroll to position [469, 0]
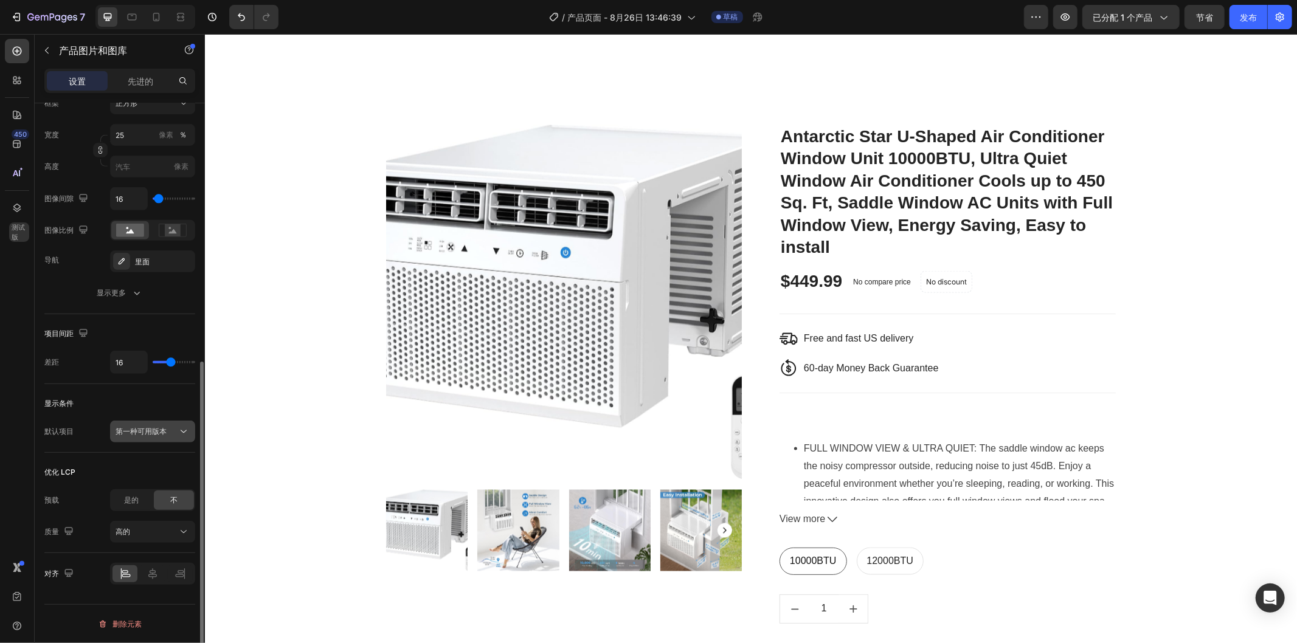
click at [178, 433] on icon at bounding box center [184, 432] width 12 height 12
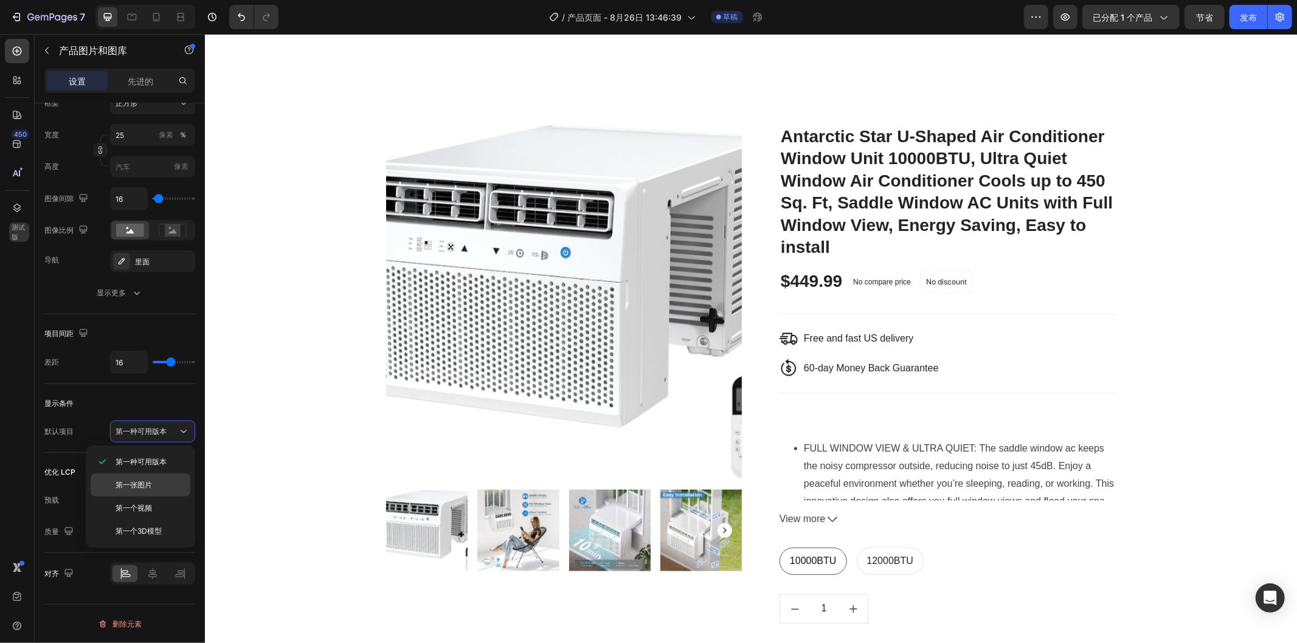
click at [154, 497] on div "第一张图片" at bounding box center [141, 508] width 100 height 23
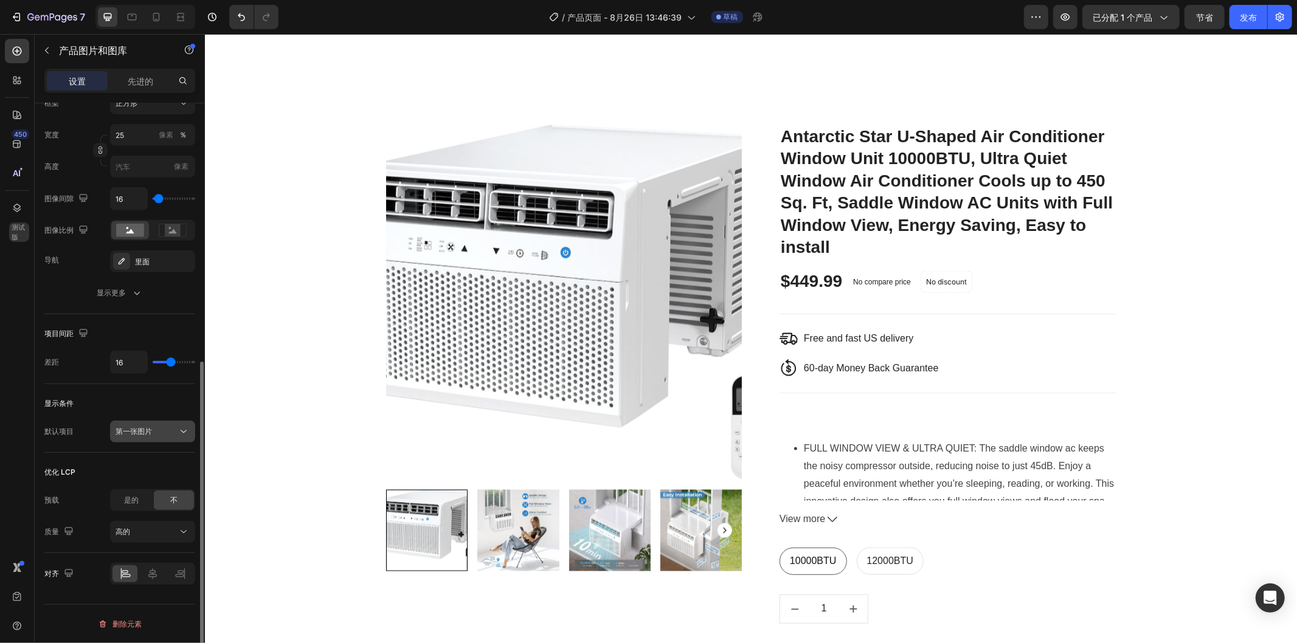
click at [175, 427] on div "第一张图片" at bounding box center [147, 431] width 62 height 11
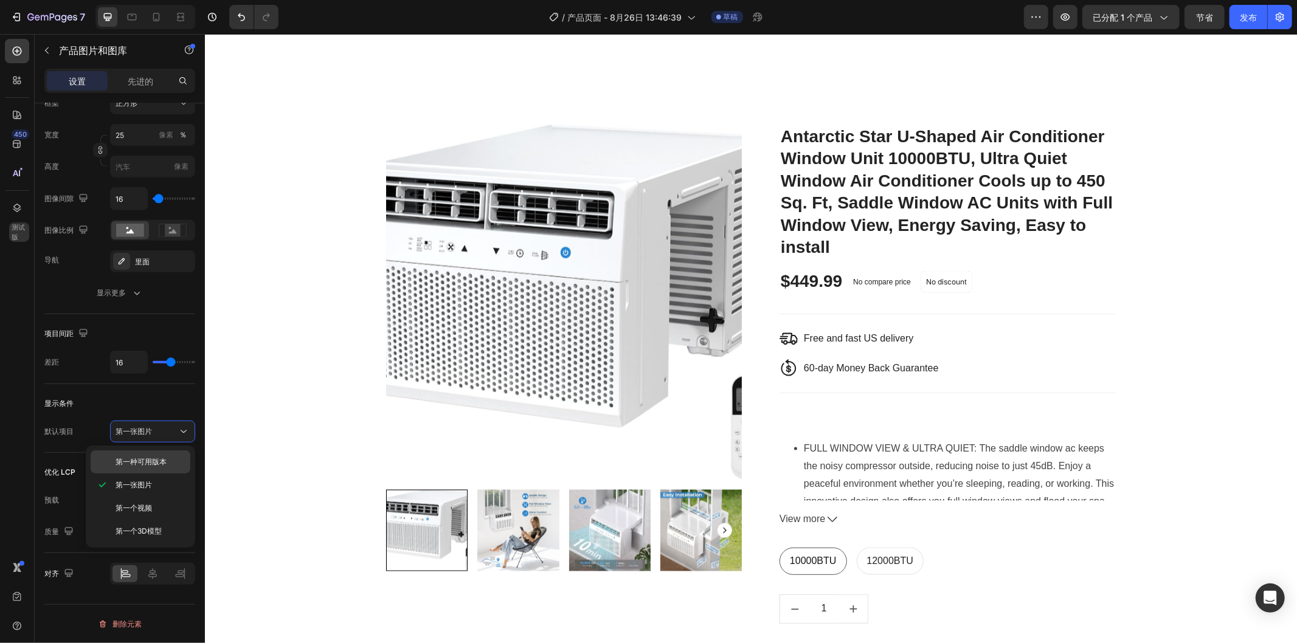
click at [161, 466] on span "第一种可用版本" at bounding box center [141, 462] width 51 height 11
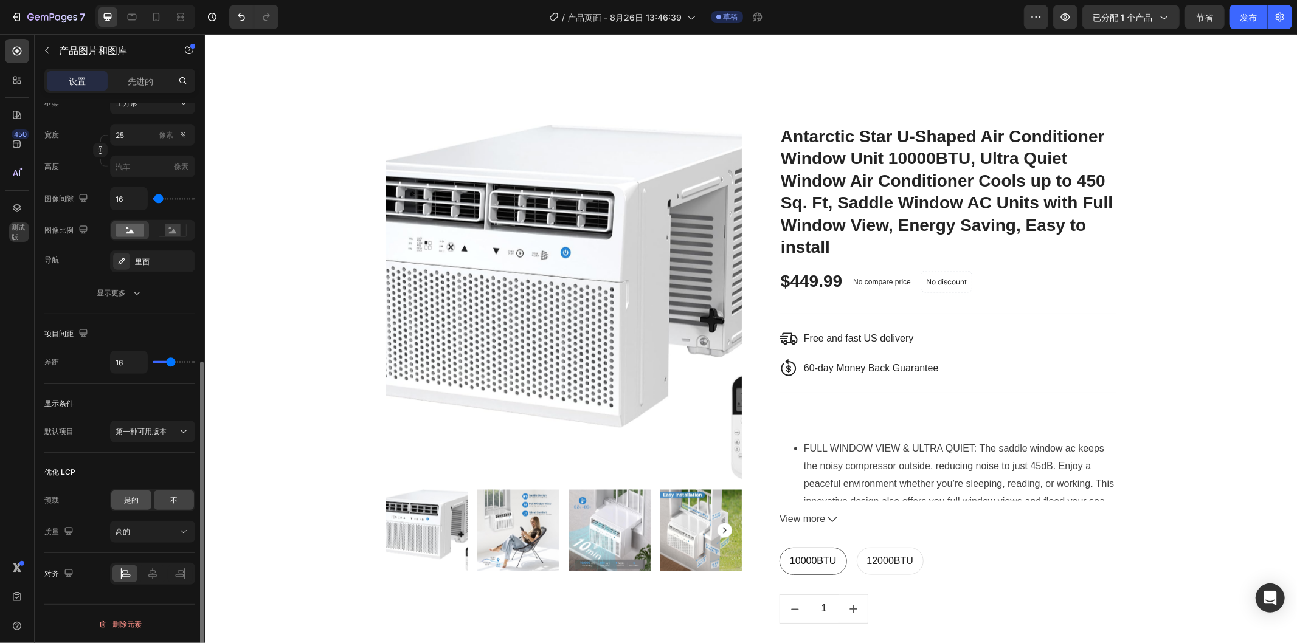
click at [126, 499] on font "是的" at bounding box center [131, 500] width 15 height 9
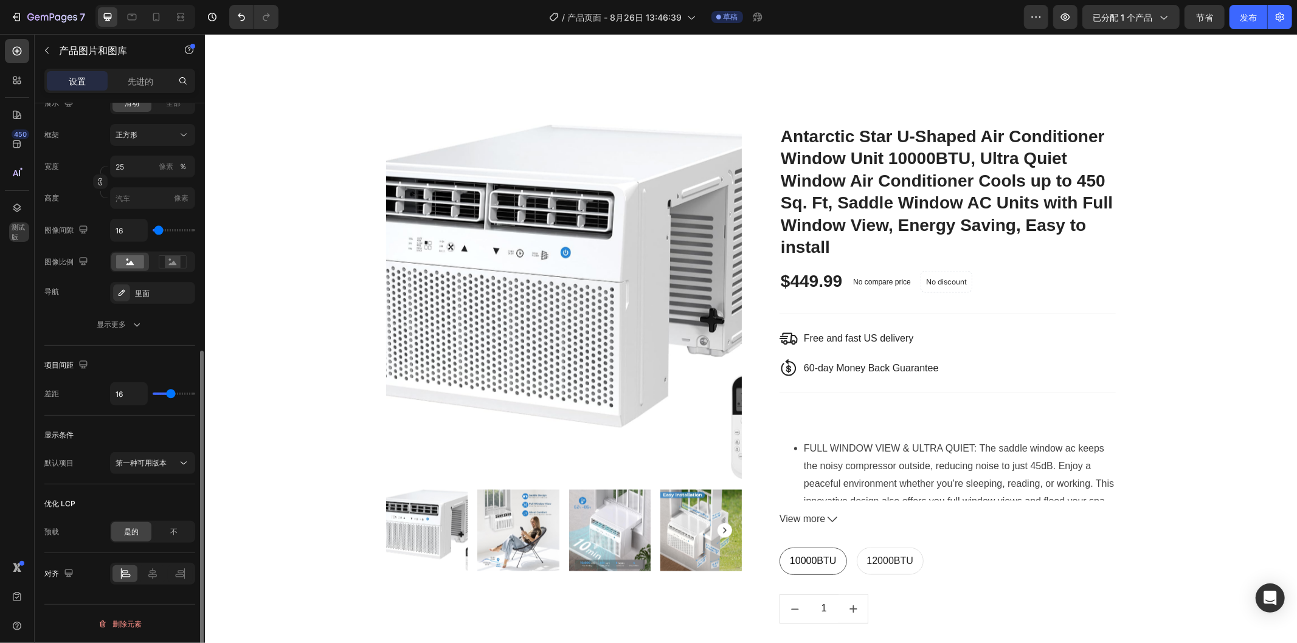
scroll to position [437, 0]
click at [167, 537] on div "不" at bounding box center [174, 532] width 40 height 19
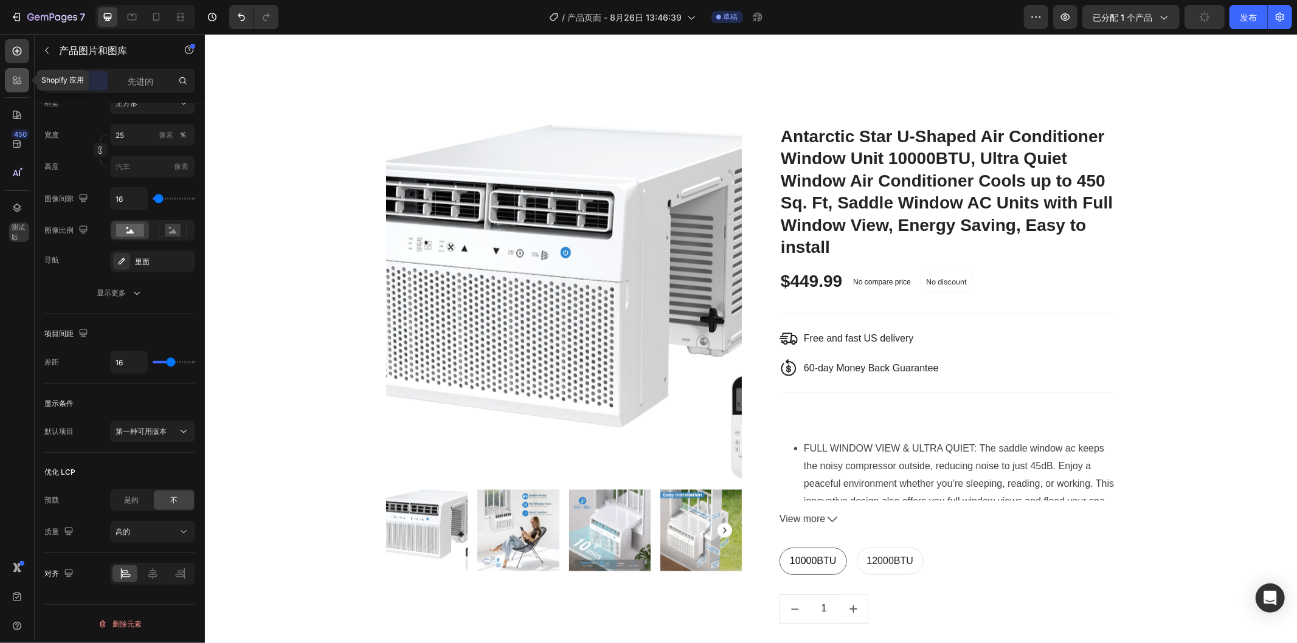
click at [15, 77] on icon at bounding box center [15, 79] width 4 height 4
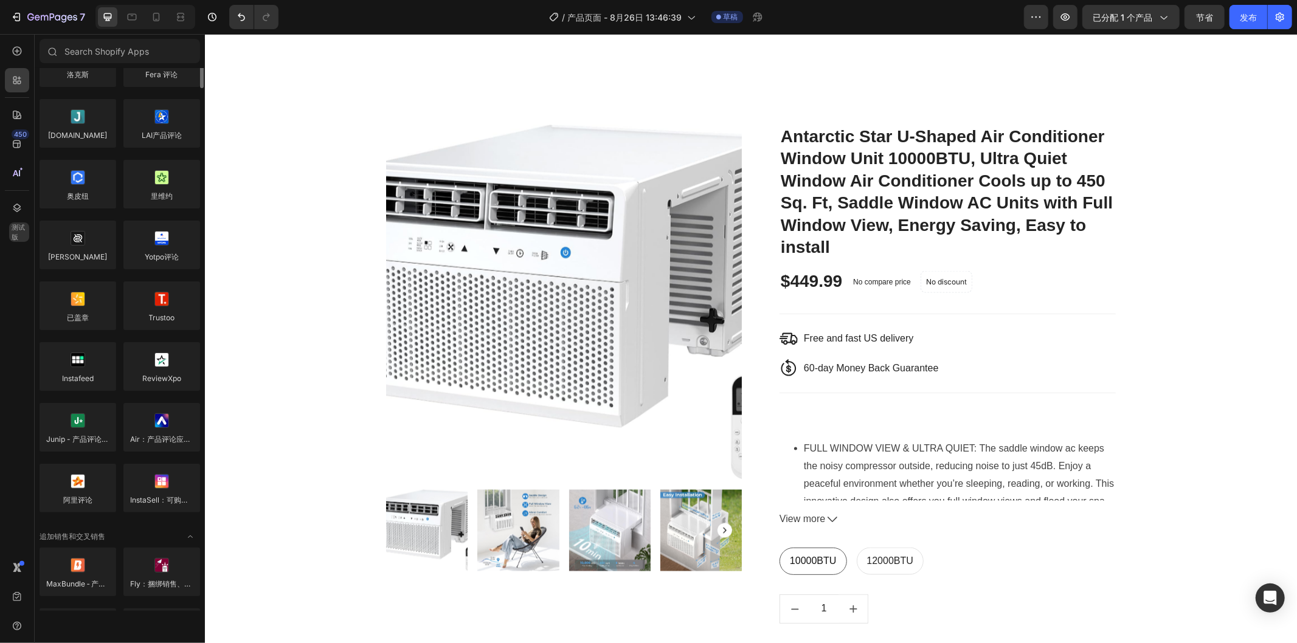
scroll to position [0, 0]
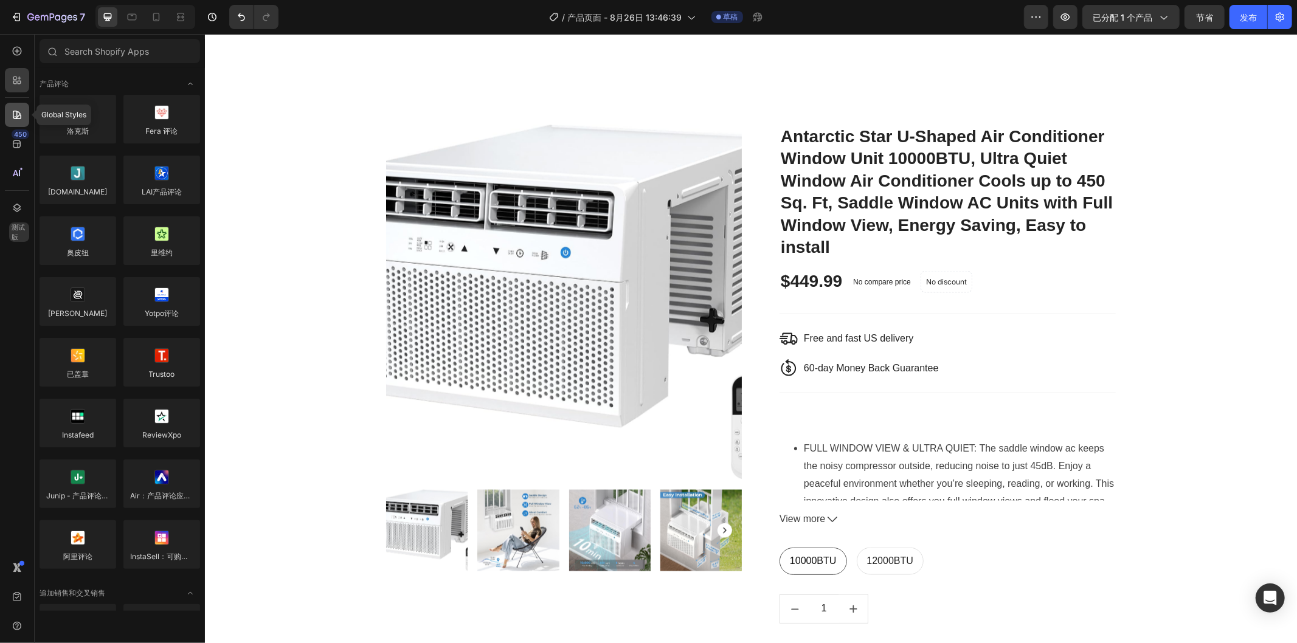
click at [6, 114] on div at bounding box center [17, 115] width 24 height 24
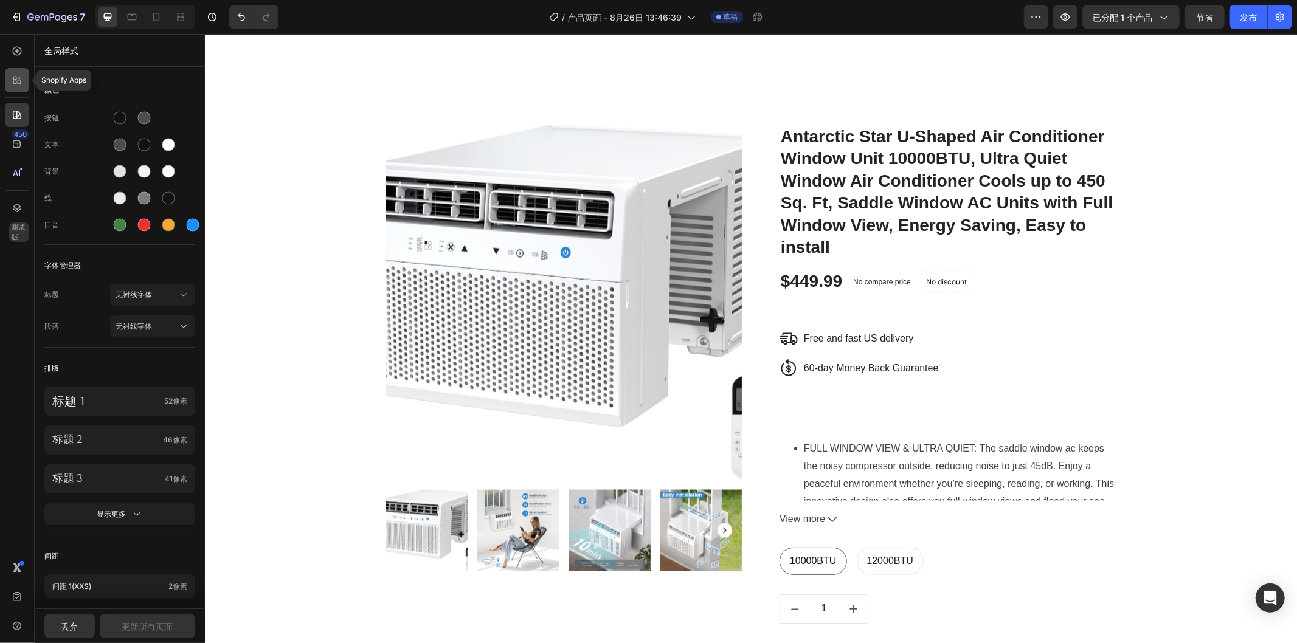
click at [11, 84] on icon at bounding box center [17, 80] width 12 height 12
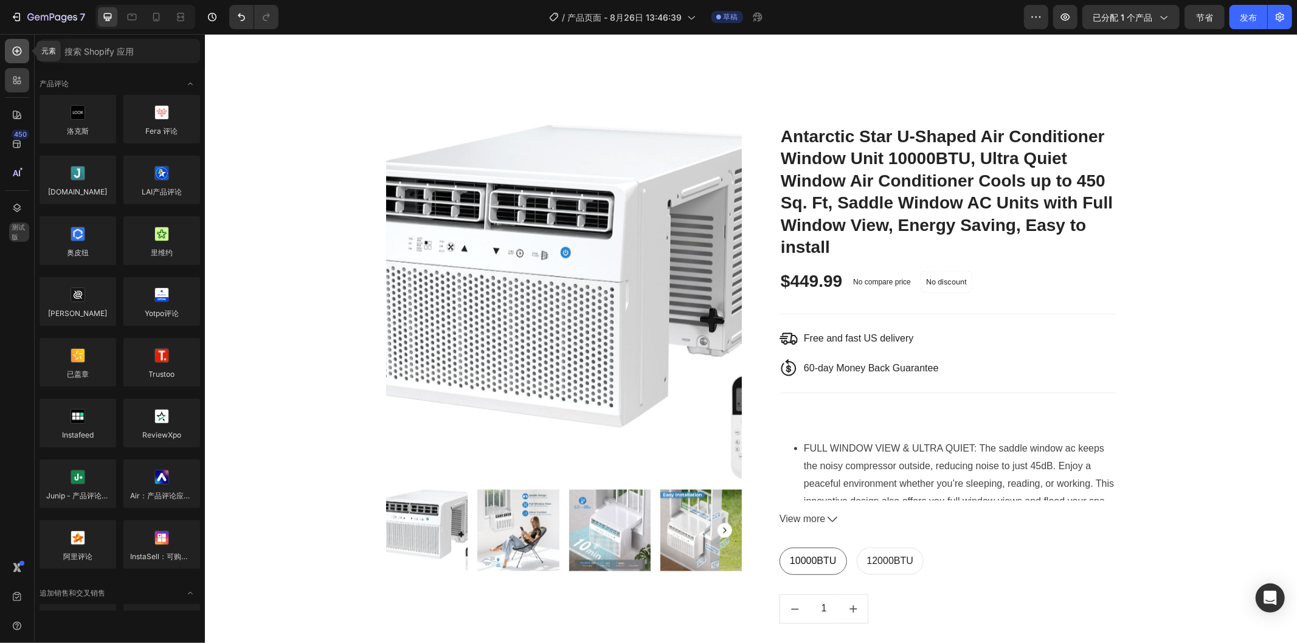
click at [7, 56] on div at bounding box center [17, 51] width 24 height 24
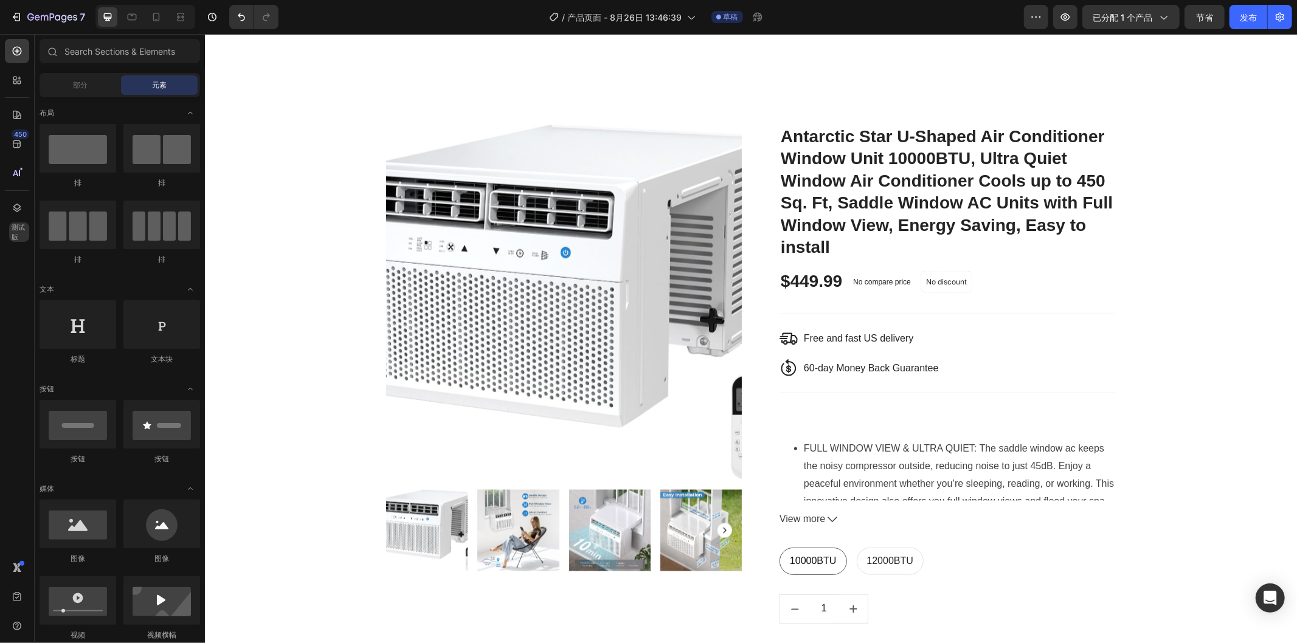
drag, startPoint x: 68, startPoint y: 86, endPoint x: 90, endPoint y: 95, distance: 24.0
click at [89, 100] on div "章节(18) 元素(84) 部分 元素 Hero Section Product Detail Brands Trusted Badges Guarantee…" at bounding box center [120, 339] width 170 height 601
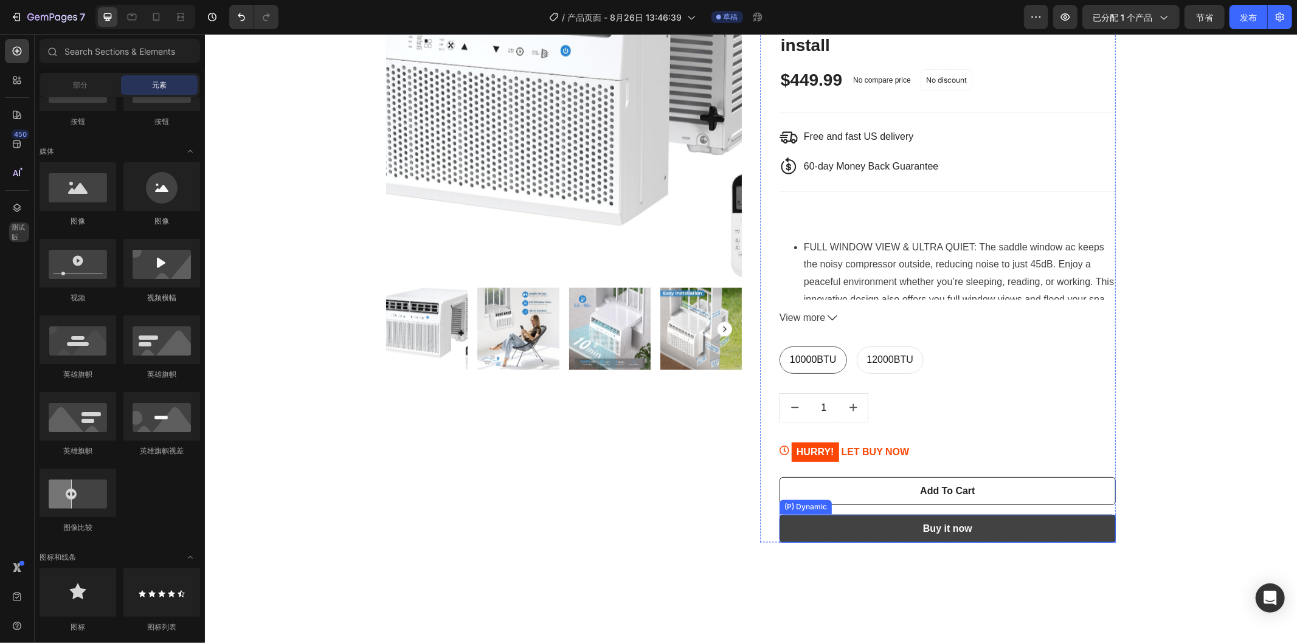
scroll to position [1444, 0]
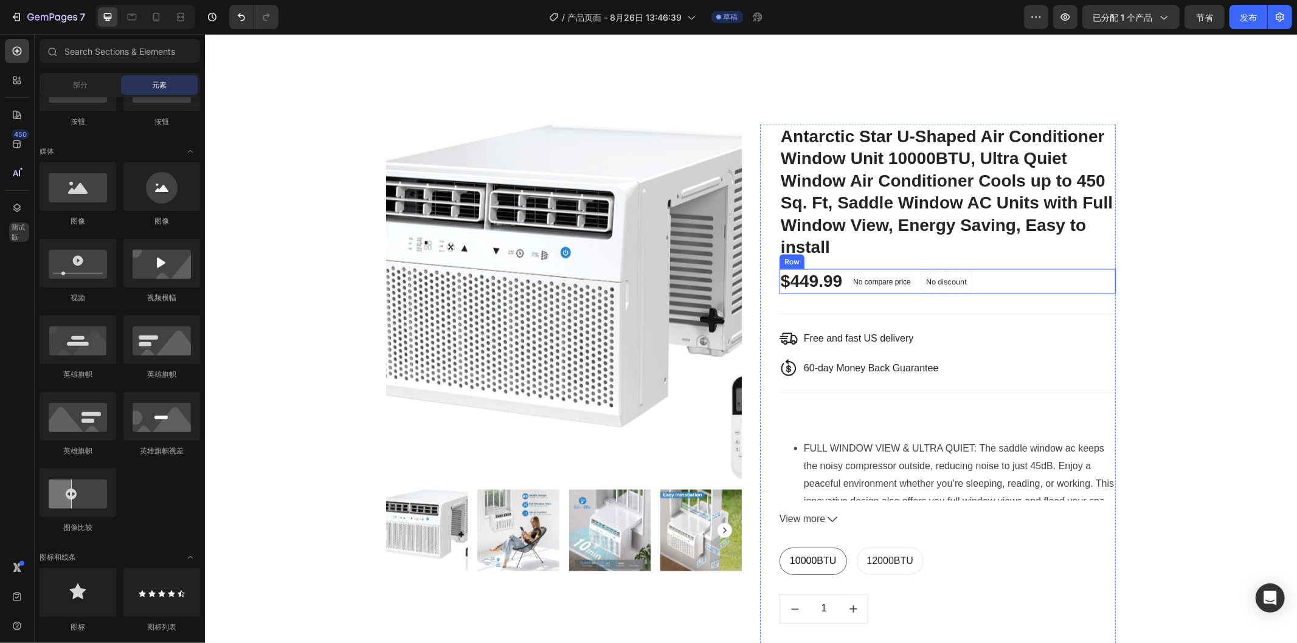
click at [1007, 282] on div "$449.99 (P) Price (P) Price No compare price (P) Price No discount Not be displ…" at bounding box center [947, 281] width 336 height 24
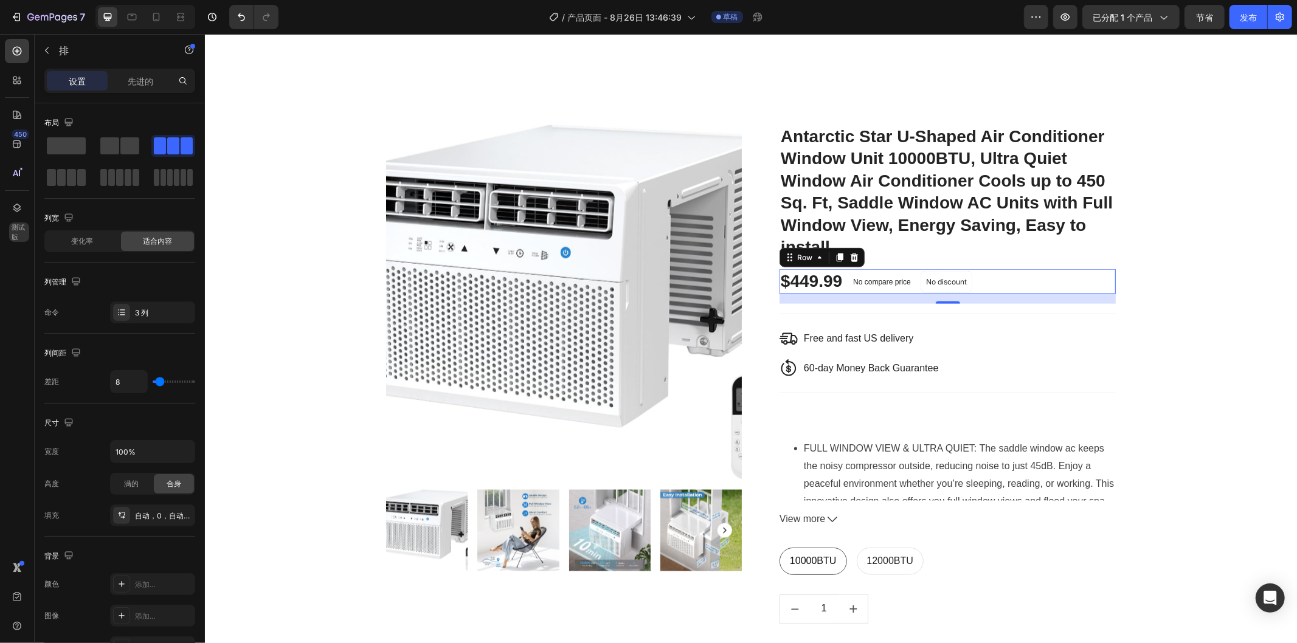
click at [1007, 282] on div "$449.99 (P) Price (P) Price No compare price (P) Price No discount Not be displ…" at bounding box center [947, 281] width 336 height 24
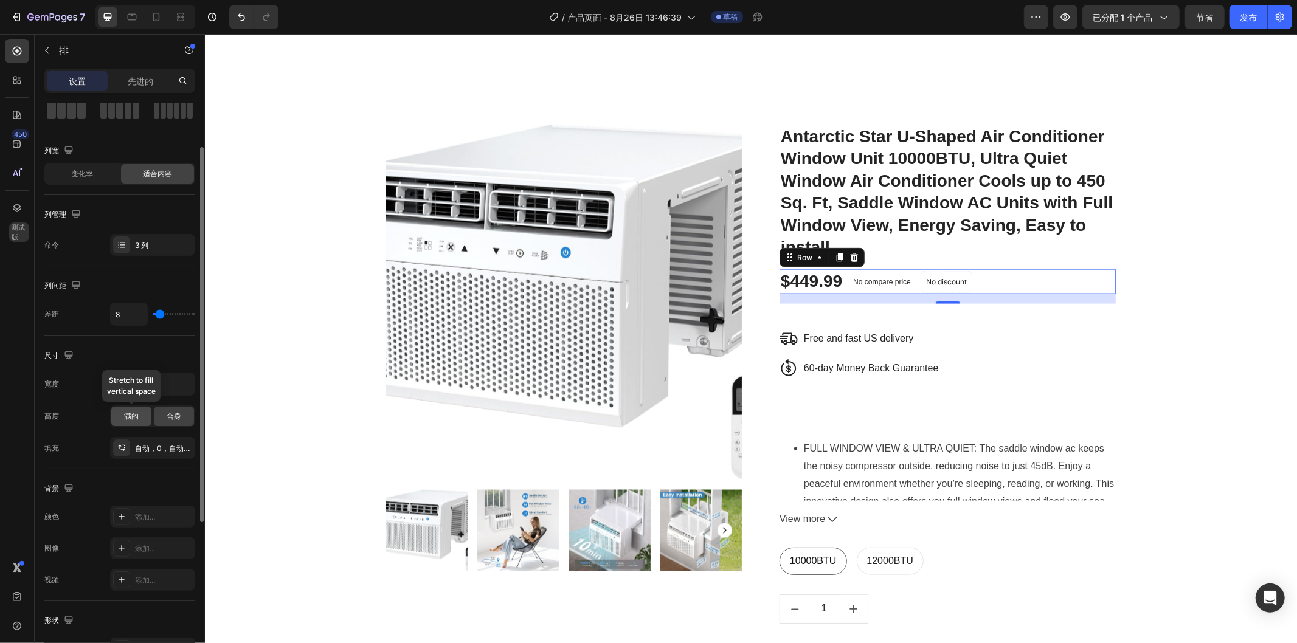
click at [143, 410] on div "满的" at bounding box center [131, 416] width 40 height 19
click at [178, 414] on font "合身" at bounding box center [174, 416] width 15 height 9
click at [144, 448] on font "自动，0，自动，0" at bounding box center [165, 448] width 61 height 9
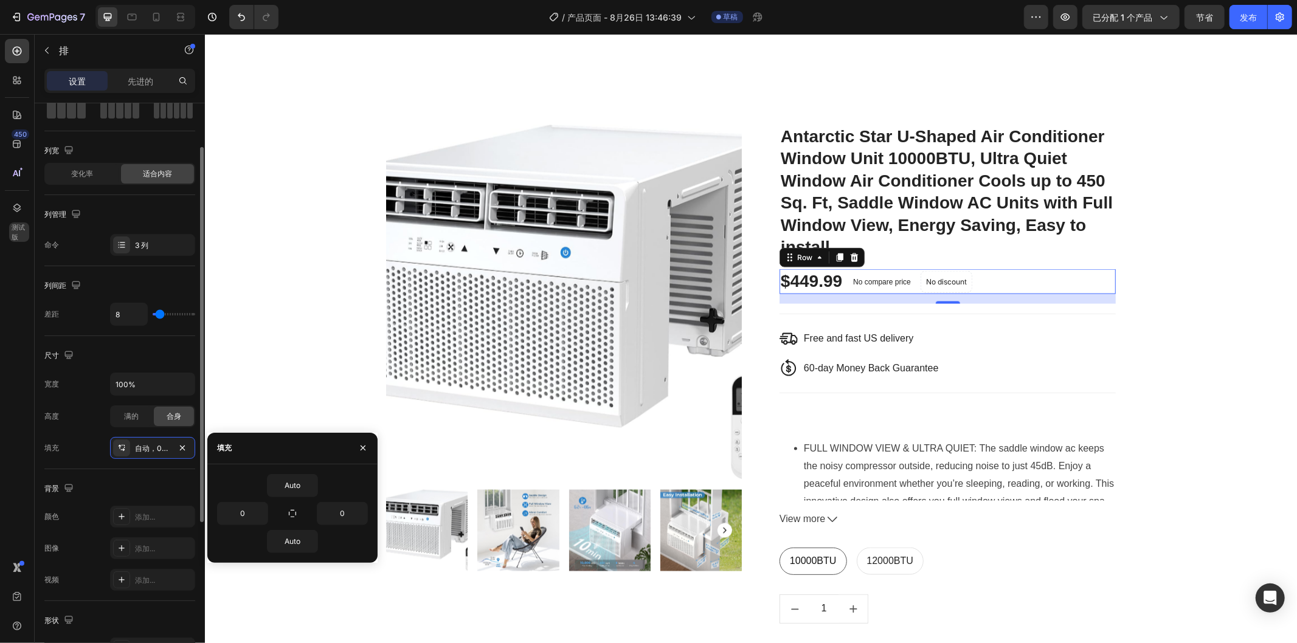
click at [153, 487] on div "背景" at bounding box center [119, 488] width 151 height 19
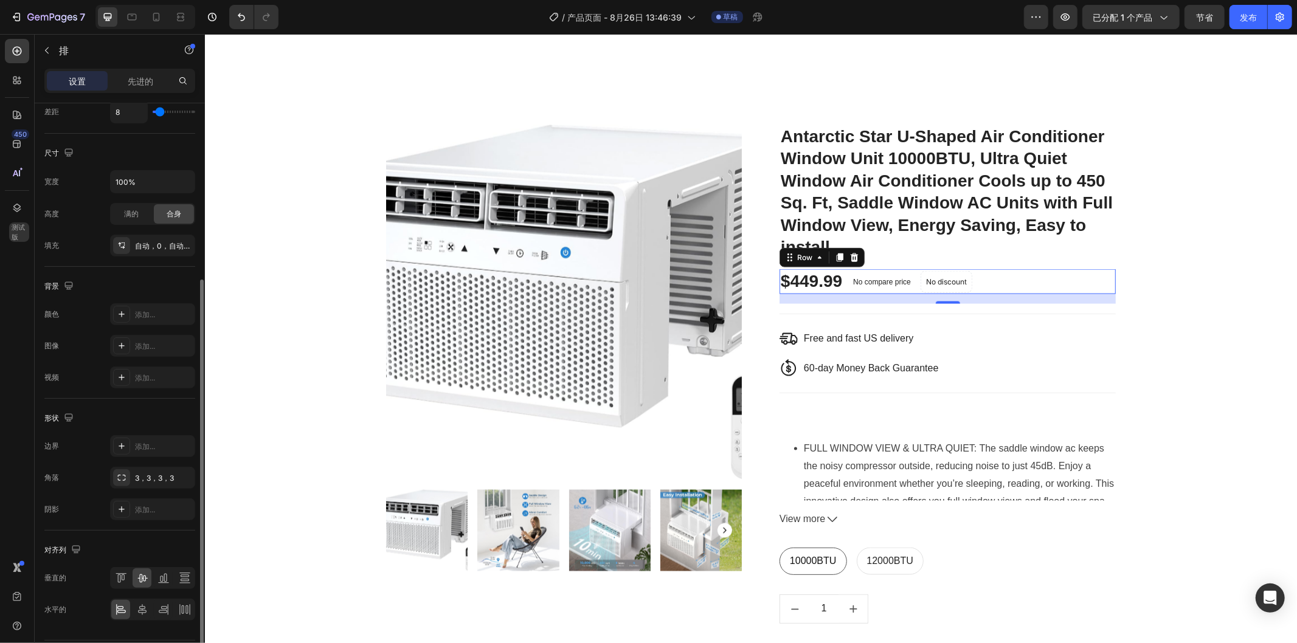
scroll to position [306, 0]
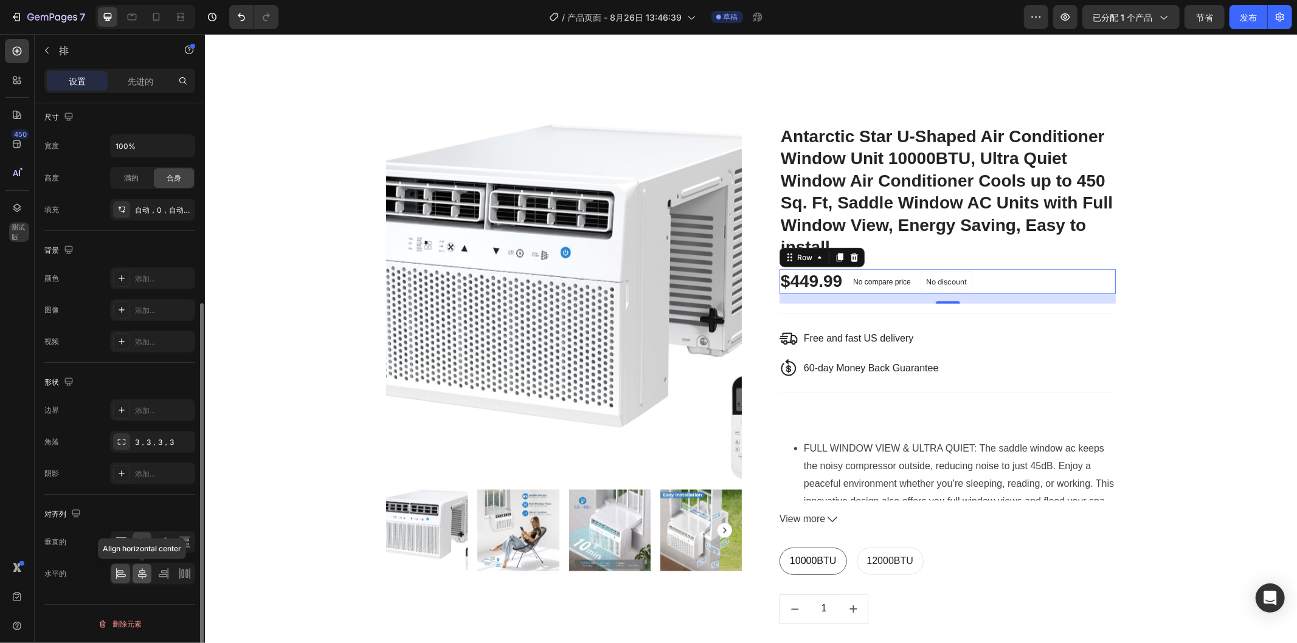
click at [142, 573] on icon at bounding box center [142, 574] width 9 height 11
click at [122, 577] on icon at bounding box center [121, 574] width 12 height 12
click at [125, 544] on icon at bounding box center [121, 542] width 12 height 12
click at [145, 544] on icon at bounding box center [142, 543] width 10 height 9
click at [147, 80] on font "先进的" at bounding box center [141, 81] width 26 height 10
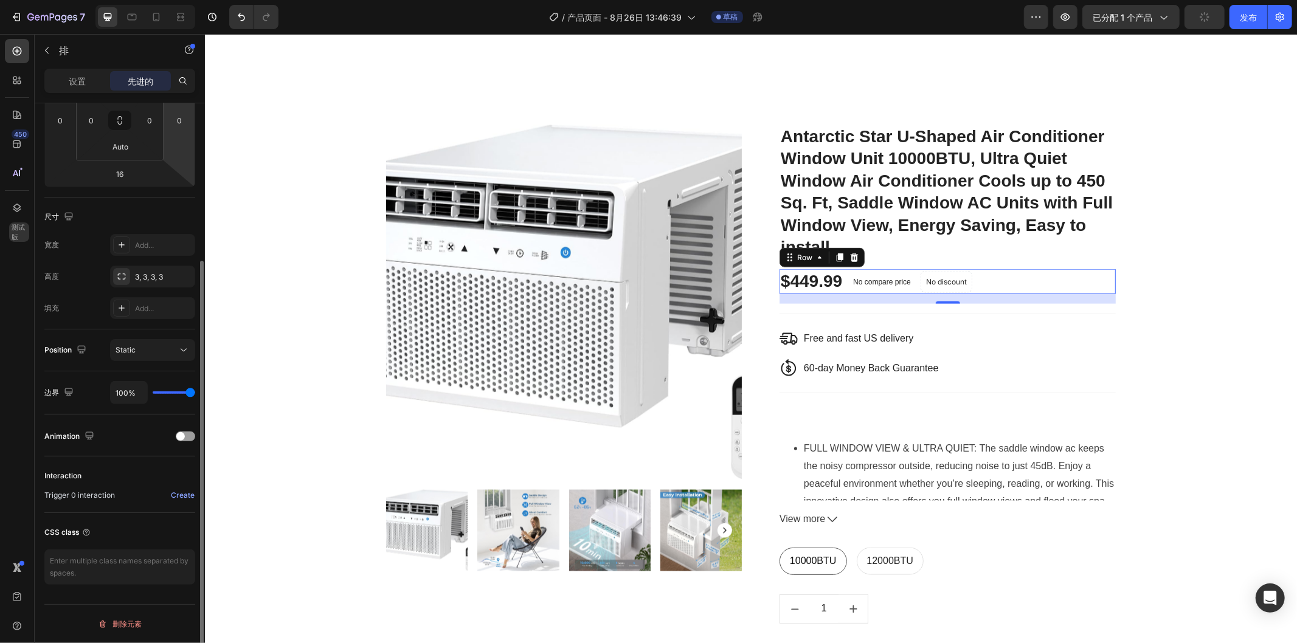
scroll to position [218, 0]
